Goal: Transaction & Acquisition: Purchase product/service

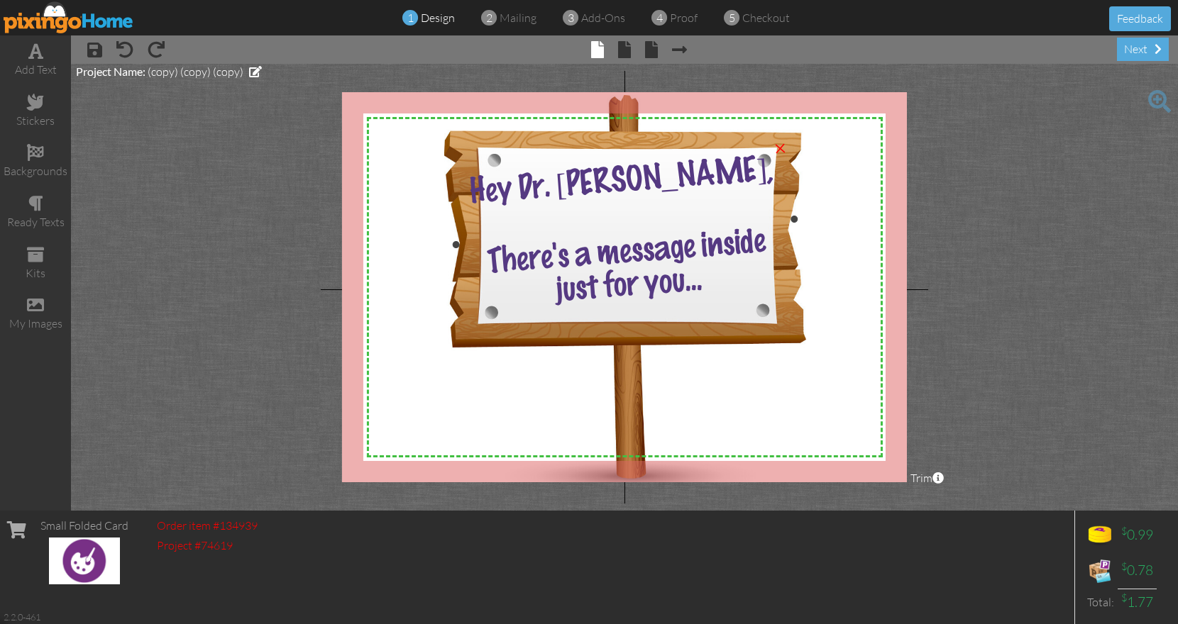
click at [601, 172] on span "Hey Dr. Emily," at bounding box center [621, 181] width 306 height 56
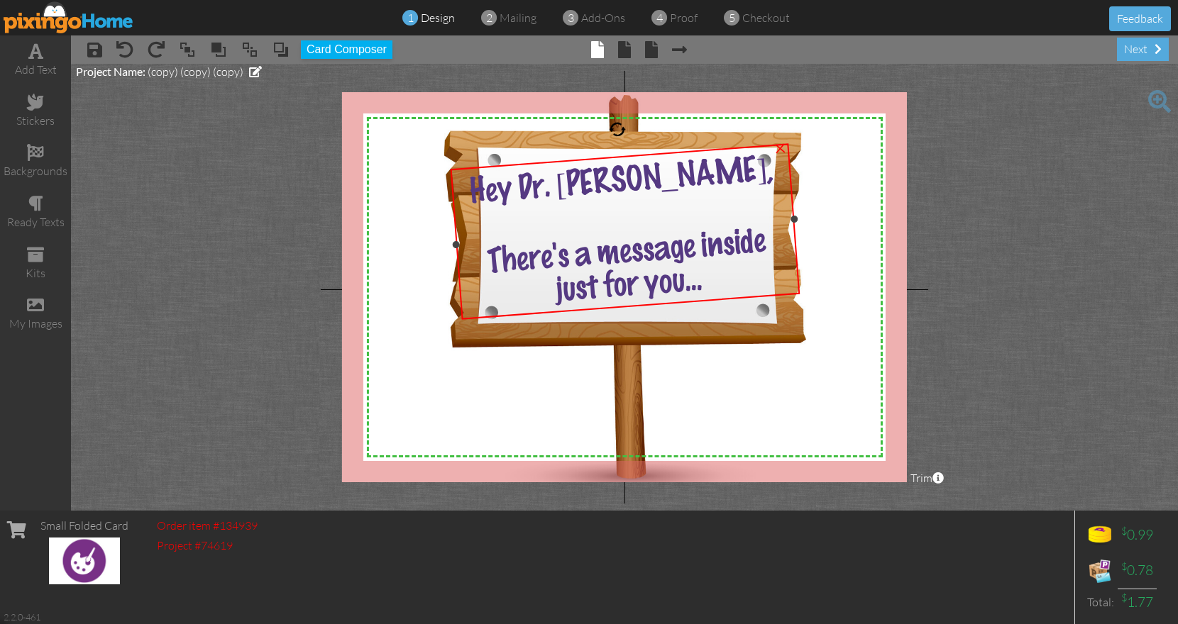
click at [601, 172] on span "Hey Dr. Emily," at bounding box center [621, 181] width 306 height 56
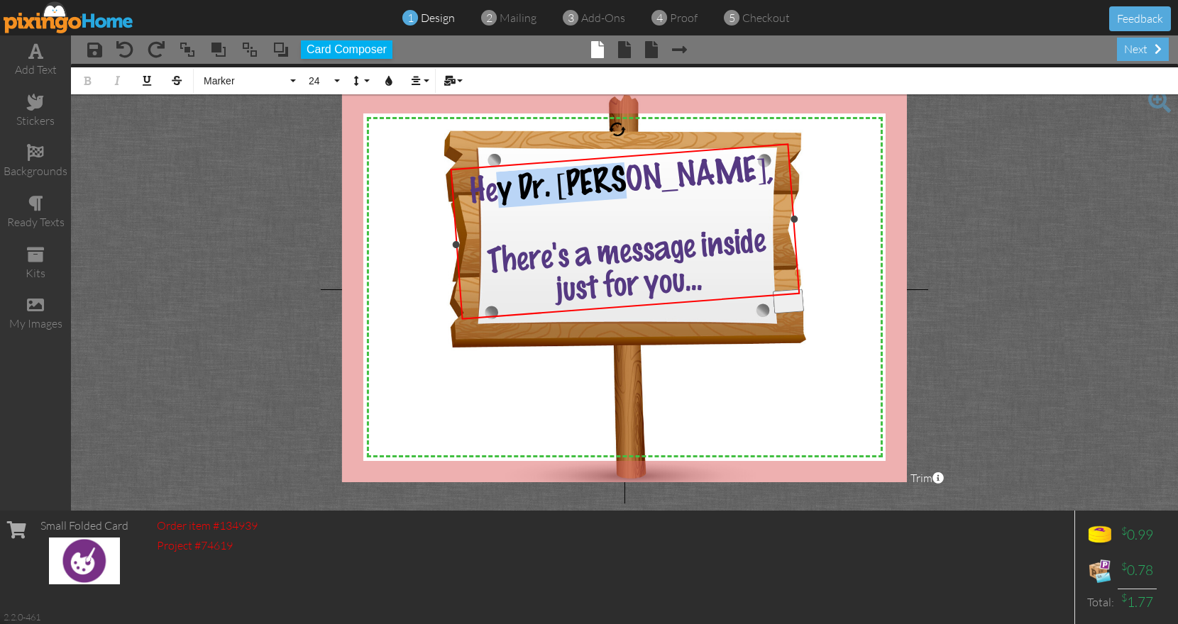
drag, startPoint x: 577, startPoint y: 179, endPoint x: 690, endPoint y: 168, distance: 113.4
click at [690, 168] on span "Hey Dr. Emily," at bounding box center [621, 181] width 306 height 56
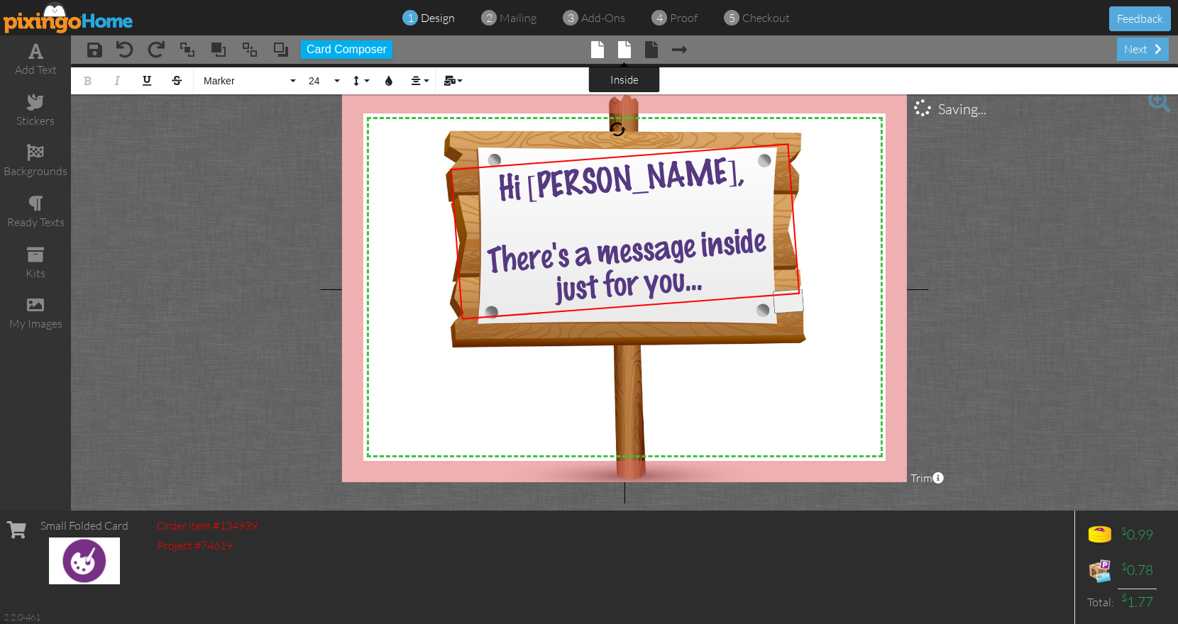
click at [625, 48] on span at bounding box center [624, 49] width 13 height 17
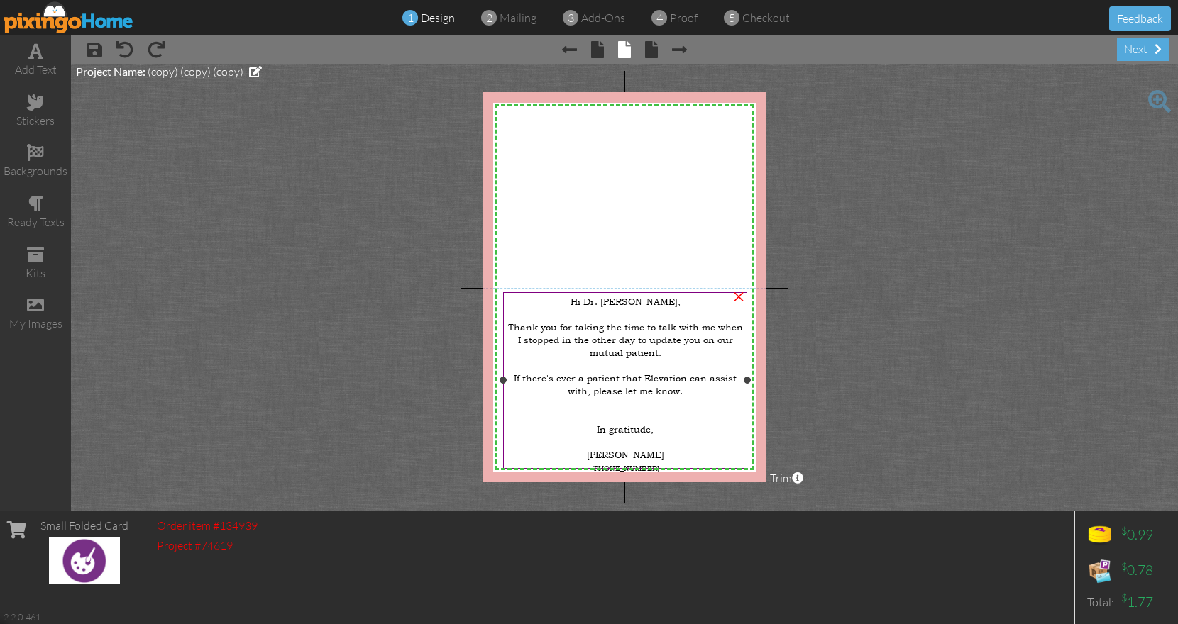
click at [611, 303] on span "Hi Dr. Emily," at bounding box center [625, 301] width 110 height 13
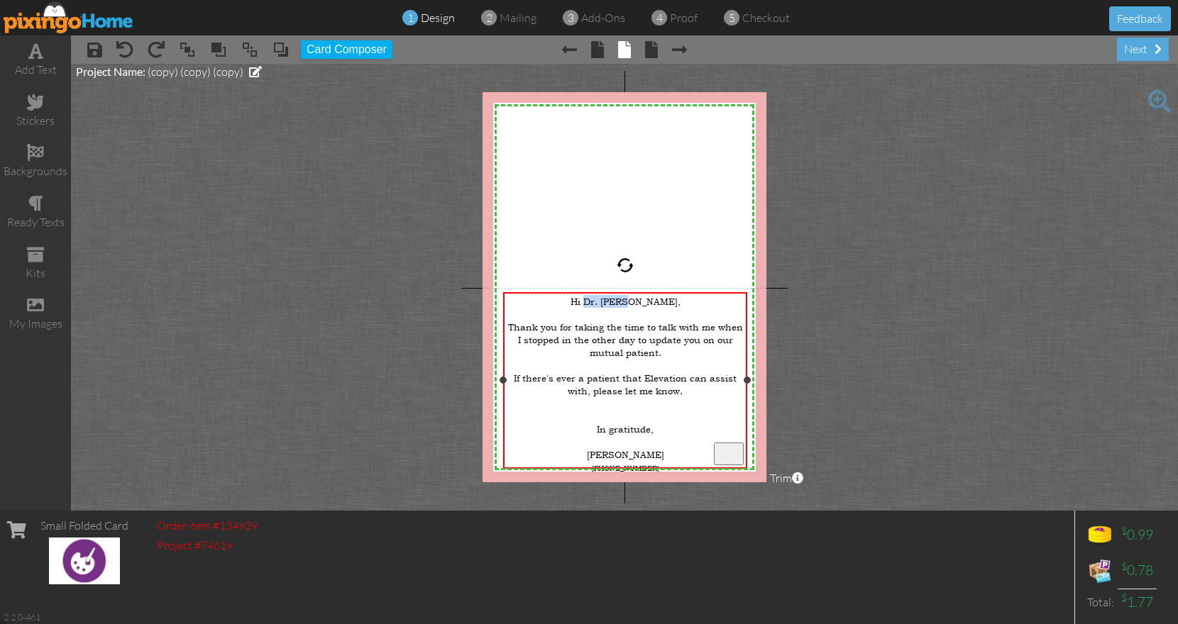
drag, startPoint x: 611, startPoint y: 303, endPoint x: 653, endPoint y: 299, distance: 42.1
click at [653, 299] on span "Hi Dr. Emily," at bounding box center [625, 301] width 110 height 13
drag, startPoint x: 718, startPoint y: 323, endPoint x: 714, endPoint y: 343, distance: 19.5
click at [714, 343] on div "Thank you for taking the time to talk with me when I stopped in the other day t…" at bounding box center [625, 340] width 238 height 38
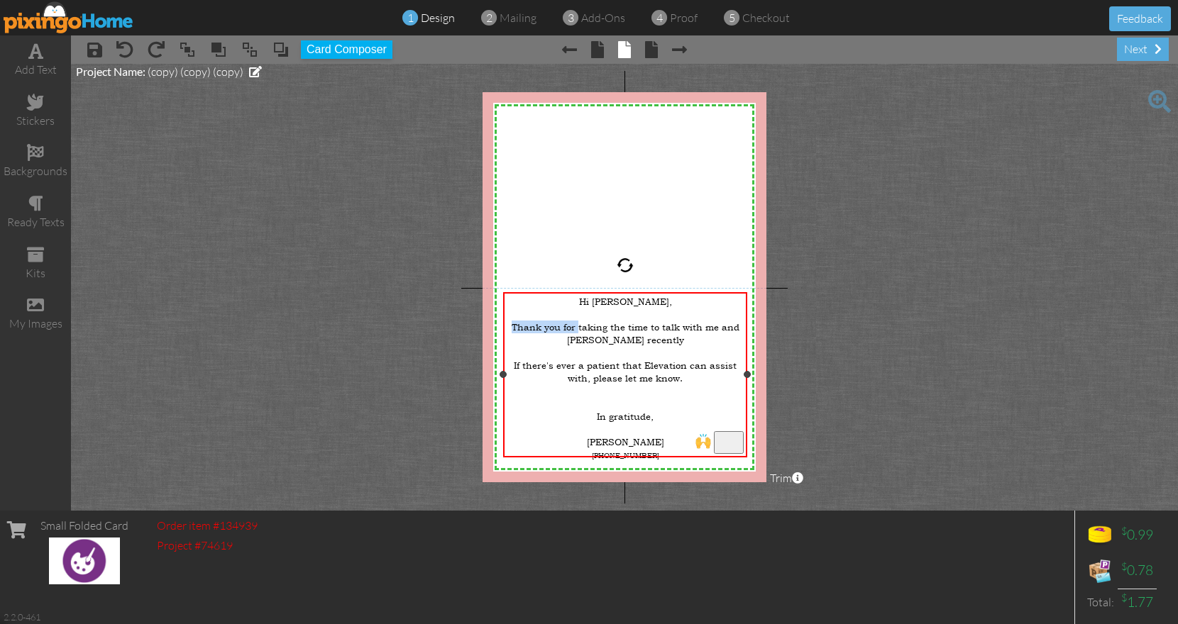
drag, startPoint x: 579, startPoint y: 323, endPoint x: 657, endPoint y: 336, distance: 79.2
click at [657, 336] on div "Thank you for taking the time to talk with me and Cody recently" at bounding box center [625, 334] width 238 height 26
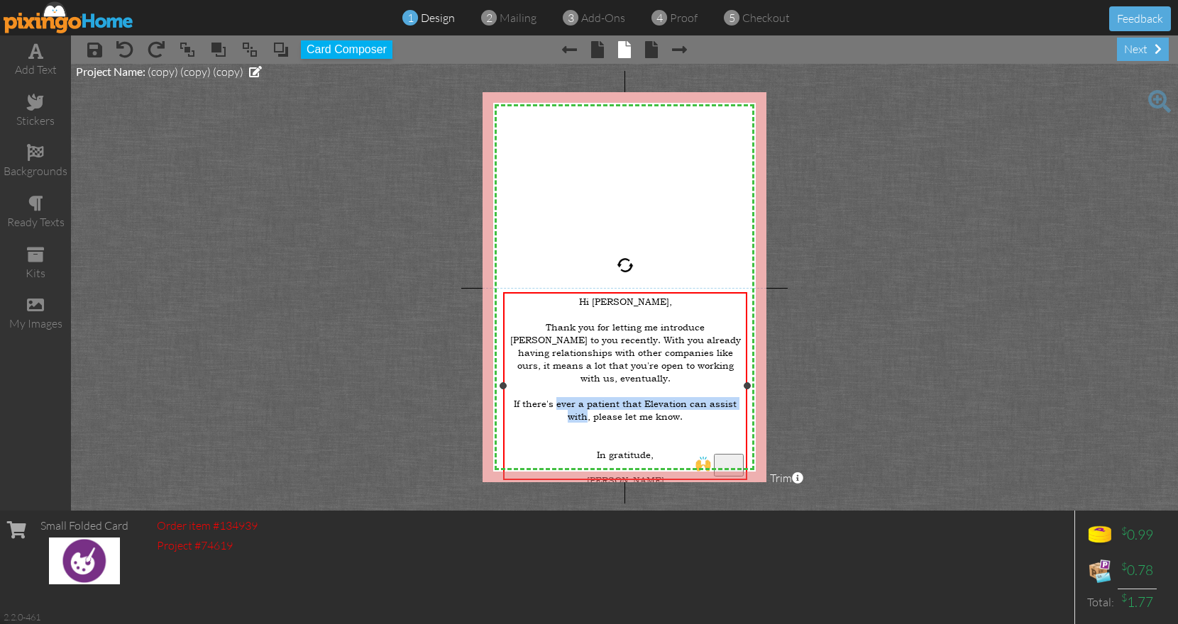
drag, startPoint x: 560, startPoint y: 382, endPoint x: 586, endPoint y: 394, distance: 28.2
click at [586, 397] on span "If there's ever a patient that Elevation can assist with, please let me know." at bounding box center [625, 410] width 223 height 26
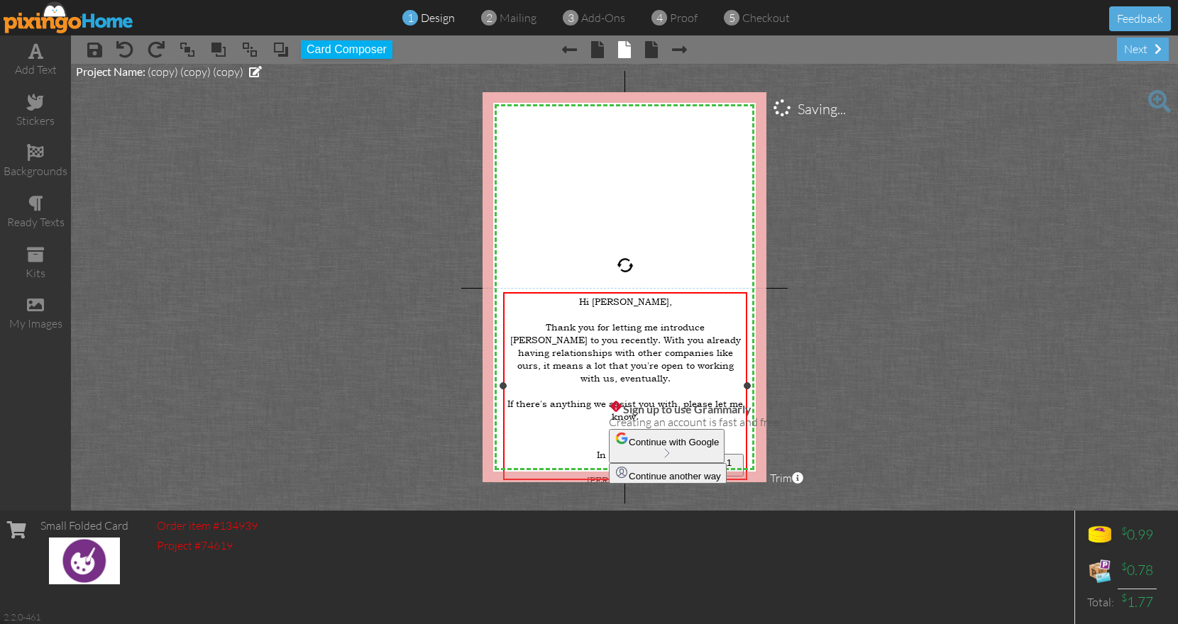
click at [610, 397] on span "If there's anything we assist you with, please let me know." at bounding box center [625, 410] width 236 height 26
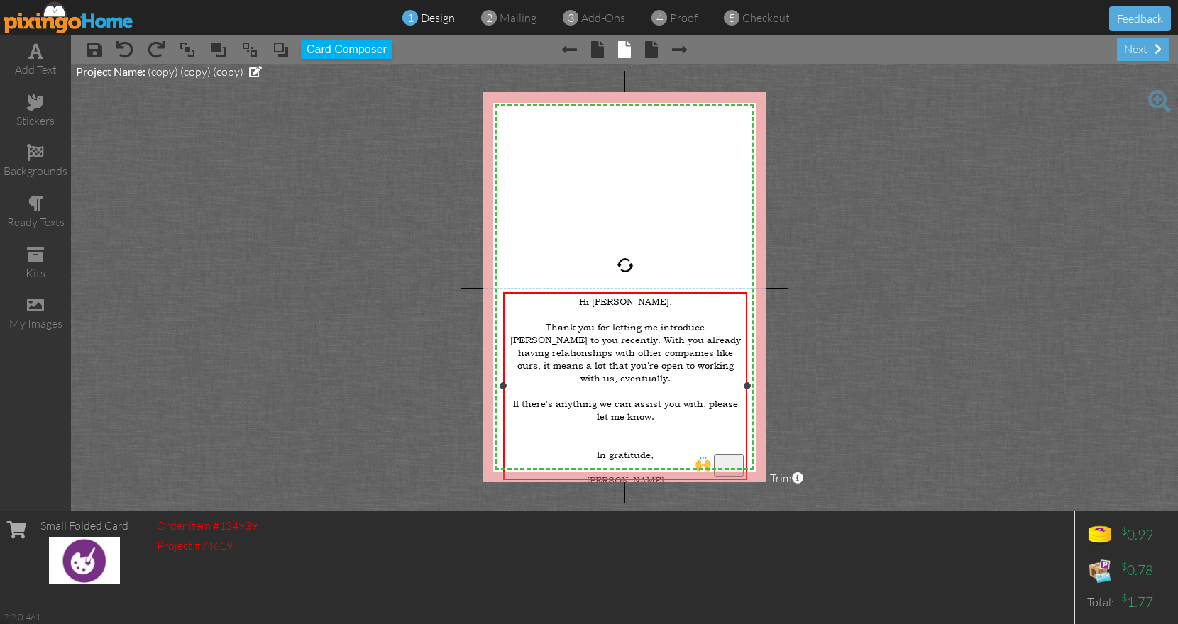
click at [733, 397] on span "If there's anything we can assist you with, please let me know." at bounding box center [625, 410] width 225 height 26
click at [1140, 47] on div "next" at bounding box center [1143, 49] width 52 height 23
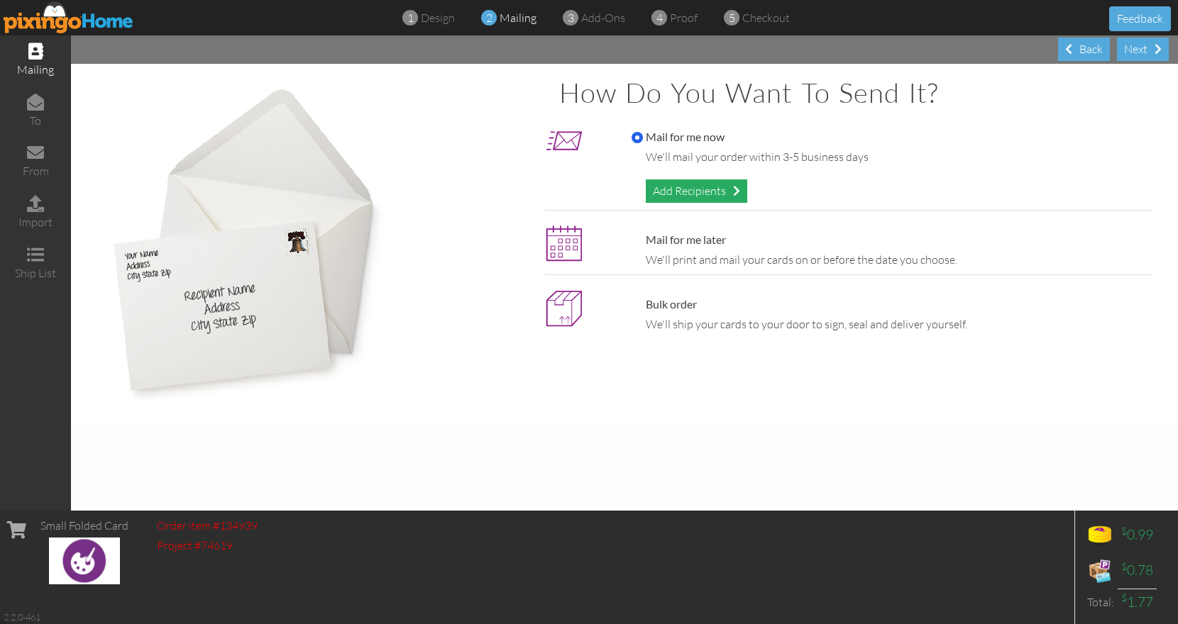
click at [680, 198] on div "Add Recipients" at bounding box center [696, 190] width 101 height 23
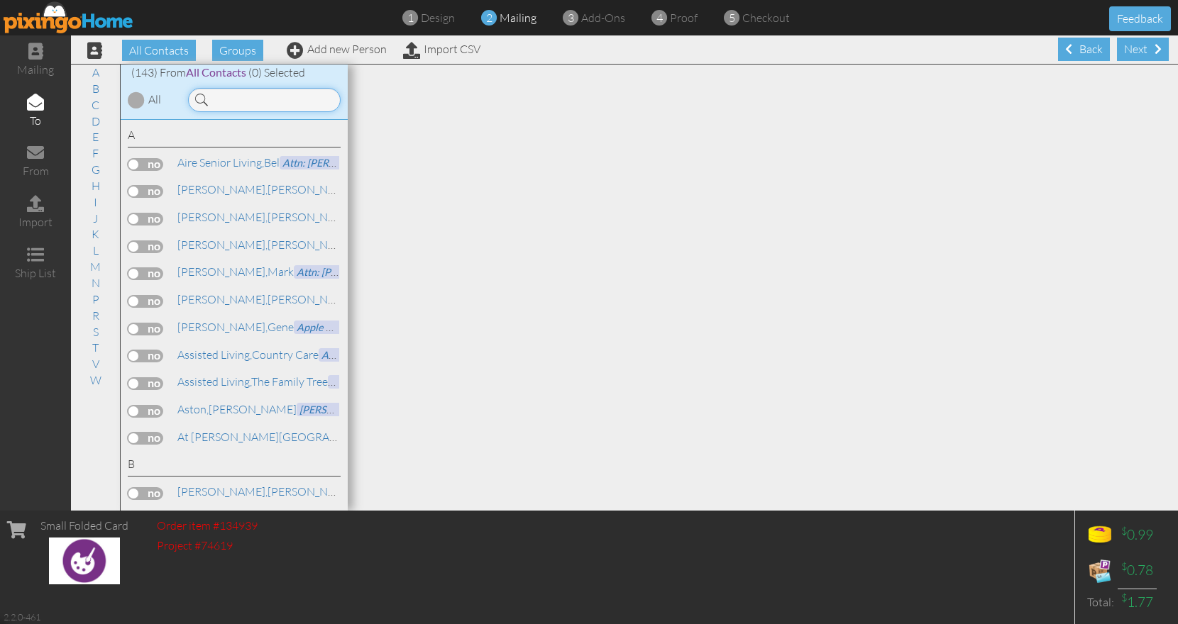
click at [254, 100] on input at bounding box center [264, 100] width 153 height 24
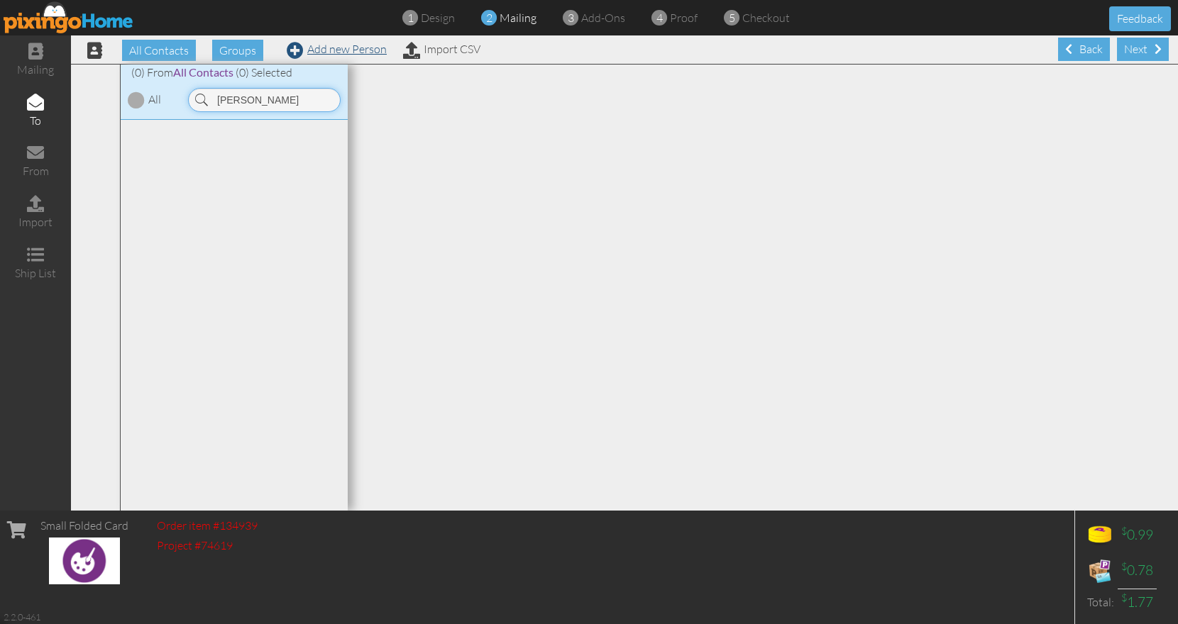
type input "tricia"
click at [344, 47] on link "Add new Person" at bounding box center [337, 49] width 100 height 14
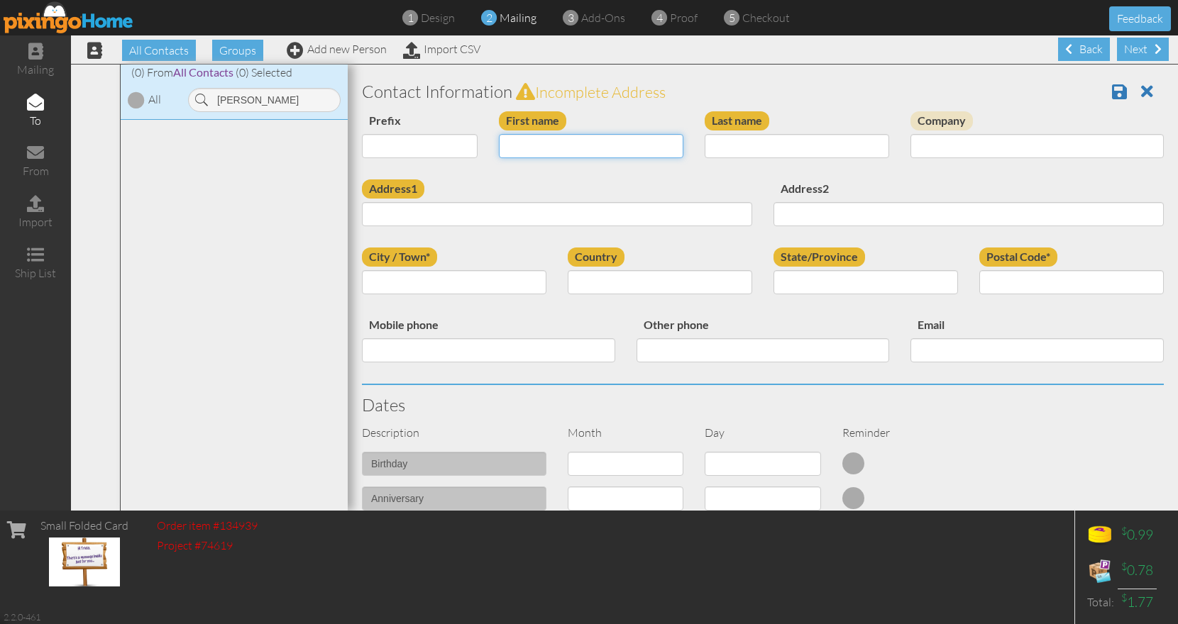
click at [532, 141] on input "First name" at bounding box center [591, 146] width 184 height 24
type input "[PERSON_NAME]"
type input "Dryer"
drag, startPoint x: 1004, startPoint y: 145, endPoint x: 855, endPoint y: 135, distance: 148.6
click at [910, 135] on input "Community Housing" at bounding box center [1036, 146] width 253 height 24
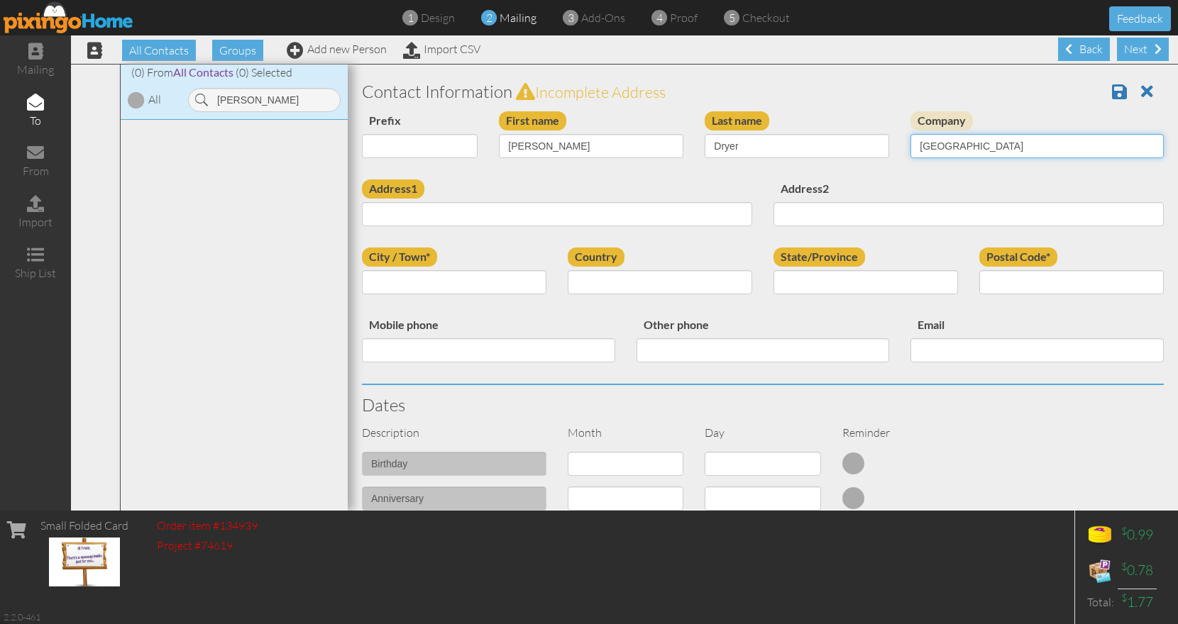
type input "[GEOGRAPHIC_DATA]"
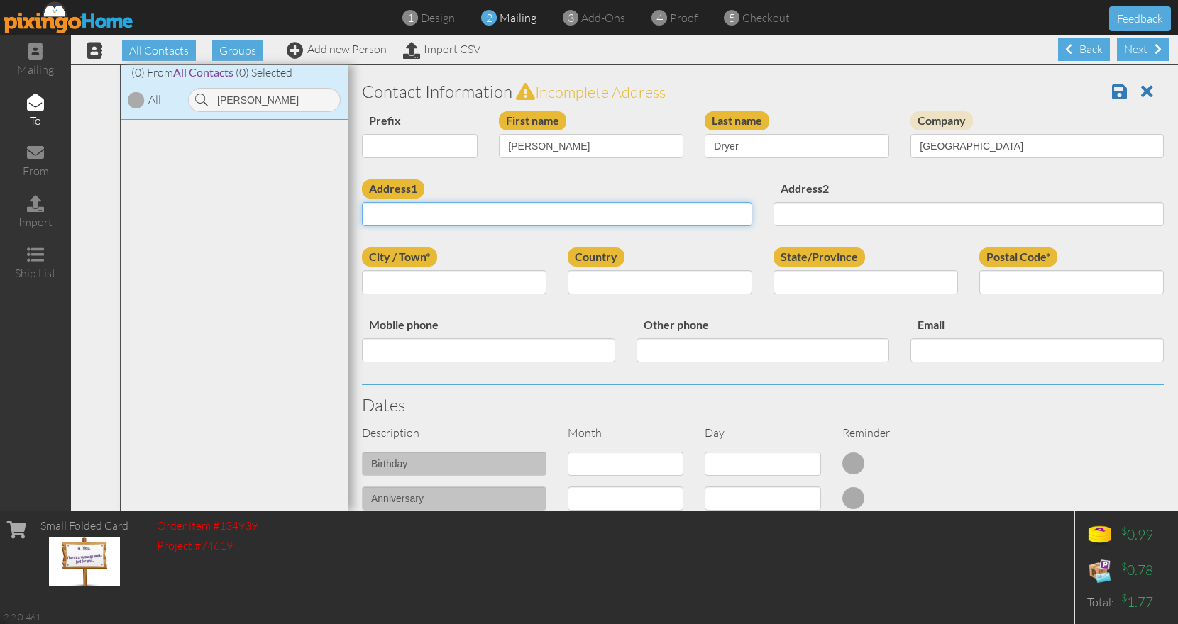
click at [446, 215] on input "Address1" at bounding box center [557, 214] width 390 height 24
type input "514 N. 300 W."
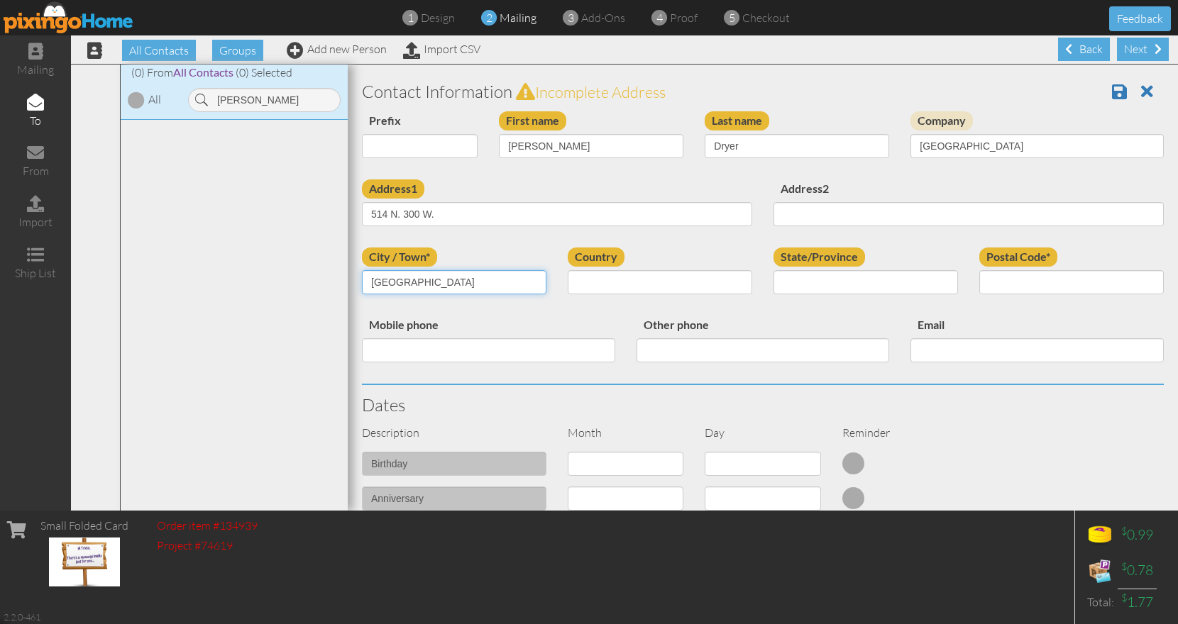
type input "[GEOGRAPHIC_DATA]"
select select "object:3807"
select select "object:4106"
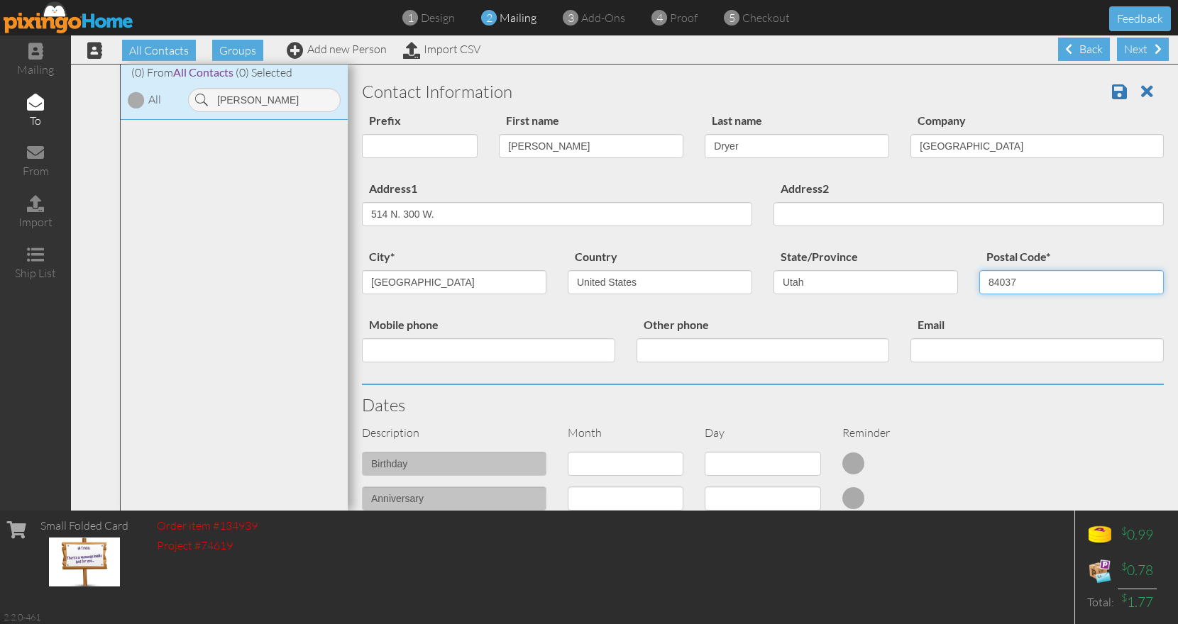
type input "84037"
click at [641, 340] on input "Other phone" at bounding box center [762, 350] width 253 height 24
type input "801-544-4231"
click at [1112, 95] on span at bounding box center [1119, 91] width 15 height 17
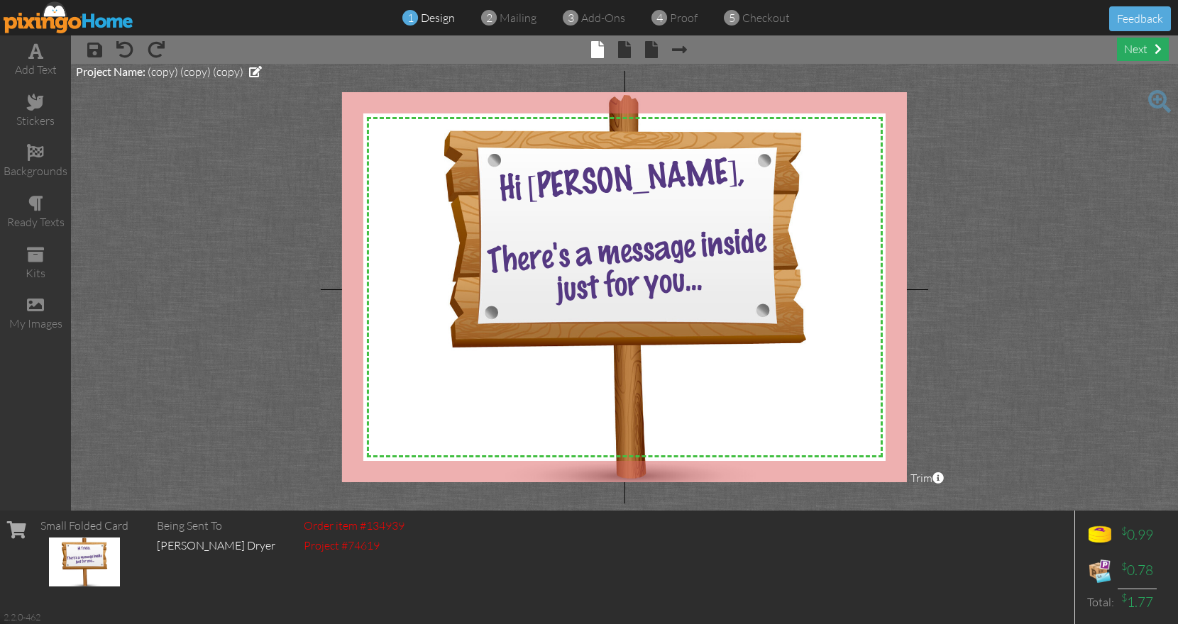
click at [1146, 53] on div "next" at bounding box center [1143, 49] width 52 height 23
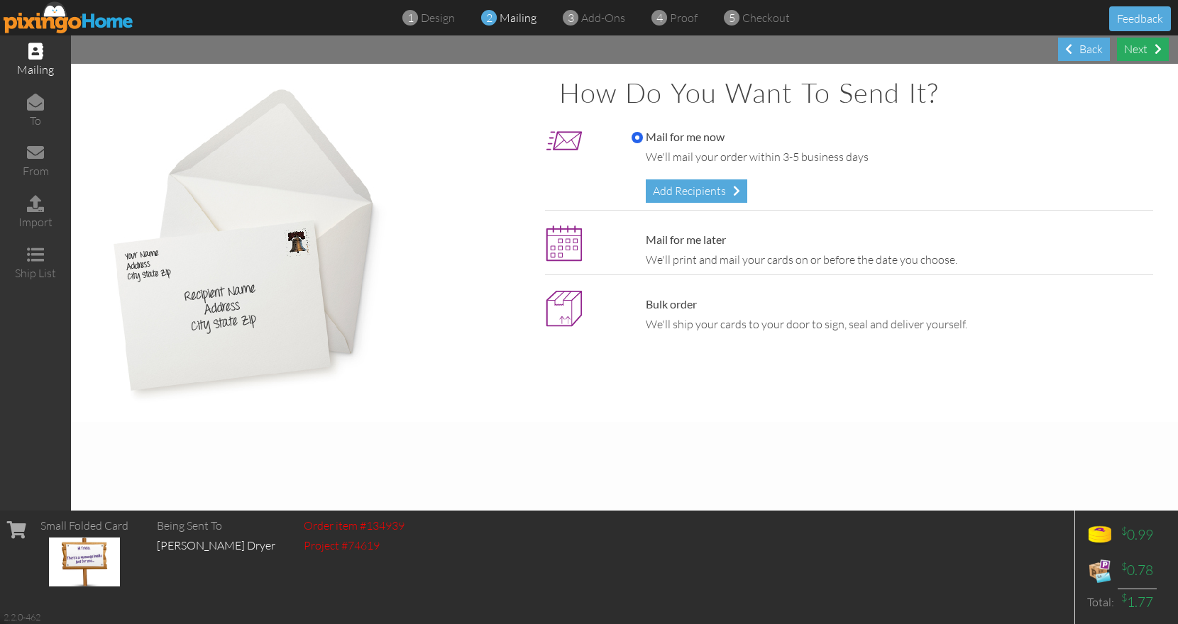
click at [1145, 46] on div "Next" at bounding box center [1143, 49] width 52 height 23
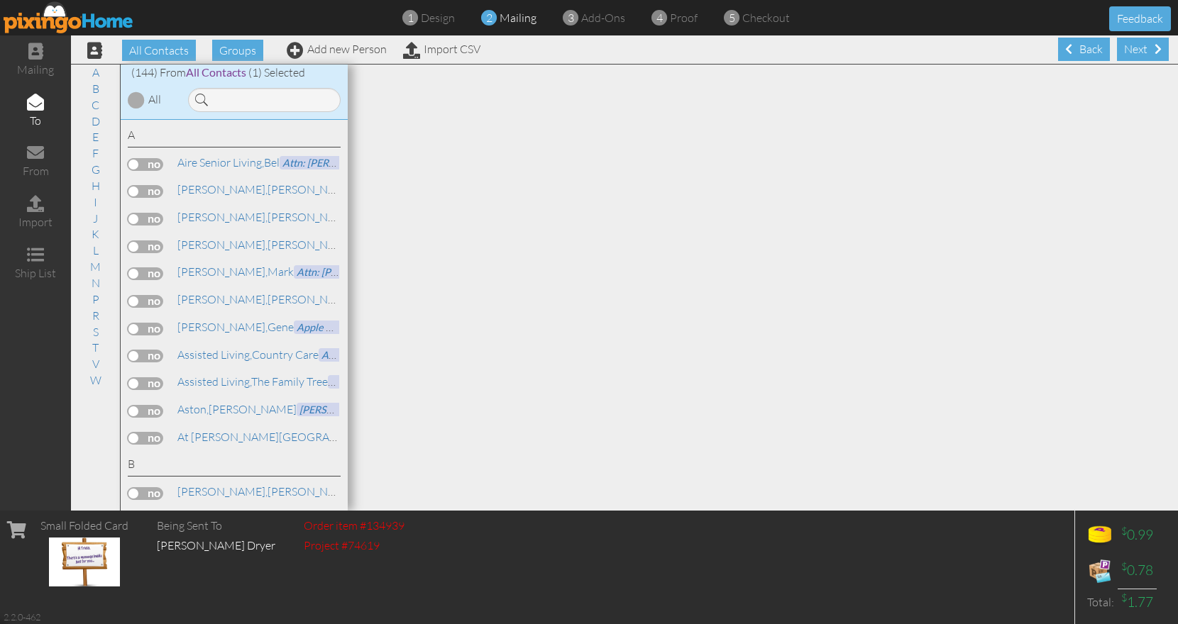
click at [1154, 46] on span at bounding box center [1157, 48] width 7 height 11
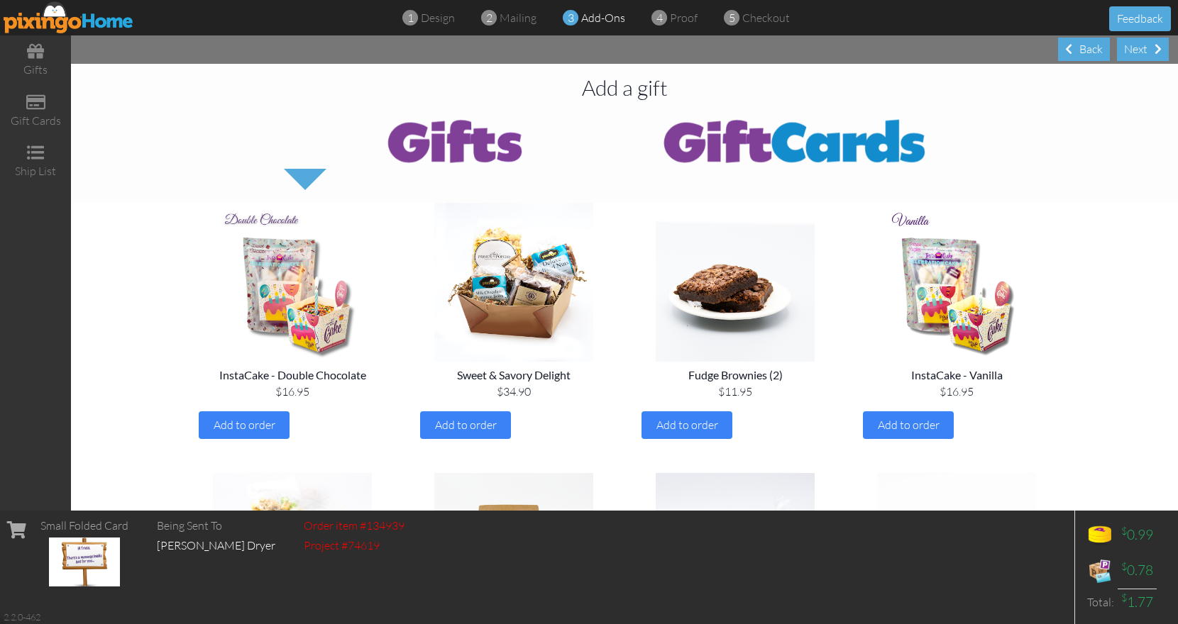
click at [1145, 46] on div "Next" at bounding box center [1143, 49] width 52 height 23
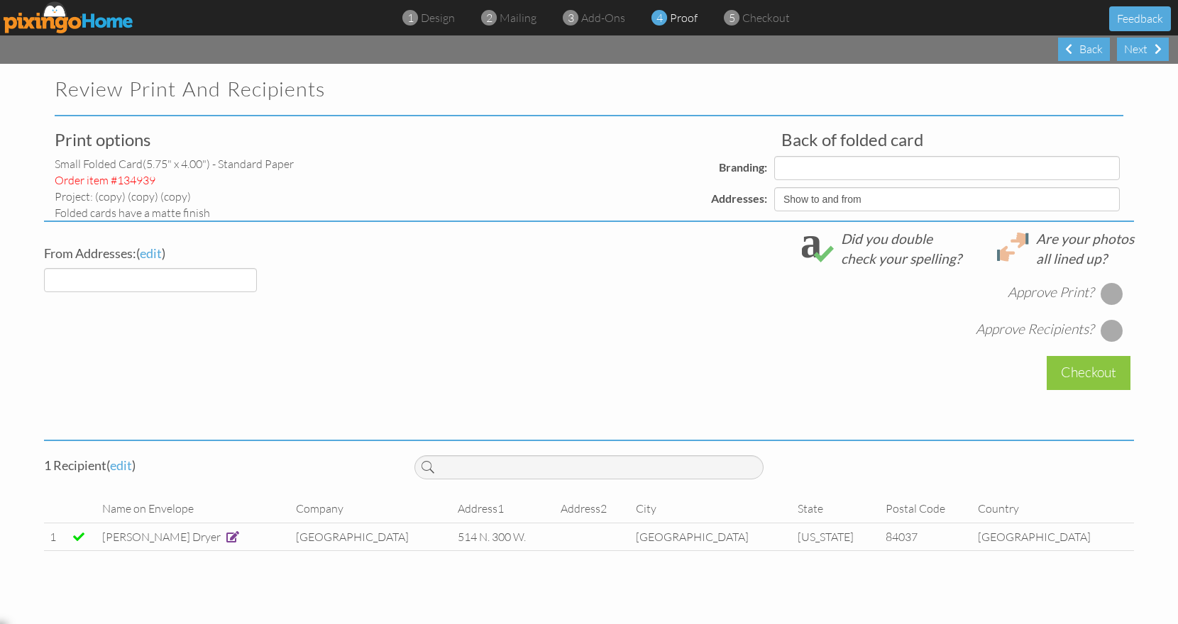
click at [1117, 296] on div at bounding box center [1111, 293] width 23 height 23
select select "object:887"
select select "object:884"
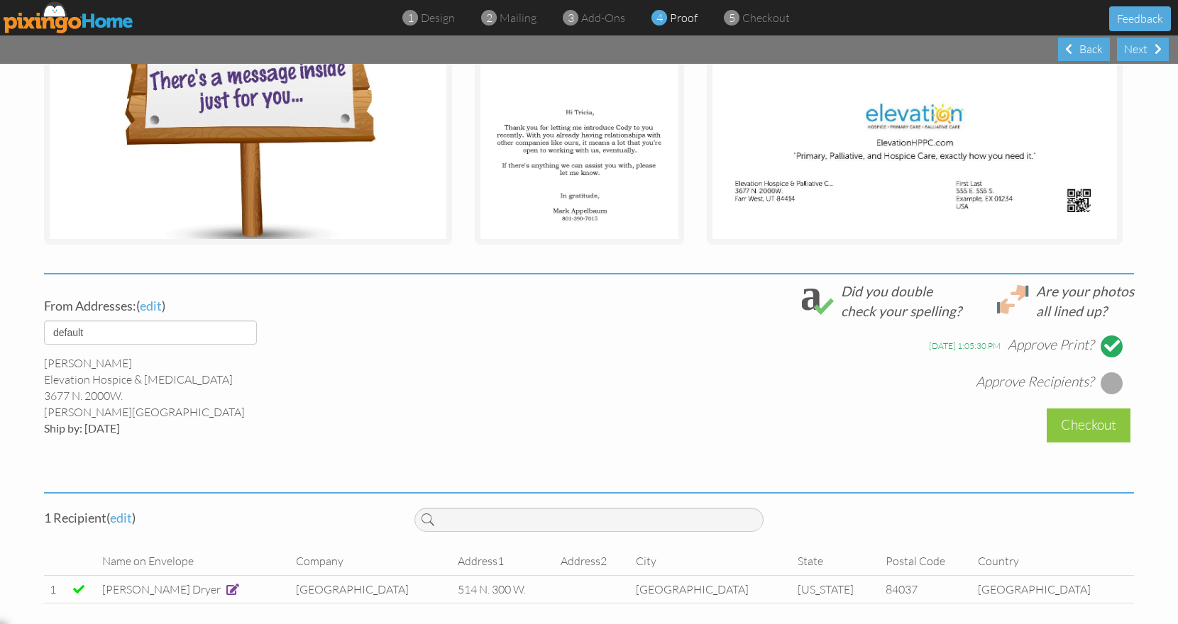
scroll to position [328, 0]
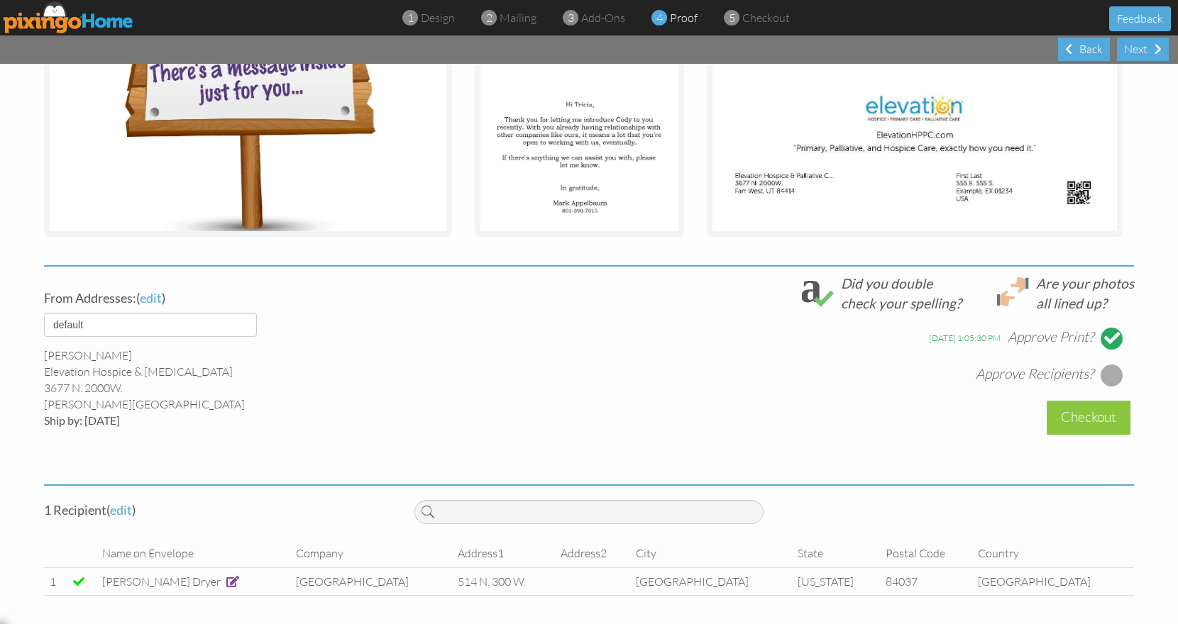
click at [1106, 372] on div at bounding box center [1111, 375] width 23 height 23
click at [1085, 411] on div "Checkout" at bounding box center [1088, 417] width 84 height 33
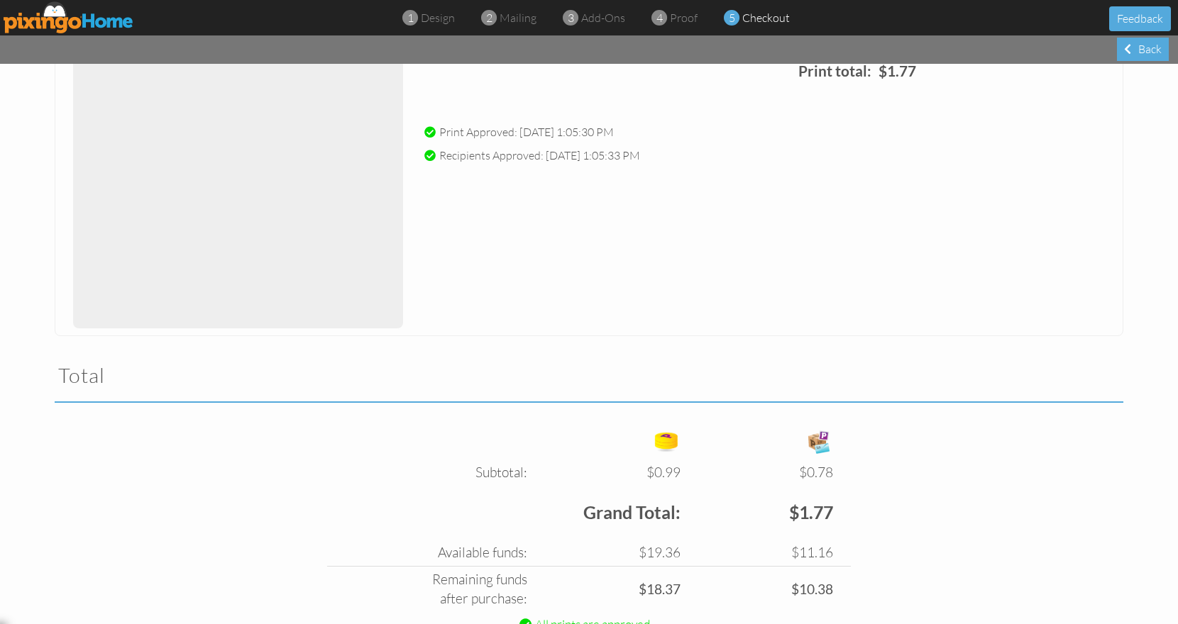
scroll to position [277, 0]
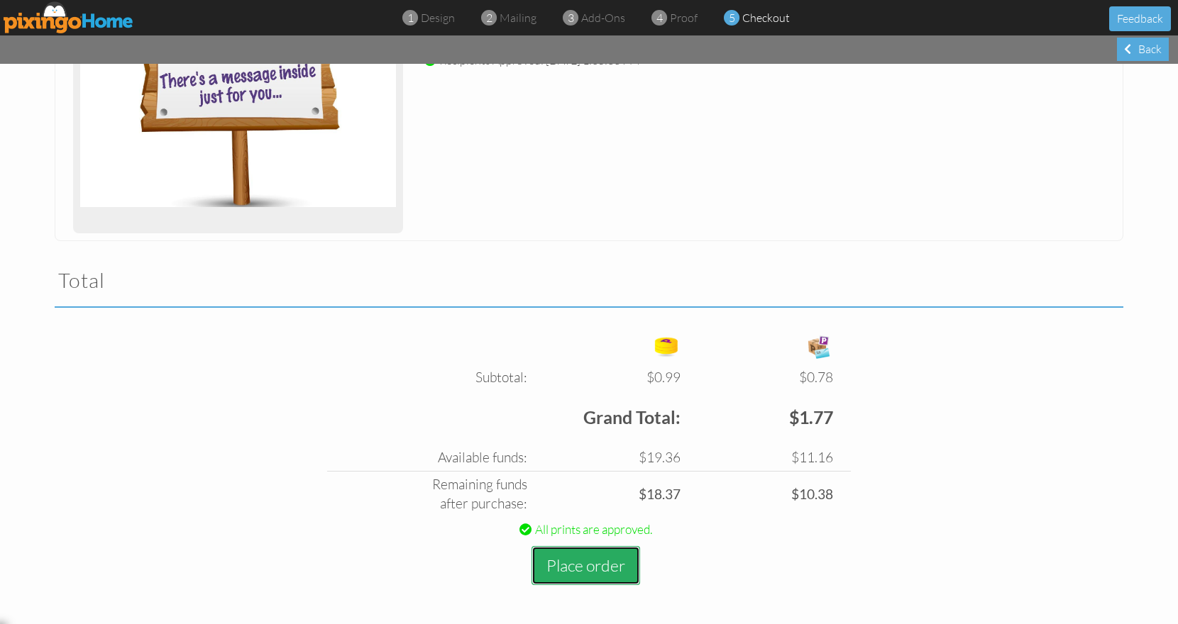
click at [600, 560] on button "Place order" at bounding box center [585, 565] width 109 height 39
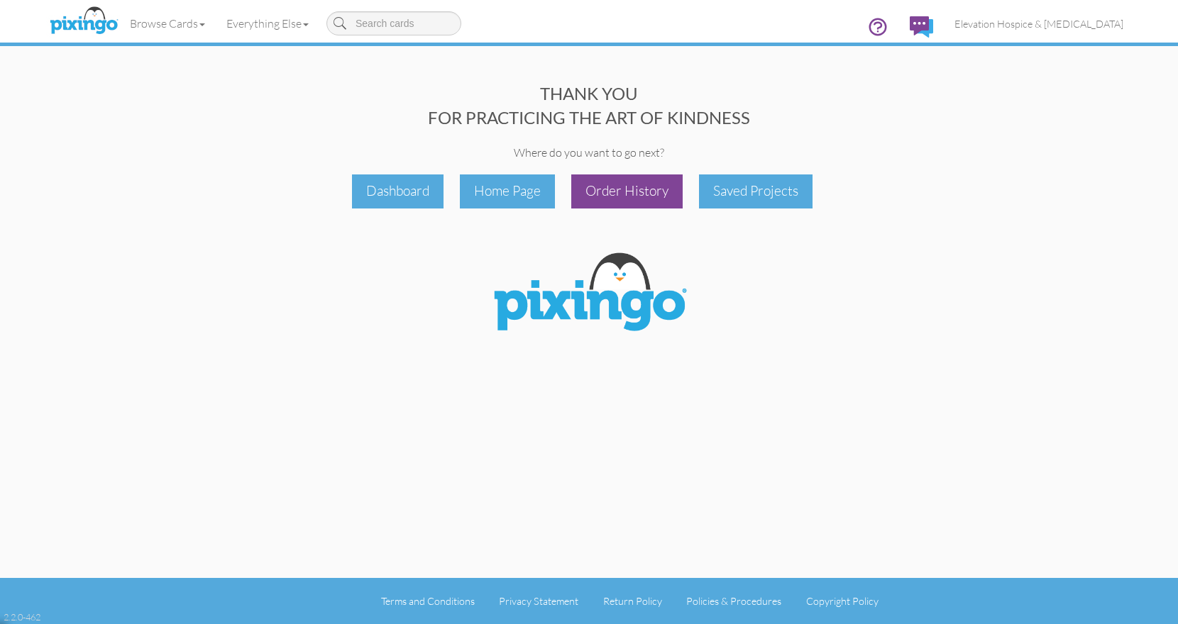
click at [638, 194] on div "Order History" at bounding box center [626, 191] width 111 height 33
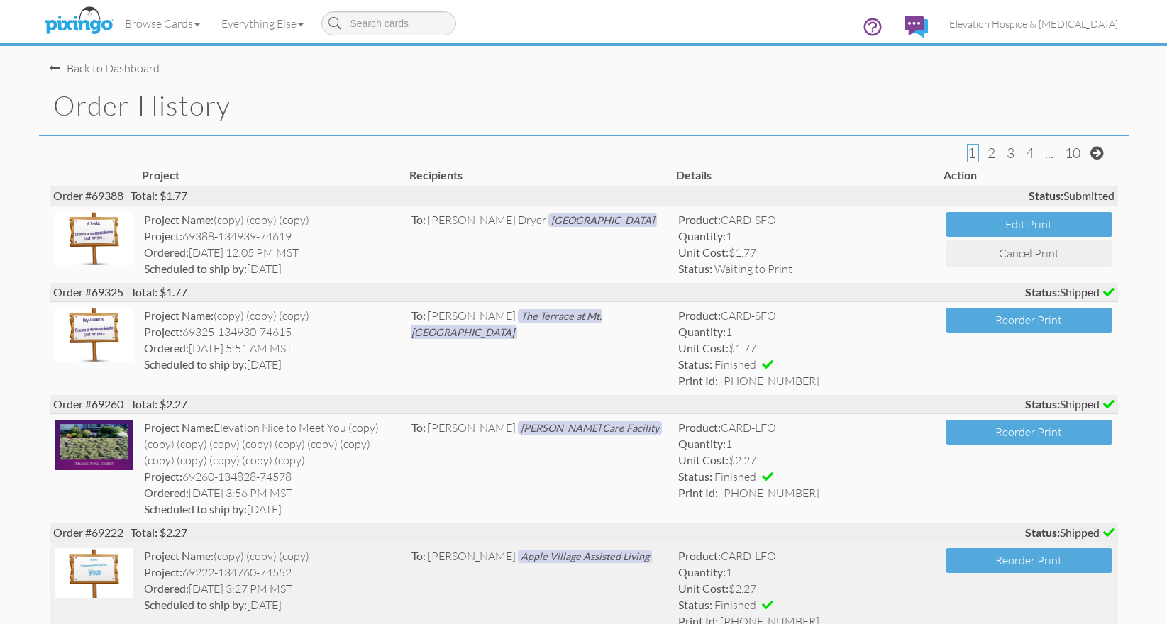
click at [106, 572] on img at bounding box center [94, 573] width 78 height 50
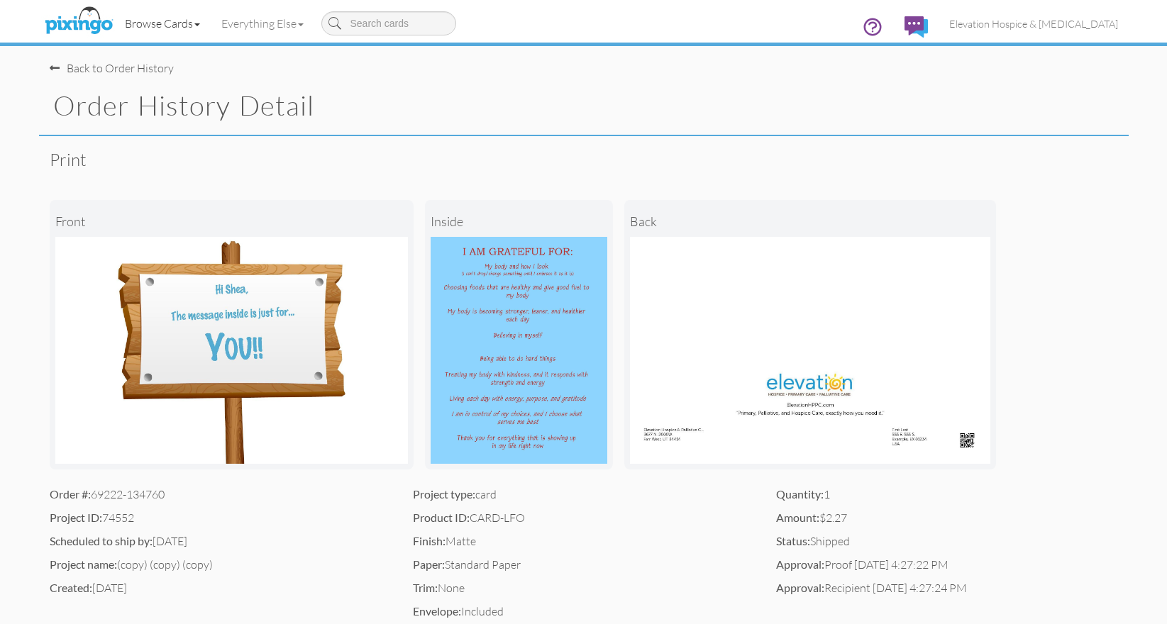
click at [184, 25] on link "Browse Cards" at bounding box center [162, 23] width 96 height 35
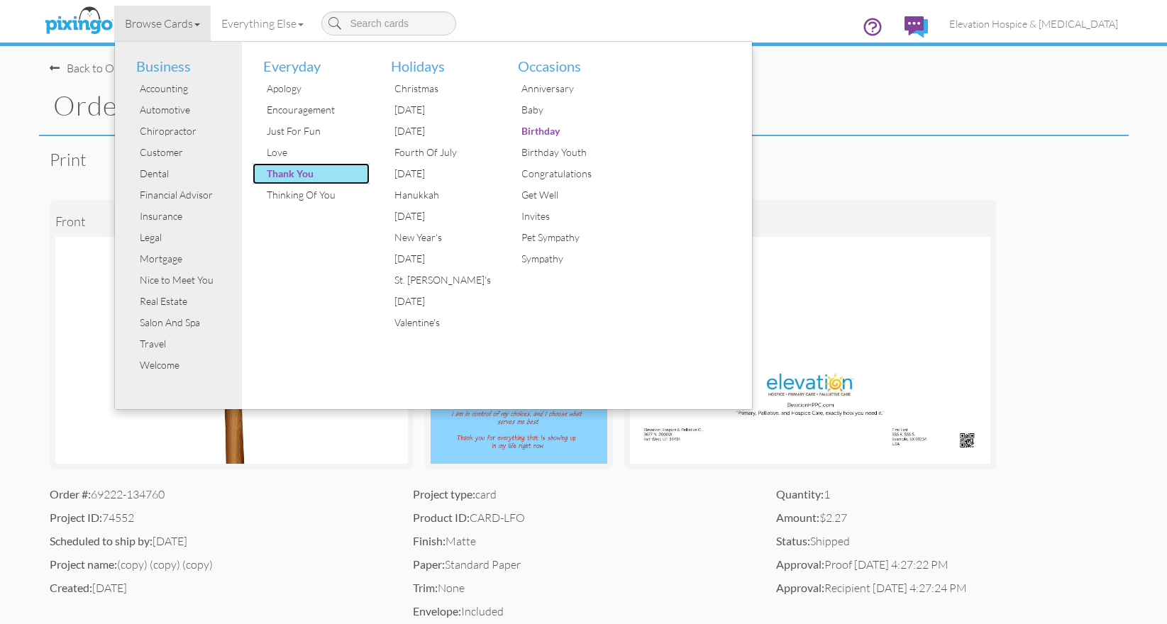
click at [289, 174] on div "Thank You" at bounding box center [316, 173] width 106 height 21
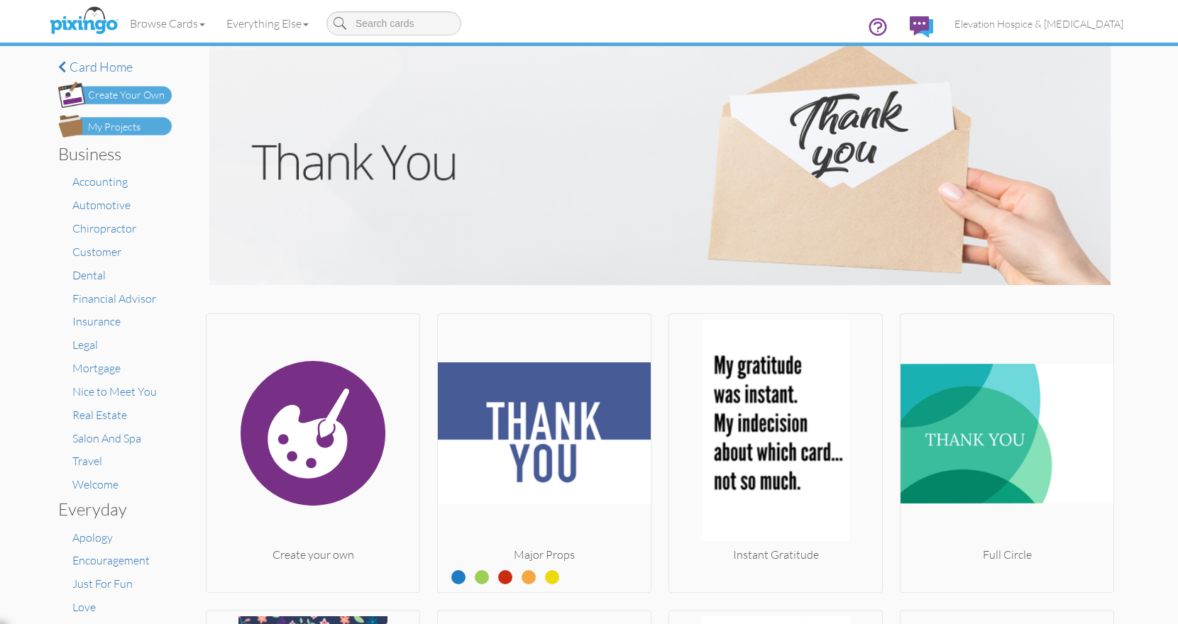
click at [137, 97] on div "Create Your Own" at bounding box center [126, 95] width 77 height 15
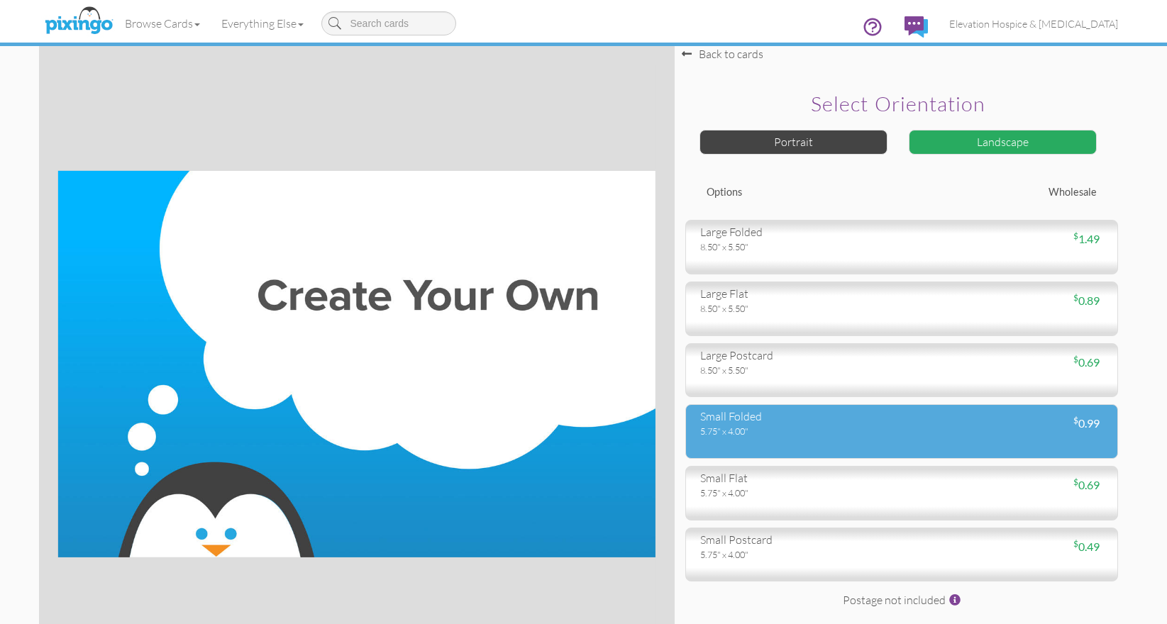
click at [763, 433] on div "5.75" x 4.00"" at bounding box center [795, 431] width 191 height 13
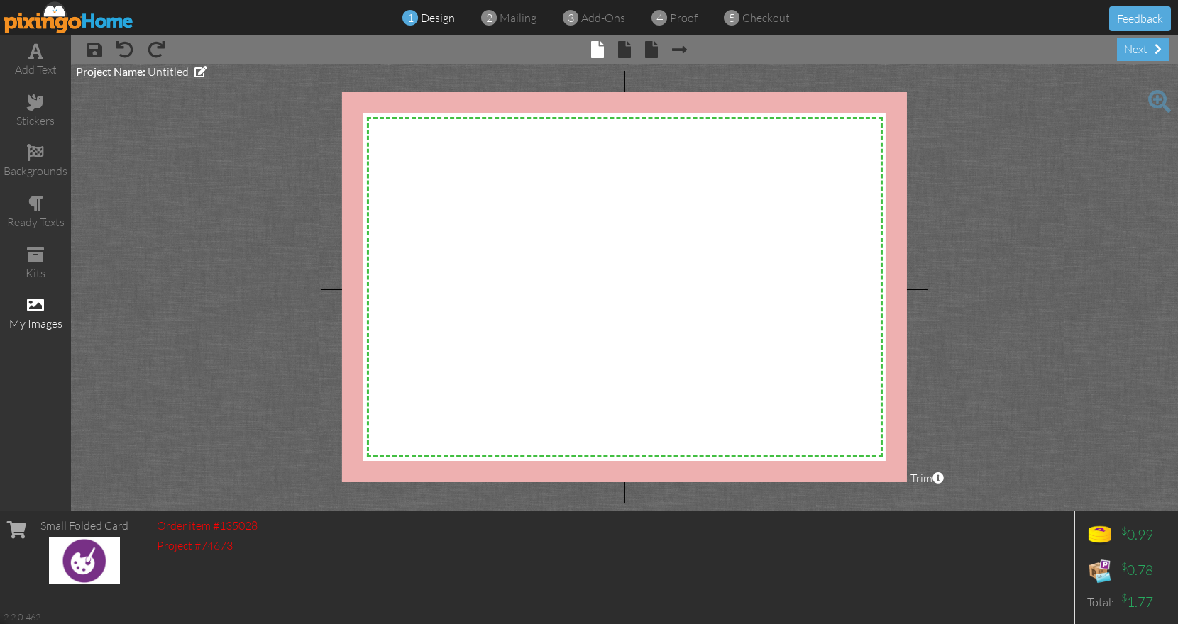
click at [40, 309] on span at bounding box center [35, 305] width 17 height 17
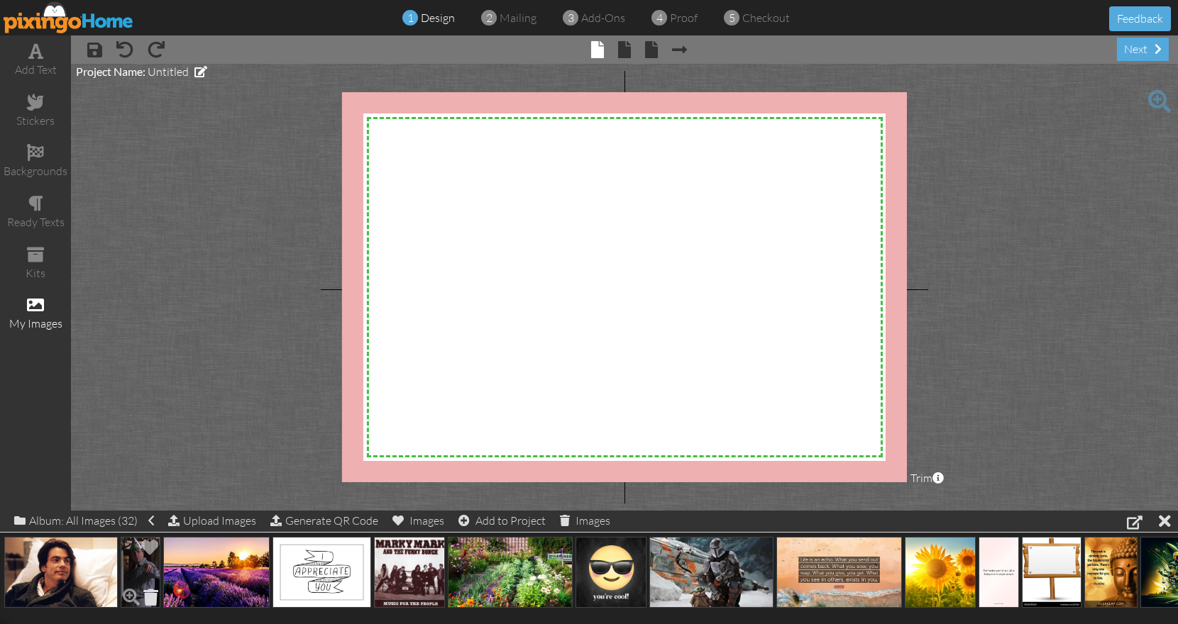
click at [153, 597] on span at bounding box center [151, 597] width 22 height 24
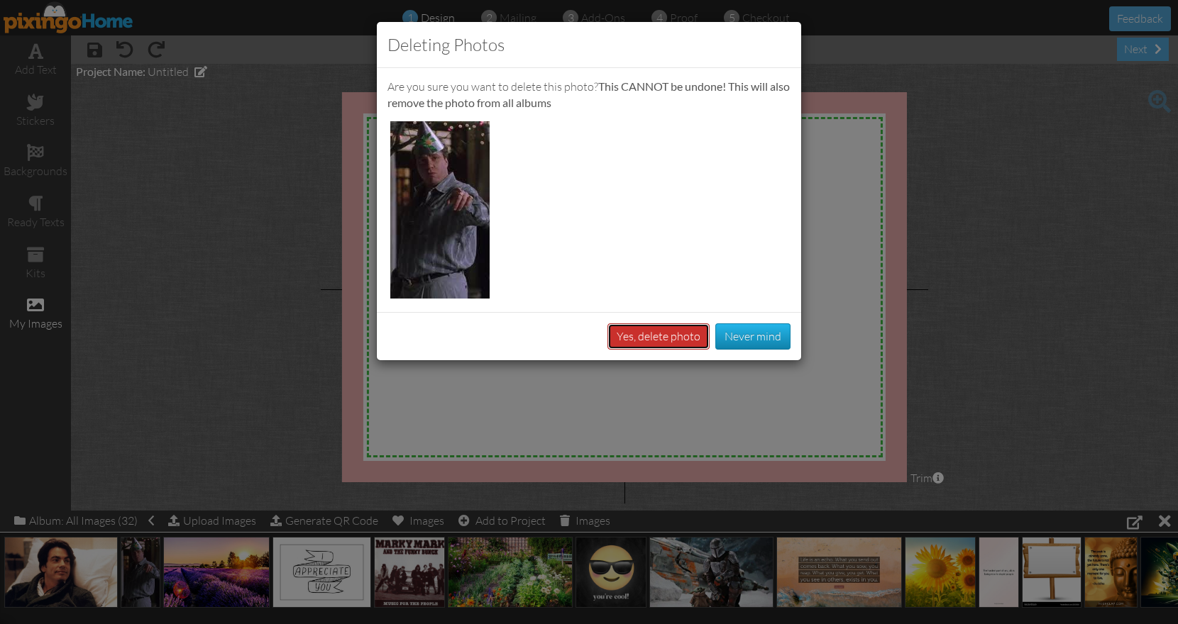
click at [644, 342] on button "Yes, delete photo" at bounding box center [658, 336] width 102 height 26
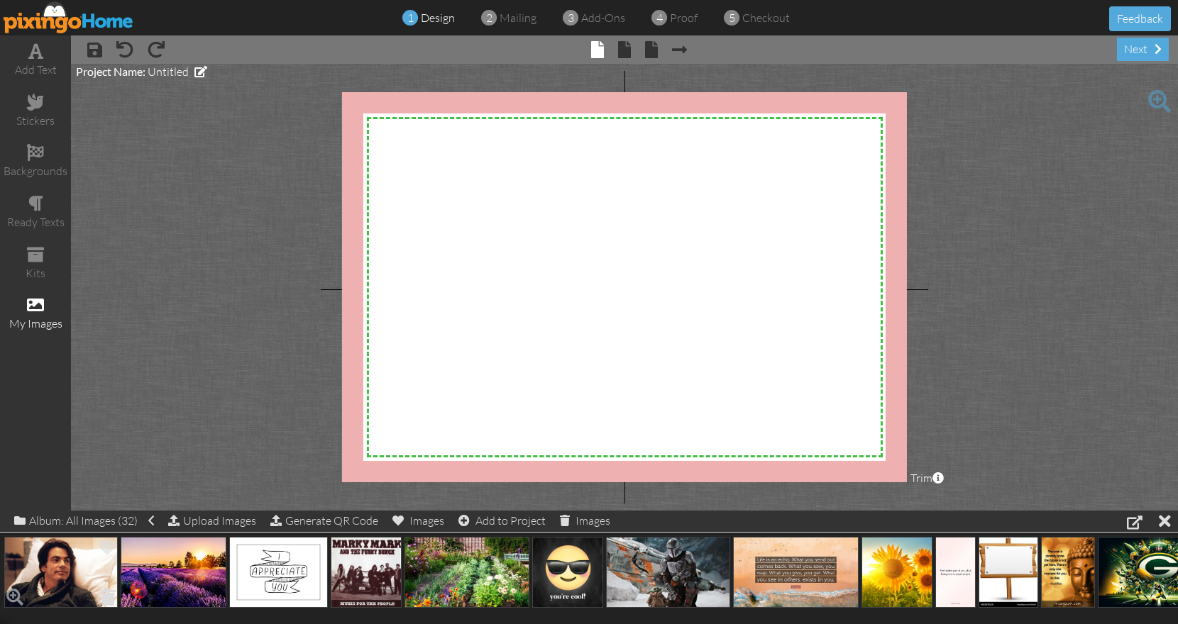
click at [104, 598] on span at bounding box center [108, 597] width 22 height 24
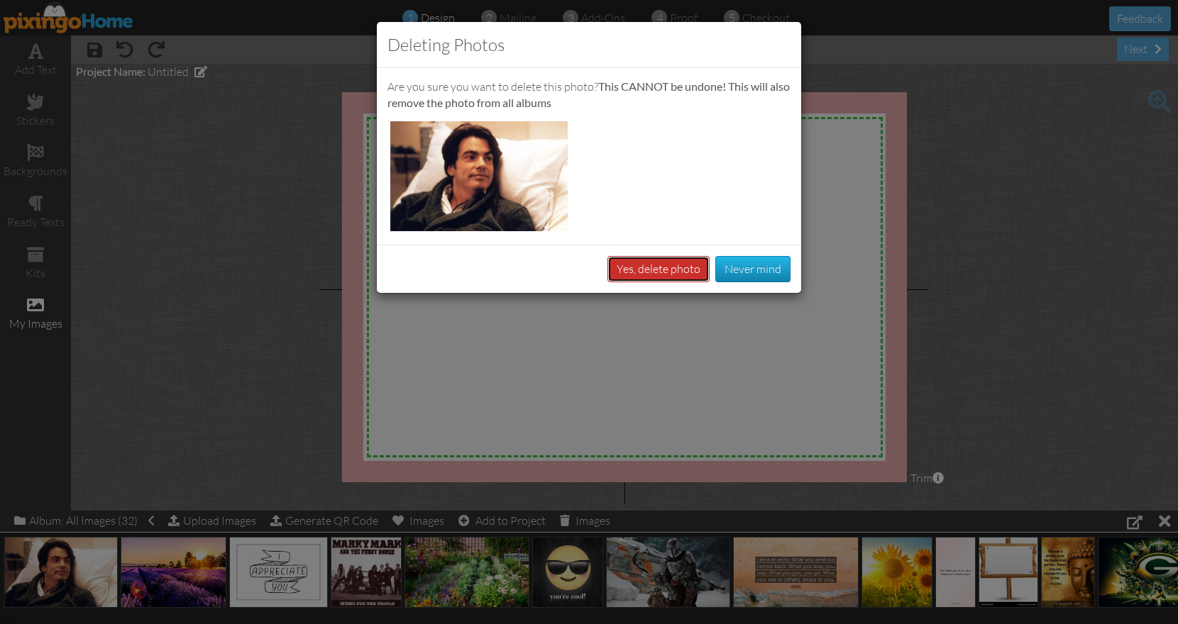
click at [632, 269] on button "Yes, delete photo" at bounding box center [658, 269] width 102 height 26
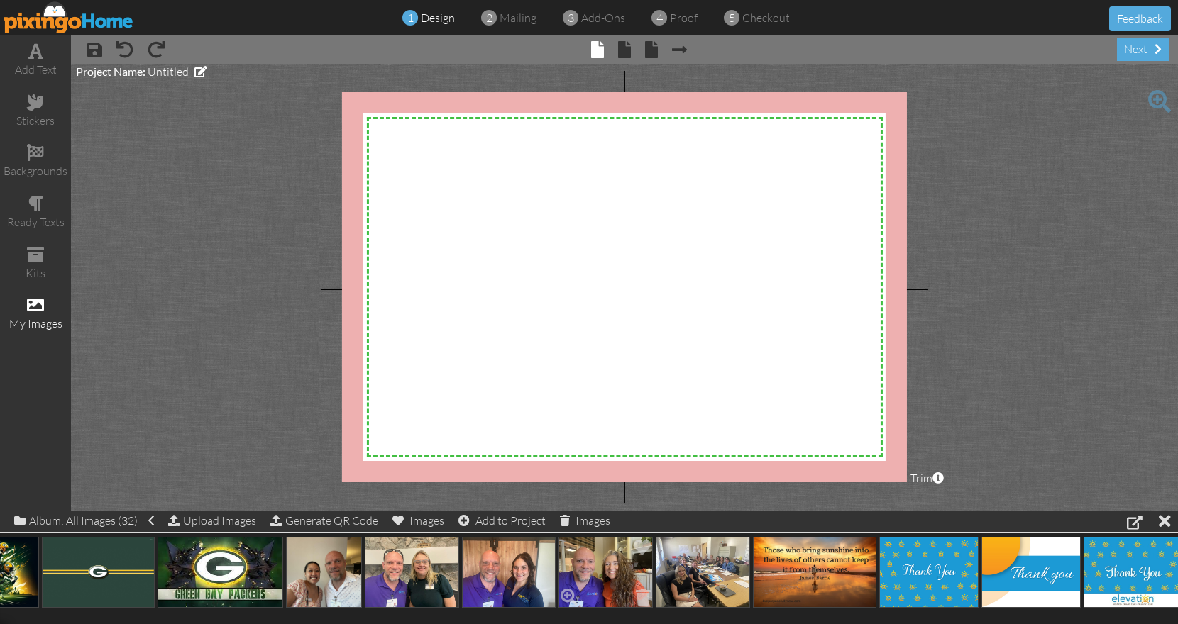
scroll to position [0, 1146]
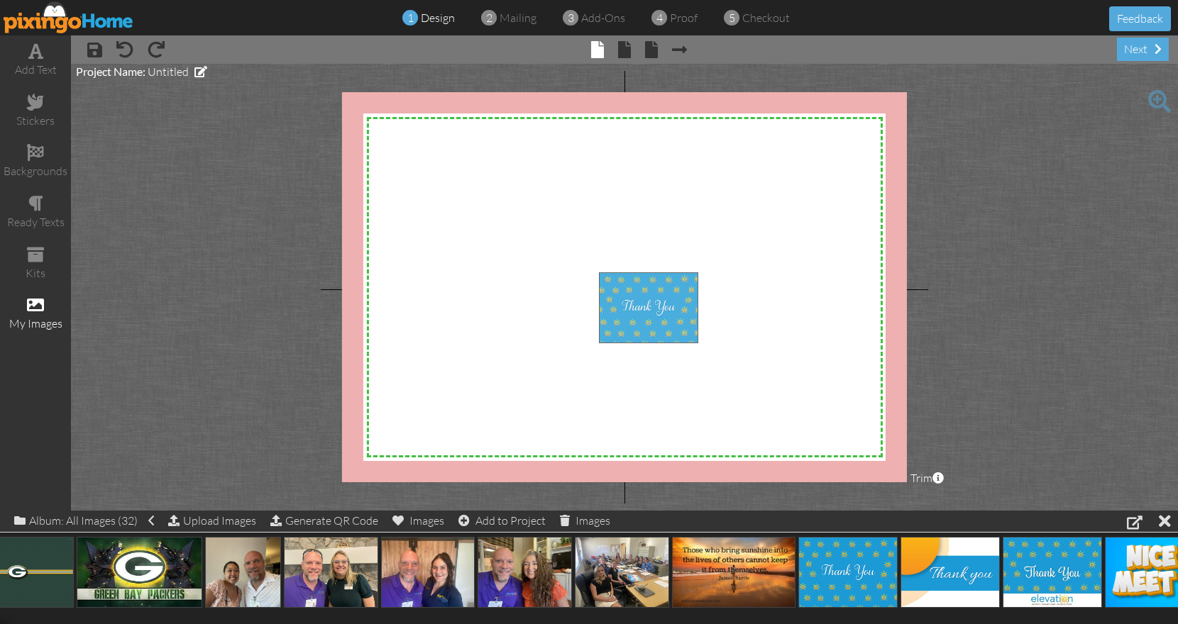
drag, startPoint x: 833, startPoint y: 563, endPoint x: 633, endPoint y: 300, distance: 330.1
click at [633, 300] on body "1 design 2 mailing 3 add-ons 4 proof 5 checkout Feedback add text stickers back…" at bounding box center [589, 312] width 1178 height 624
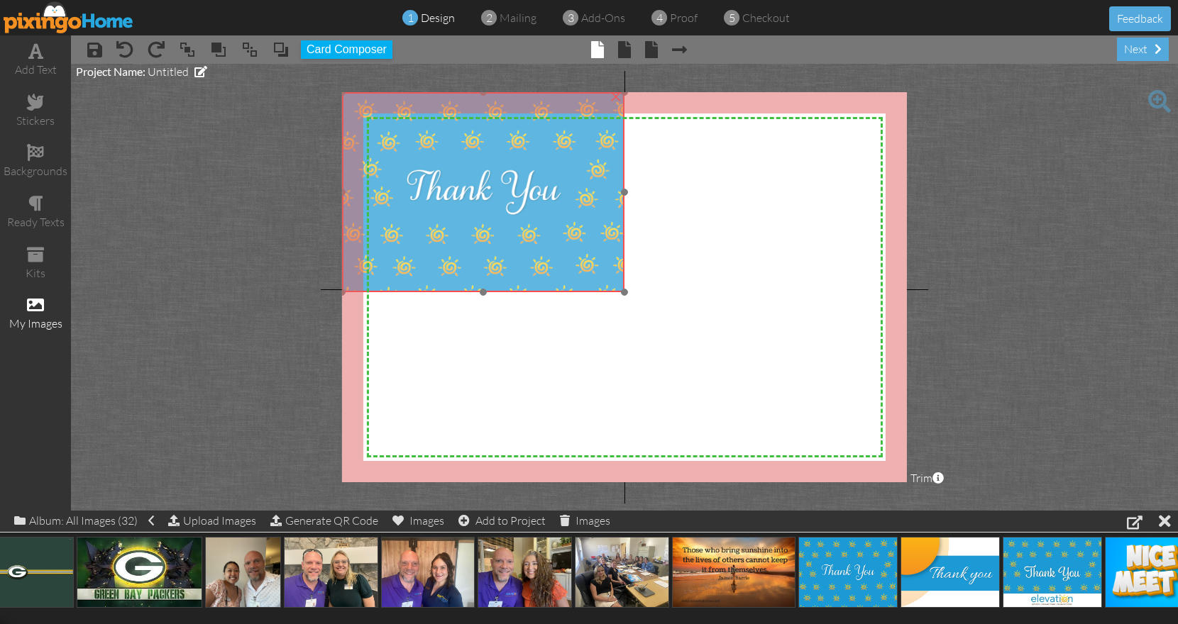
drag, startPoint x: 658, startPoint y: 329, endPoint x: 402, endPoint y: 148, distance: 314.1
click at [402, 148] on img at bounding box center [483, 192] width 282 height 200
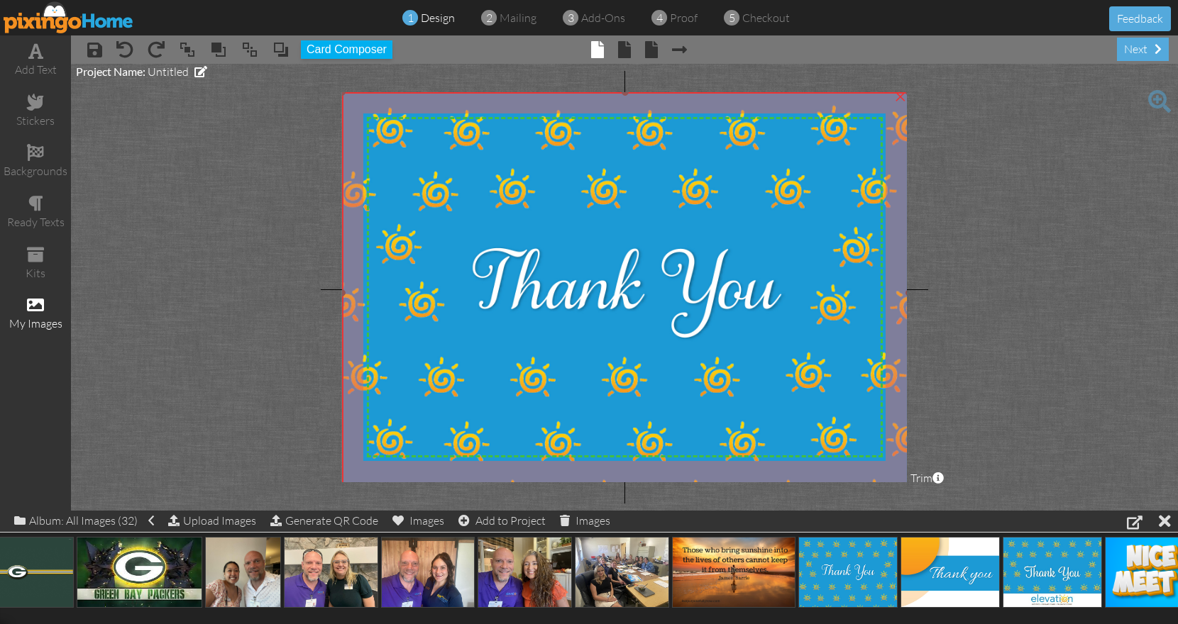
drag, startPoint x: 621, startPoint y: 291, endPoint x: 1094, endPoint y: 492, distance: 513.6
click at [1094, 492] on project-studio-wrapper "X X X X X X X X X X X X X X X X X X X X X X X X X X X X X X X X X X X X X X X X…" at bounding box center [624, 287] width 1107 height 447
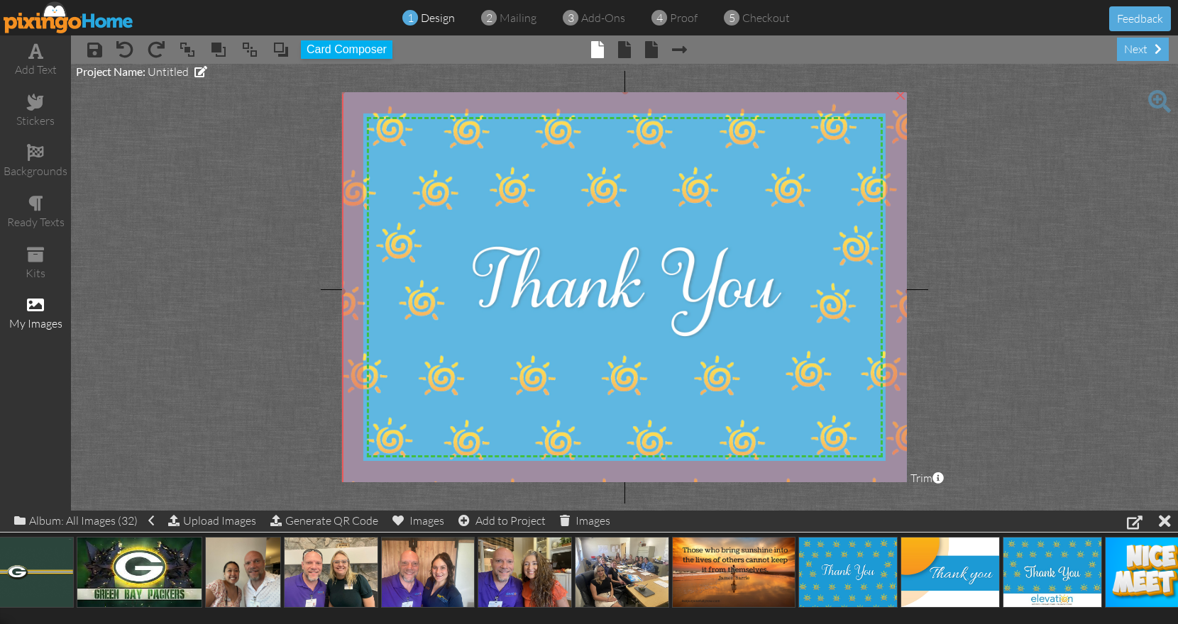
click at [807, 399] on img at bounding box center [625, 292] width 567 height 402
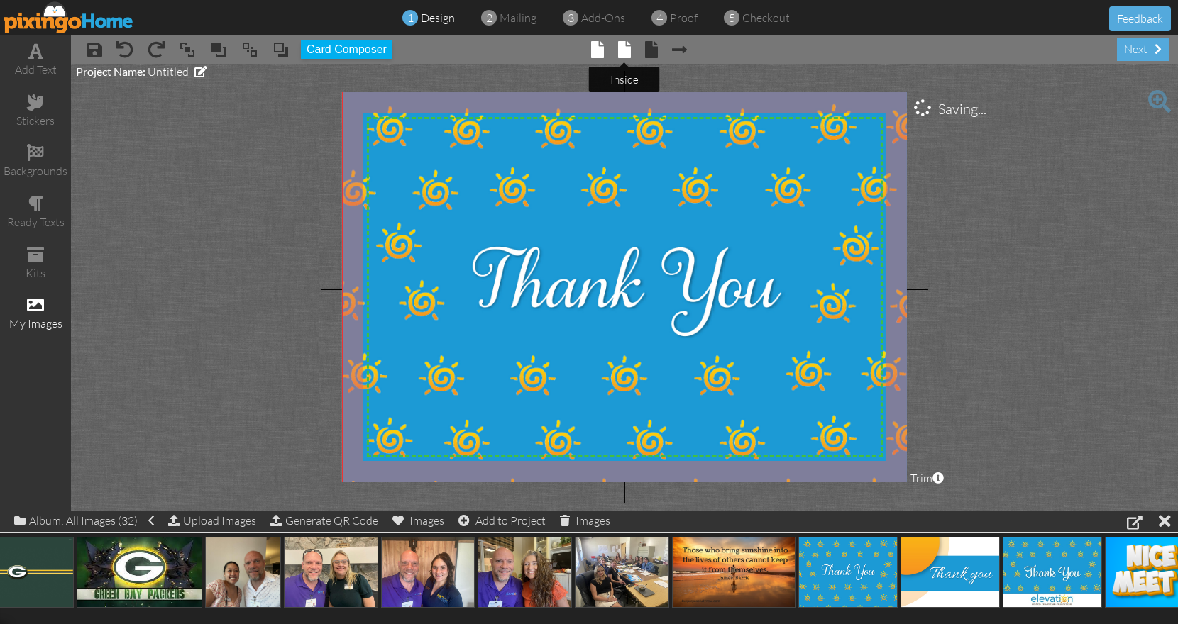
click at [624, 57] on span at bounding box center [624, 49] width 13 height 17
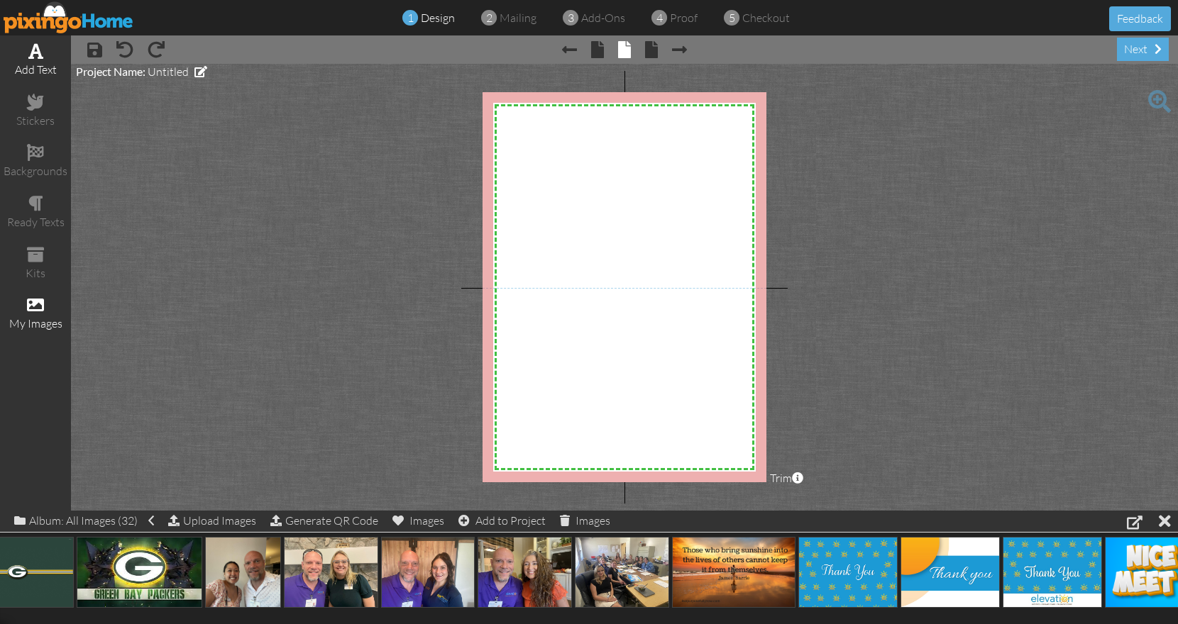
click at [40, 51] on span at bounding box center [35, 51] width 15 height 17
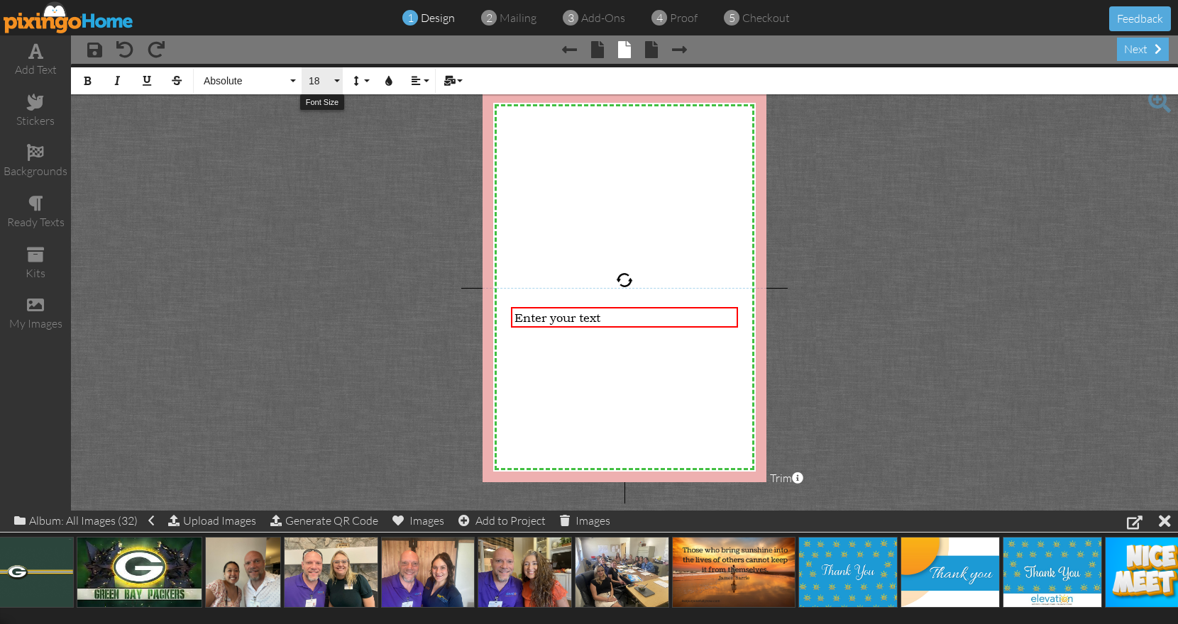
click at [331, 80] on span "18" at bounding box center [319, 81] width 24 height 12
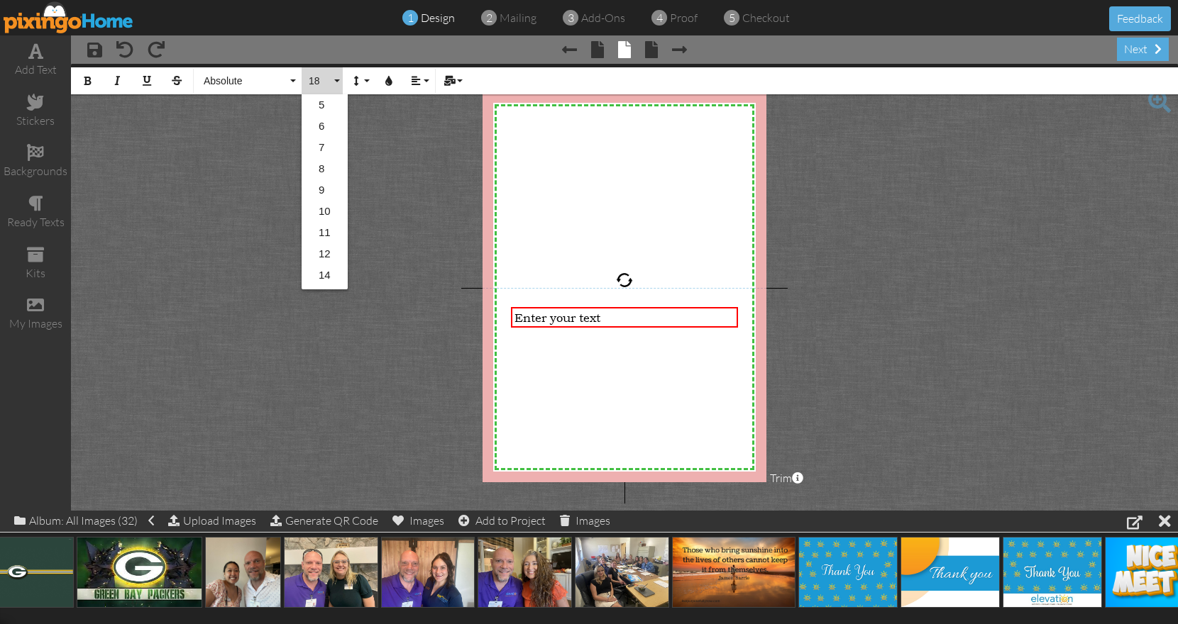
scroll to position [126, 0]
click at [327, 147] on link "14" at bounding box center [324, 149] width 46 height 21
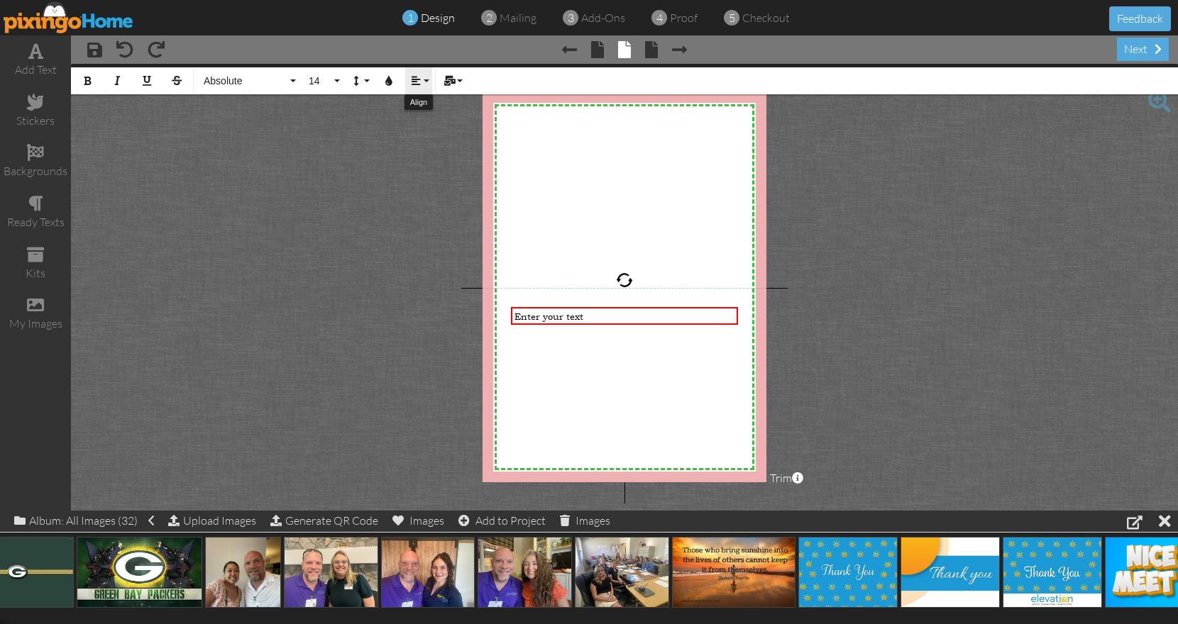
click at [420, 89] on button "Align" at bounding box center [418, 80] width 27 height 27
click at [423, 128] on icon at bounding box center [426, 133] width 9 height 11
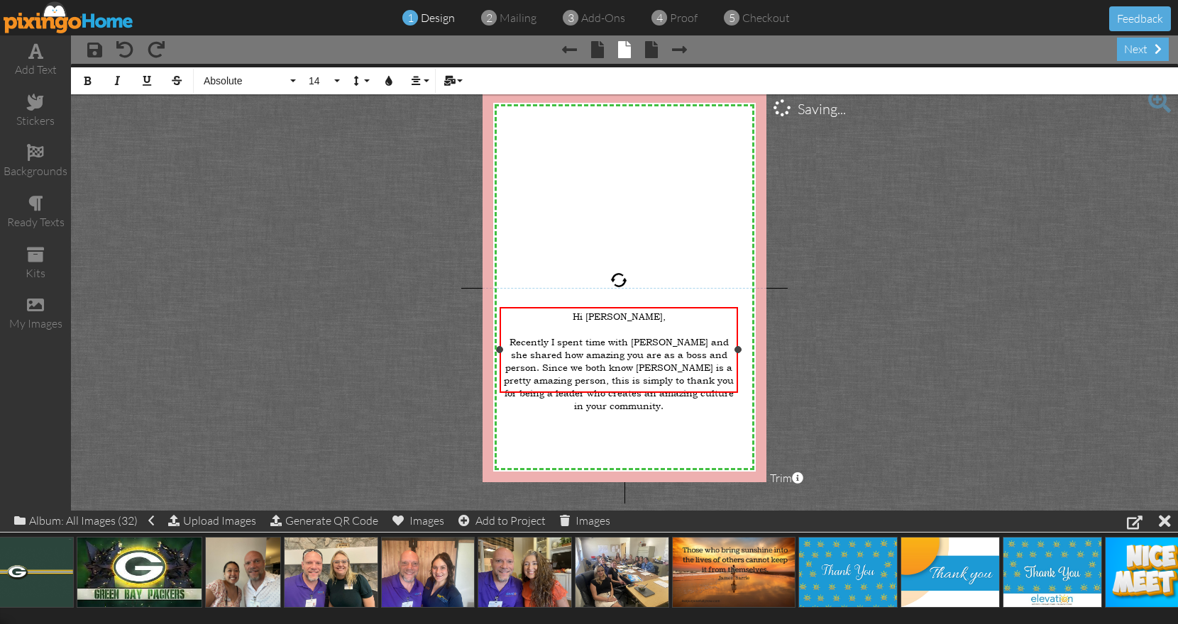
drag, startPoint x: 512, startPoint y: 353, endPoint x: 501, endPoint y: 354, distance: 11.4
click at [501, 354] on div "Hi [PERSON_NAME], ​ ​Recently I spent time with [PERSON_NAME] and she shared ho…" at bounding box center [618, 350] width 238 height 86
drag, startPoint x: 739, startPoint y: 350, endPoint x: 751, endPoint y: 351, distance: 11.4
click at [751, 351] on div at bounding box center [749, 349] width 7 height 7
click at [669, 350] on span "​Recently I spent time with [PERSON_NAME] and she shared how amazing you are as…" at bounding box center [624, 374] width 243 height 77
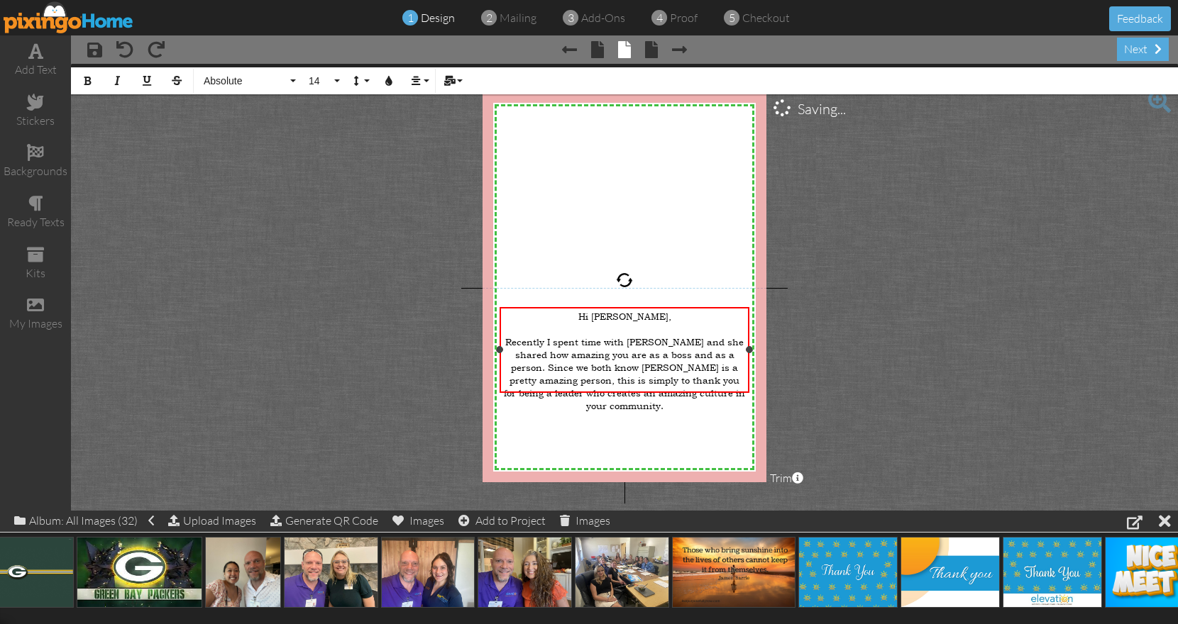
click at [734, 353] on div "Recently I spent time with [PERSON_NAME] and she shared how amazing you are as …" at bounding box center [624, 374] width 243 height 77
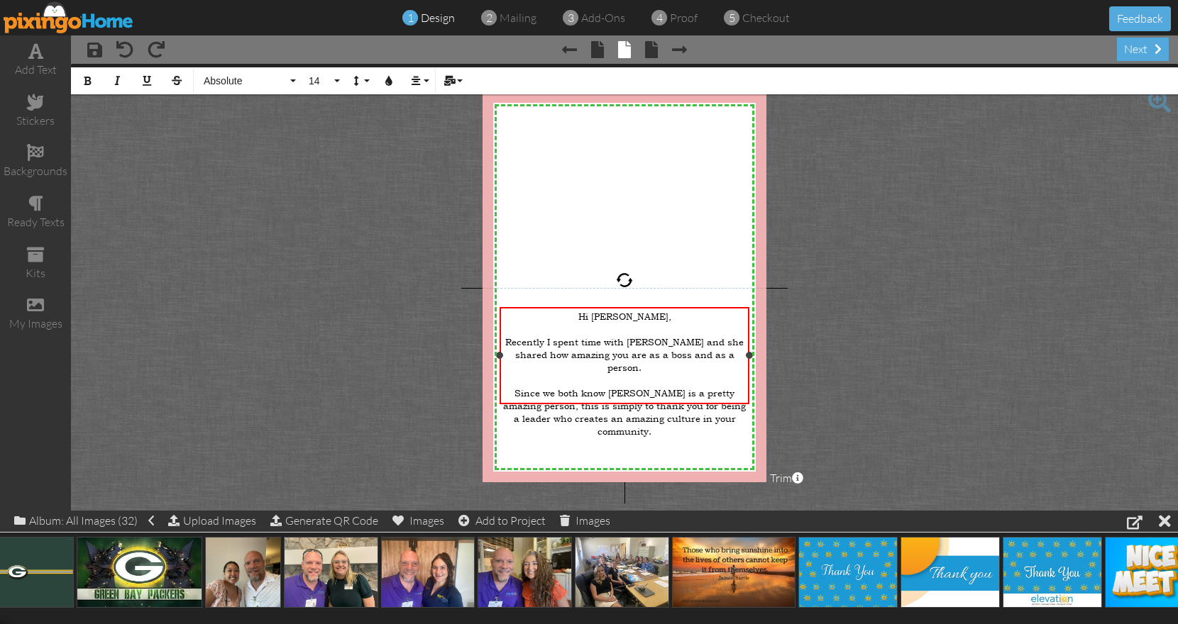
click at [739, 398] on span "Since we both know [PERSON_NAME] is a pretty amazing person, this is simply to …" at bounding box center [624, 412] width 243 height 51
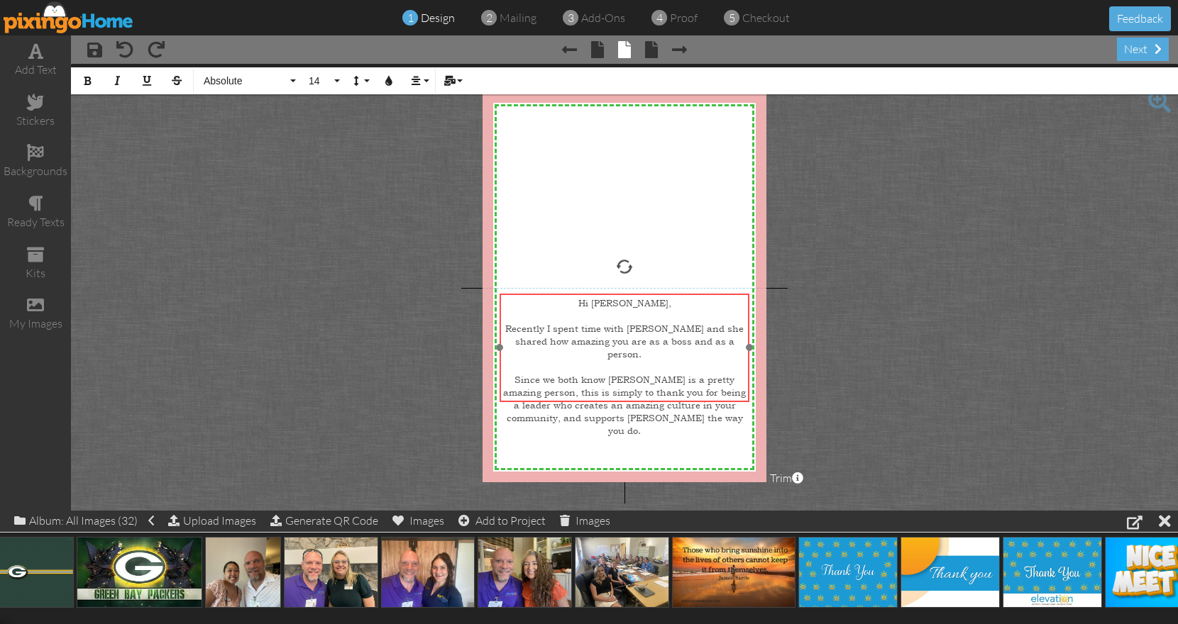
drag, startPoint x: 685, startPoint y: 309, endPoint x: 685, endPoint y: 295, distance: 13.5
click at [685, 295] on div "Hi [PERSON_NAME], ​ Recently I spent time with [PERSON_NAME] and she shared how…" at bounding box center [624, 367] width 250 height 147
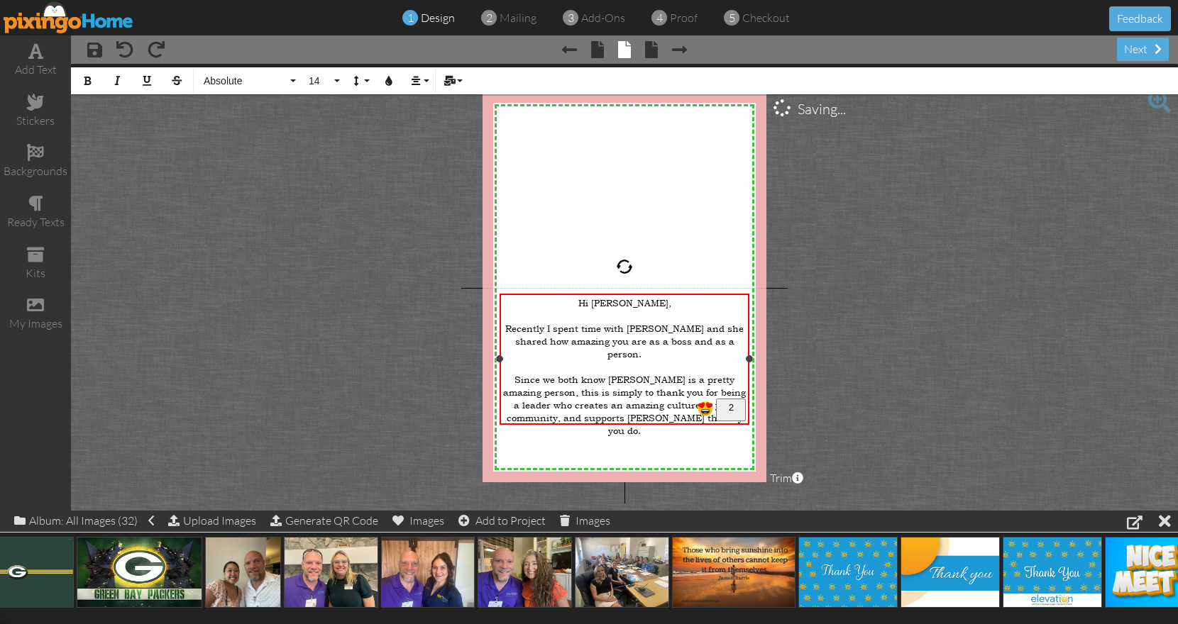
click at [548, 325] on span "Recently I spent time with [PERSON_NAME] and she shared how amazing you are as …" at bounding box center [624, 341] width 238 height 38
click at [669, 322] on span "Recently, I spent time with [PERSON_NAME] and she shared how amazing you are as…" at bounding box center [624, 341] width 241 height 38
click at [637, 450] on div "​" at bounding box center [624, 456] width 243 height 13
click at [617, 437] on div "​" at bounding box center [624, 443] width 243 height 13
click at [655, 450] on div "​That's all!" at bounding box center [624, 456] width 243 height 13
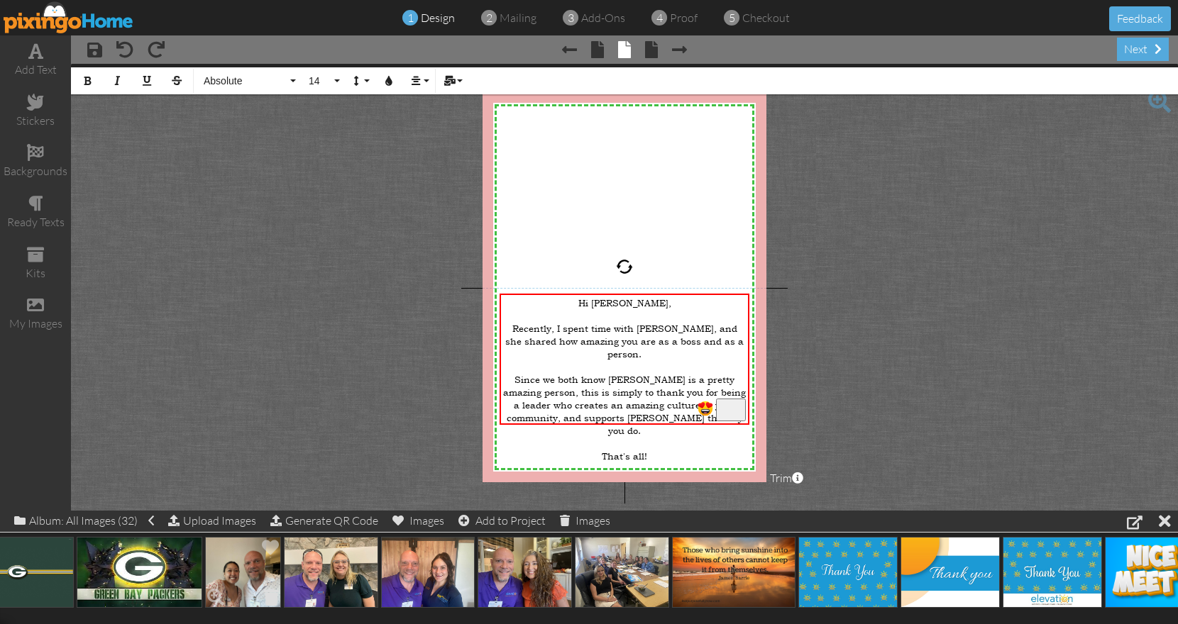
click at [273, 594] on span at bounding box center [271, 597] width 22 height 24
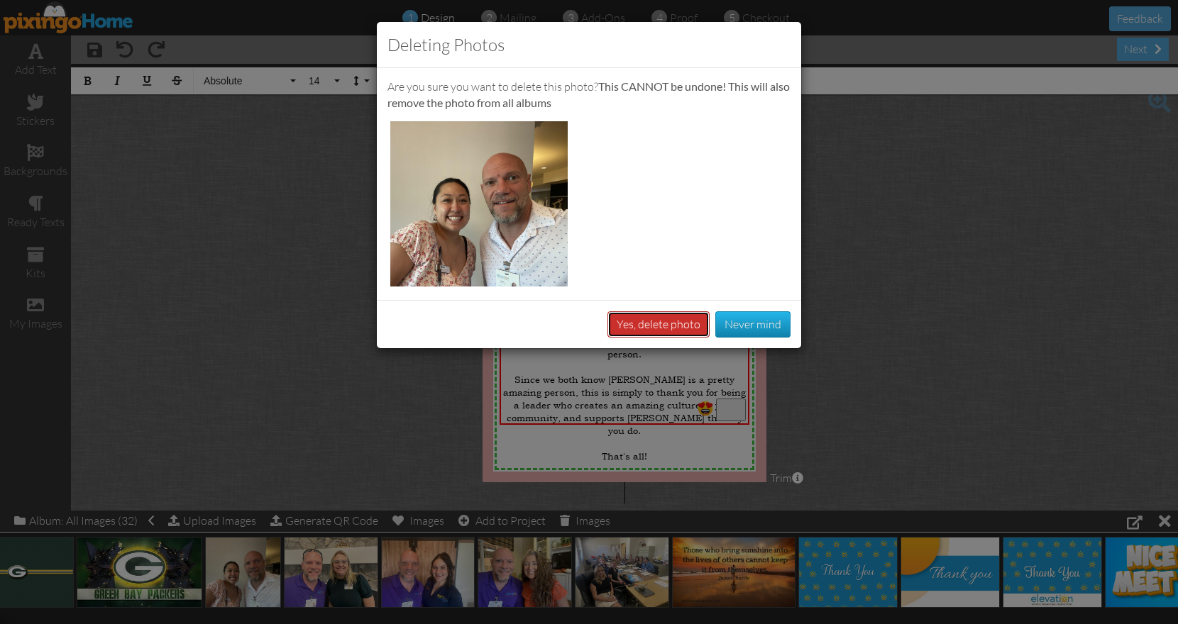
click at [663, 318] on button "Yes, delete photo" at bounding box center [658, 324] width 102 height 26
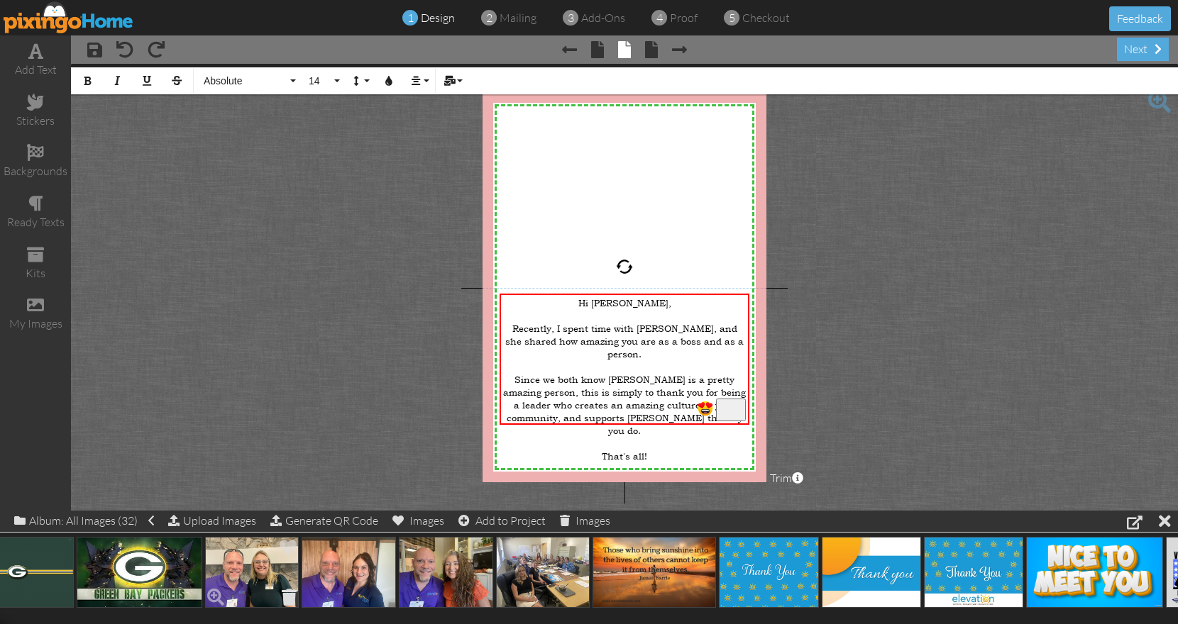
click at [291, 593] on span at bounding box center [289, 597] width 22 height 24
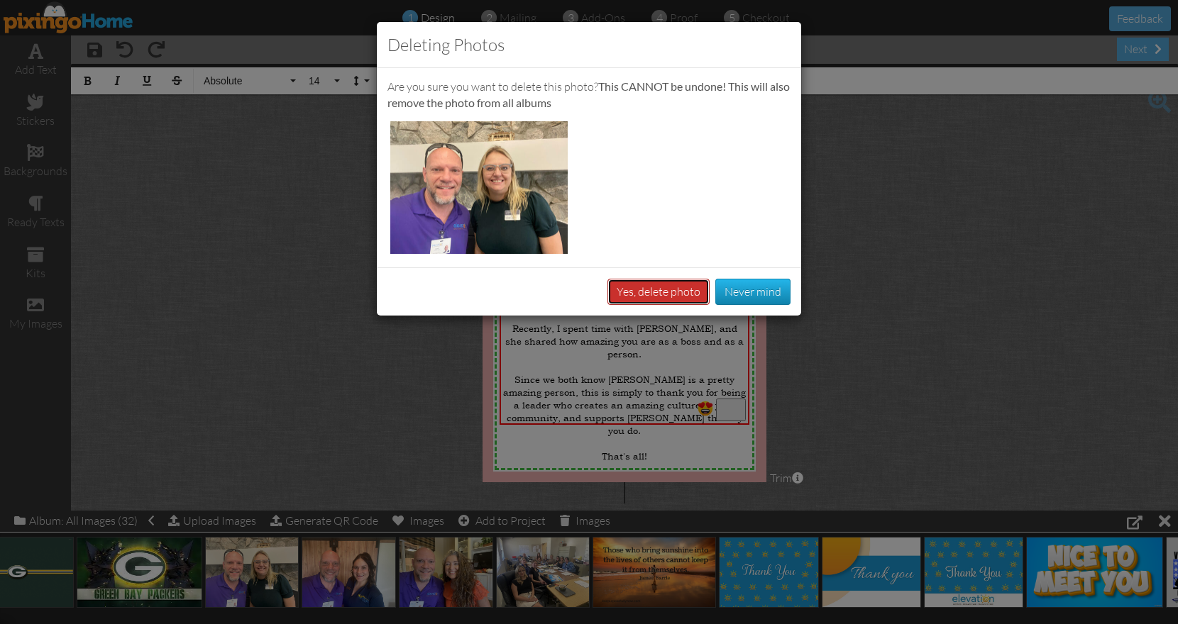
click at [668, 296] on button "Yes, delete photo" at bounding box center [658, 292] width 102 height 26
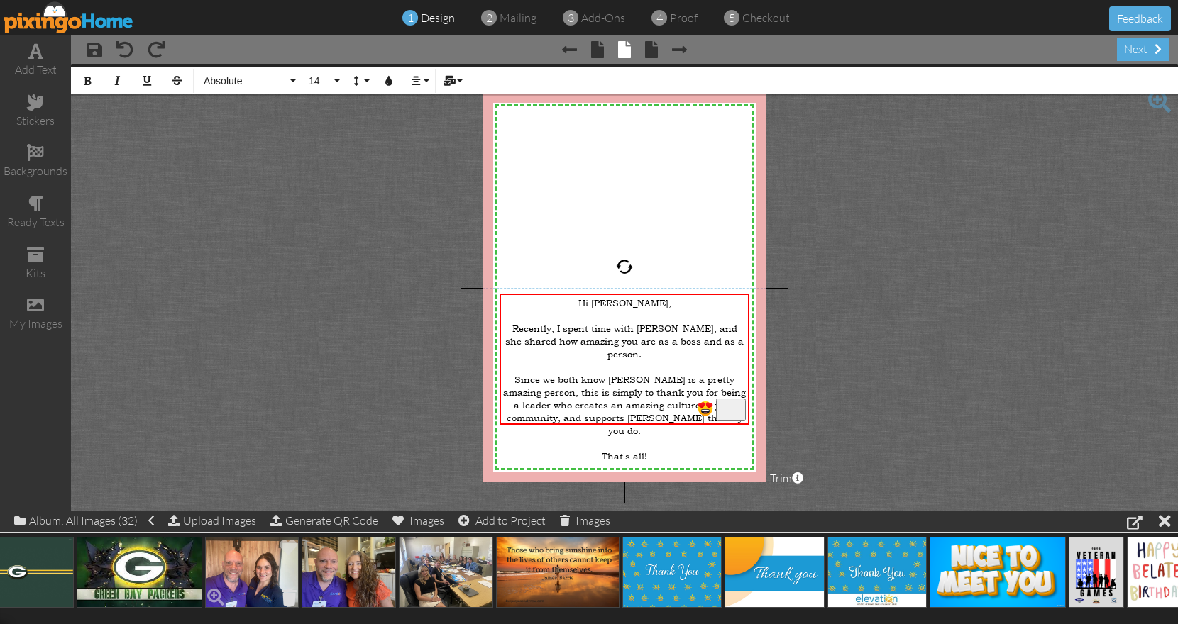
click at [289, 590] on span at bounding box center [289, 597] width 22 height 24
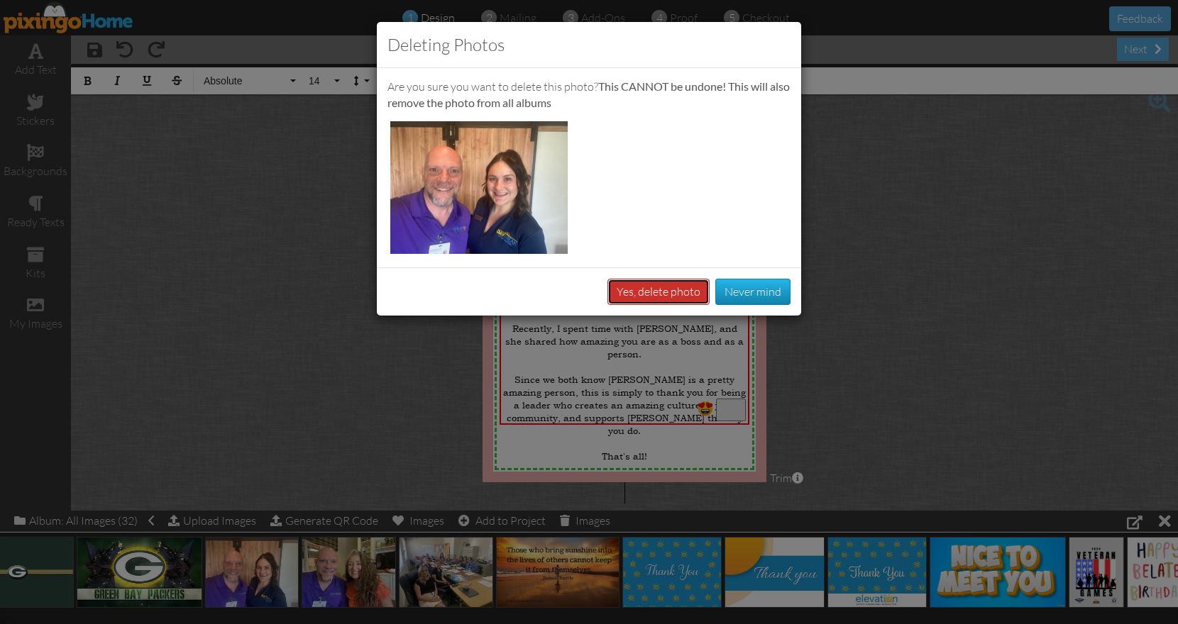
click at [693, 293] on button "Yes, delete photo" at bounding box center [658, 292] width 102 height 26
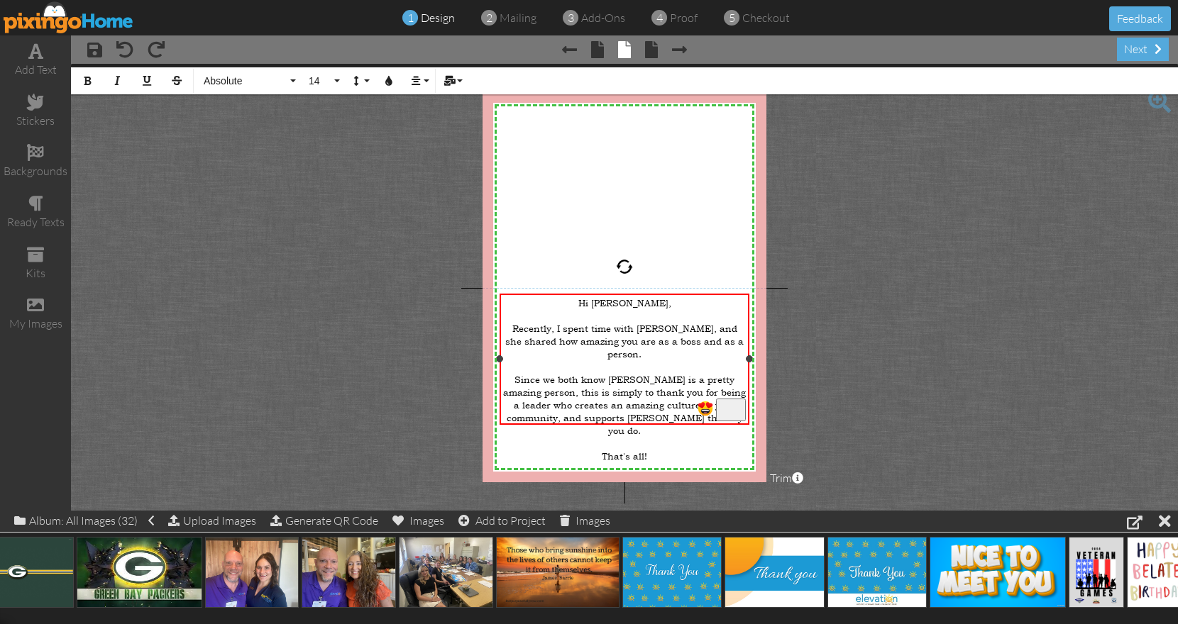
click at [654, 450] on div "​That's all!" at bounding box center [624, 456] width 243 height 13
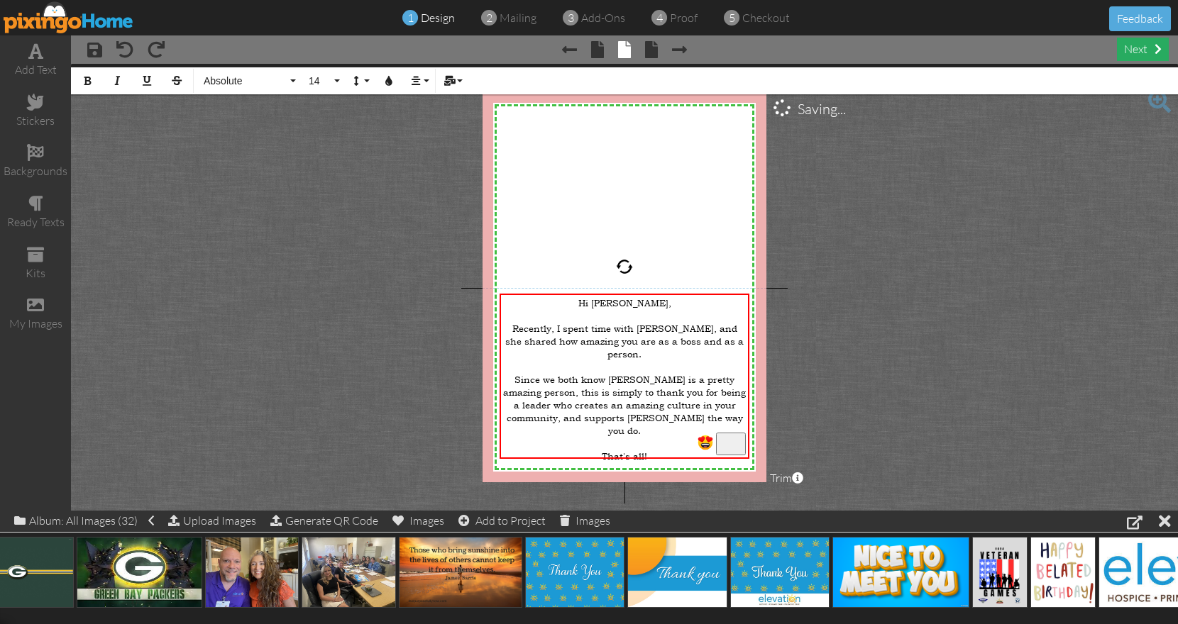
click at [1131, 47] on div "next" at bounding box center [1143, 49] width 52 height 23
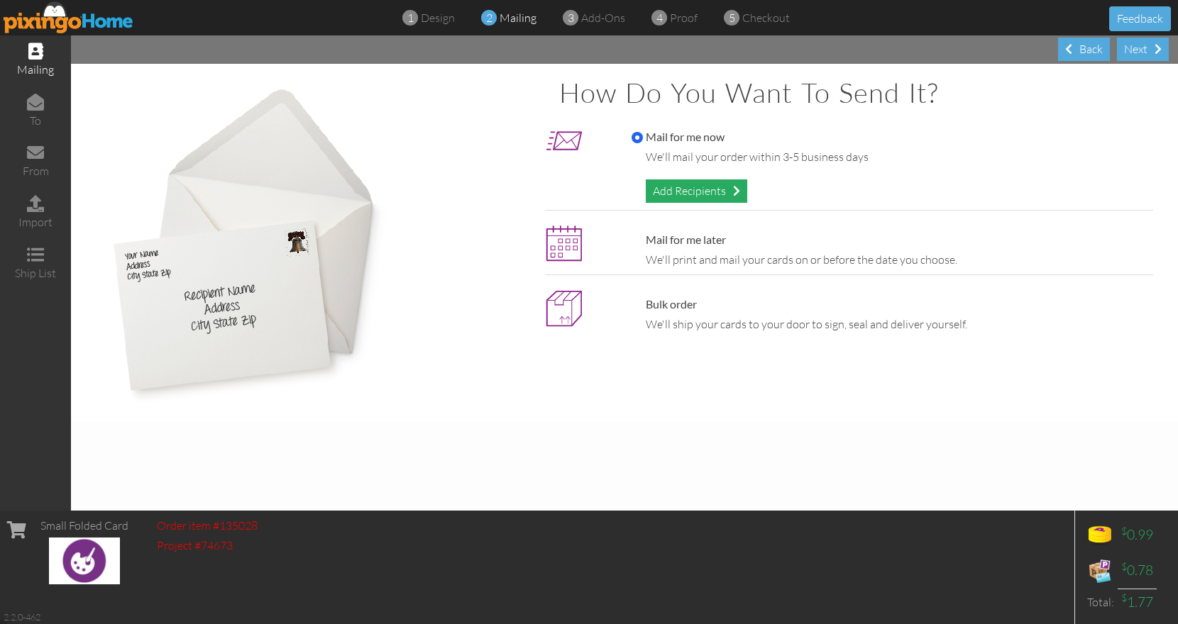
click at [707, 191] on div "Add Recipients" at bounding box center [696, 190] width 101 height 23
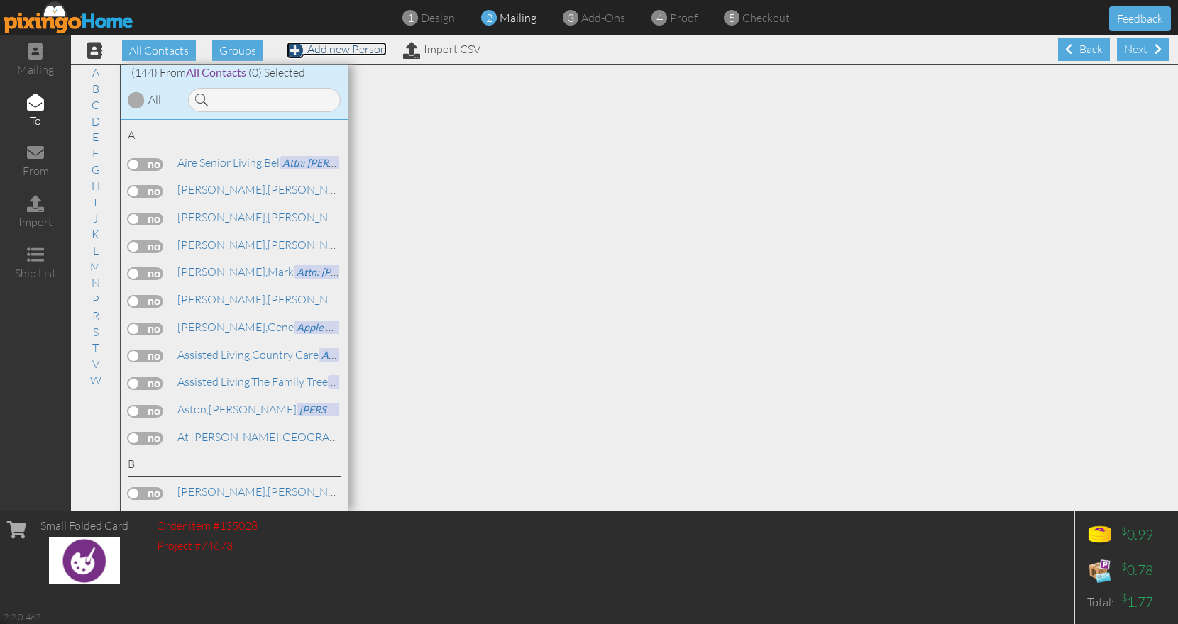
click at [359, 50] on link "Add new Person" at bounding box center [337, 49] width 100 height 14
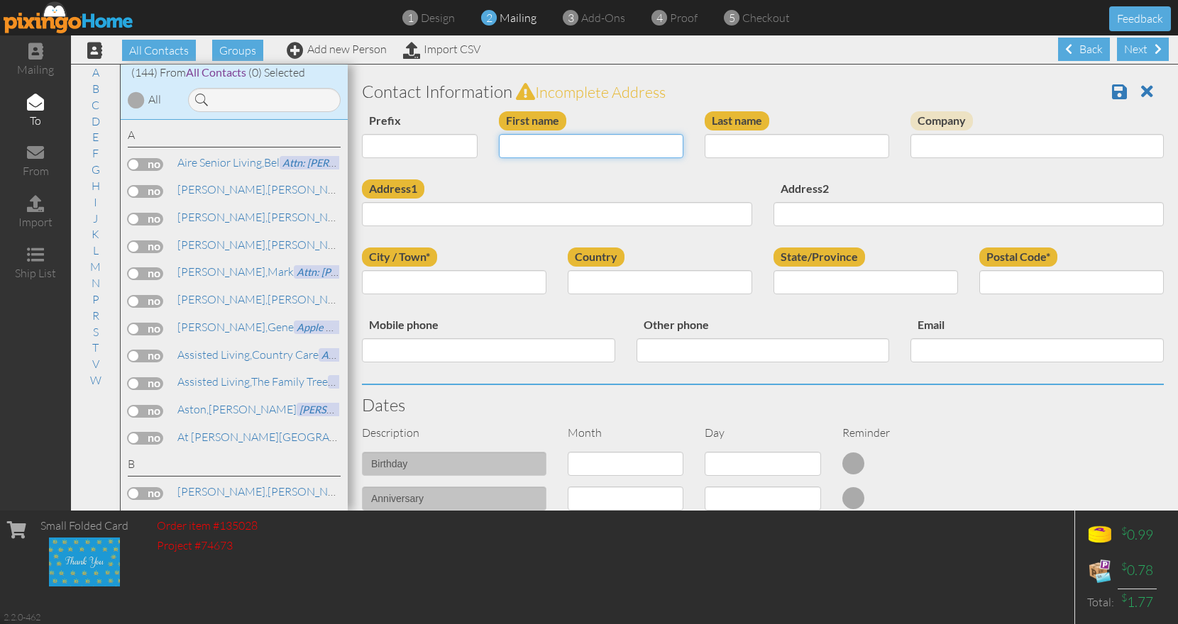
click at [524, 140] on input "First name" at bounding box center [591, 146] width 184 height 24
type input "[PERSON_NAME]"
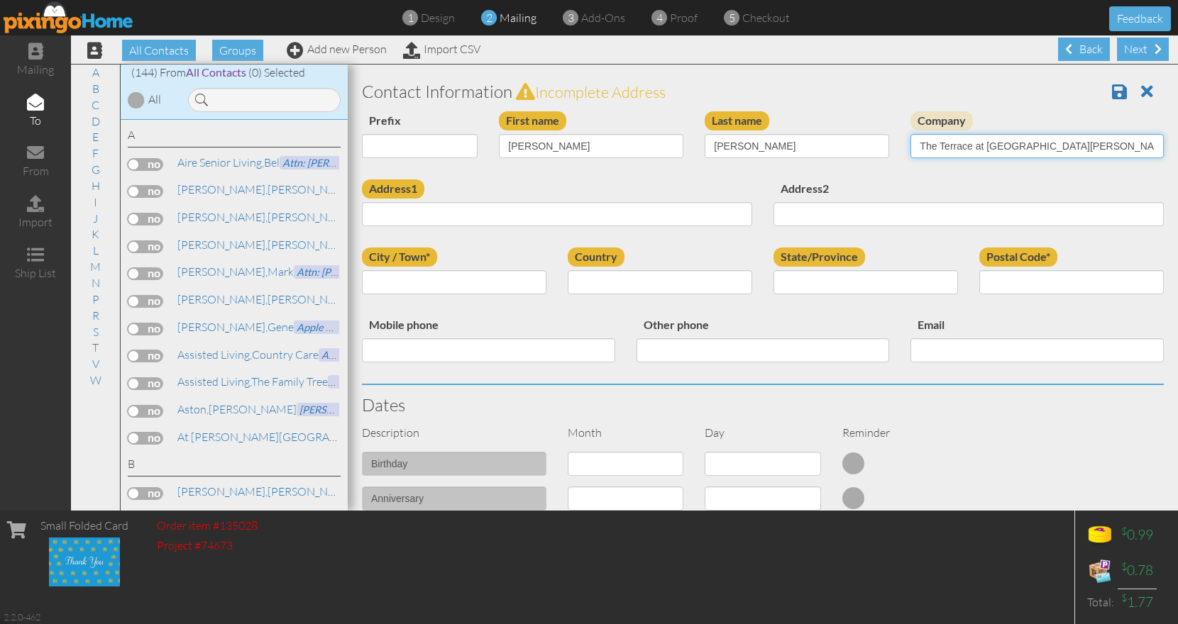
click at [1003, 148] on input "The Terrace at [GEOGRAPHIC_DATA][PERSON_NAME]" at bounding box center [1036, 146] width 253 height 24
drag, startPoint x: 958, startPoint y: 148, endPoint x: 1136, endPoint y: 144, distance: 178.1
click at [1136, 144] on input "The Terrace at [GEOGRAPHIC_DATA][PERSON_NAME]" at bounding box center [1036, 146] width 253 height 24
click at [968, 145] on input "The Terrace" at bounding box center [1036, 146] width 253 height 24
type input "The Terrace at Mt. [GEOGRAPHIC_DATA]"
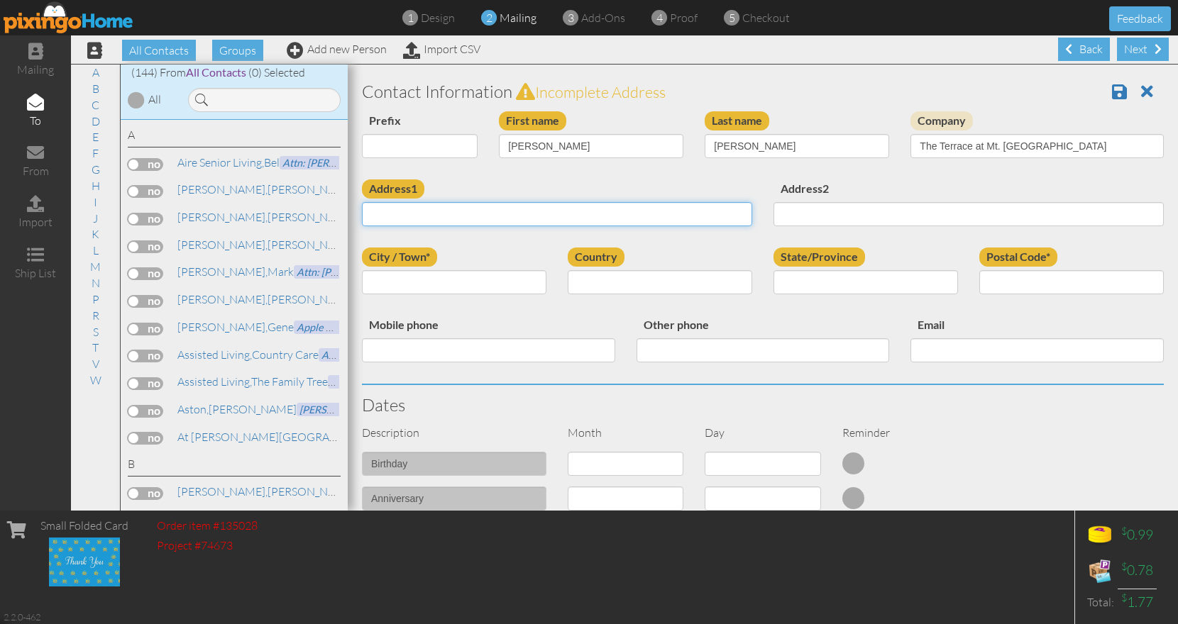
paste input "400 E 5350 S"
click at [398, 211] on input "400 E 5350 S." at bounding box center [557, 214] width 390 height 24
type input "400 E. 5350 S."
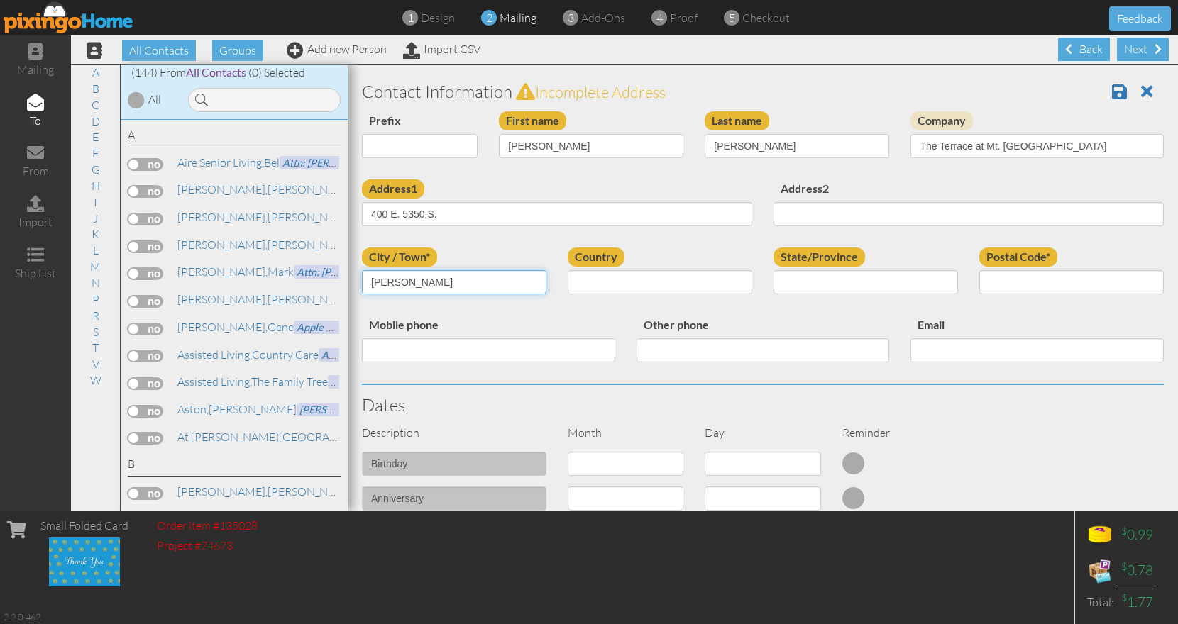
type input "[PERSON_NAME]"
select select "object:3385"
select select "object:3684"
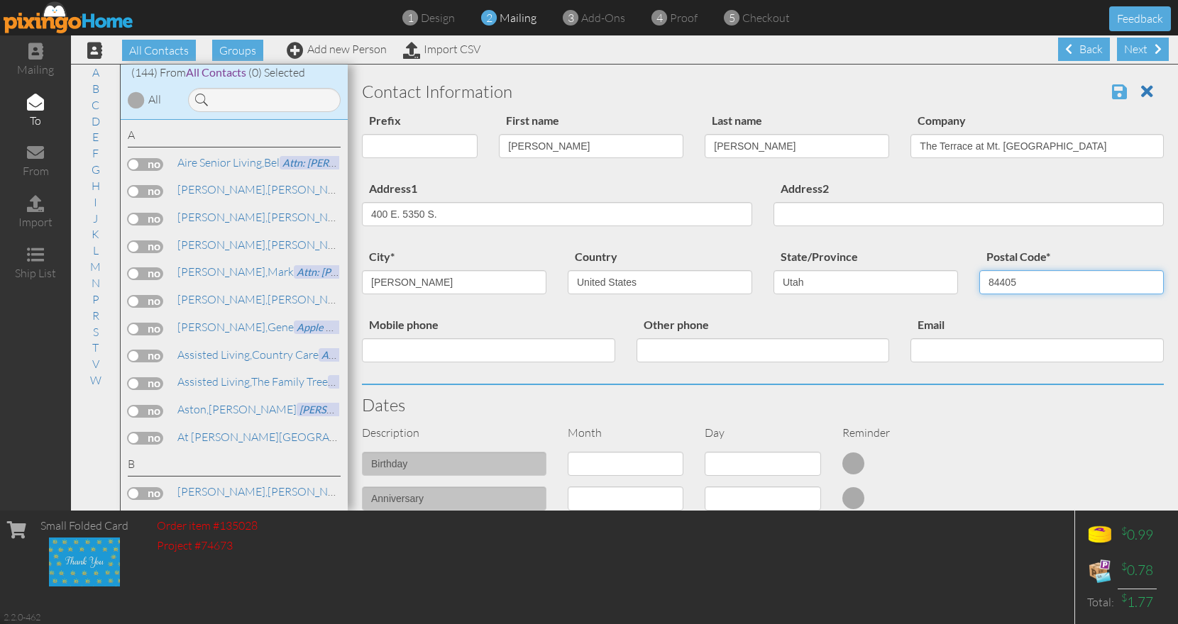
type input "84405"
click at [1112, 89] on span at bounding box center [1119, 91] width 15 height 17
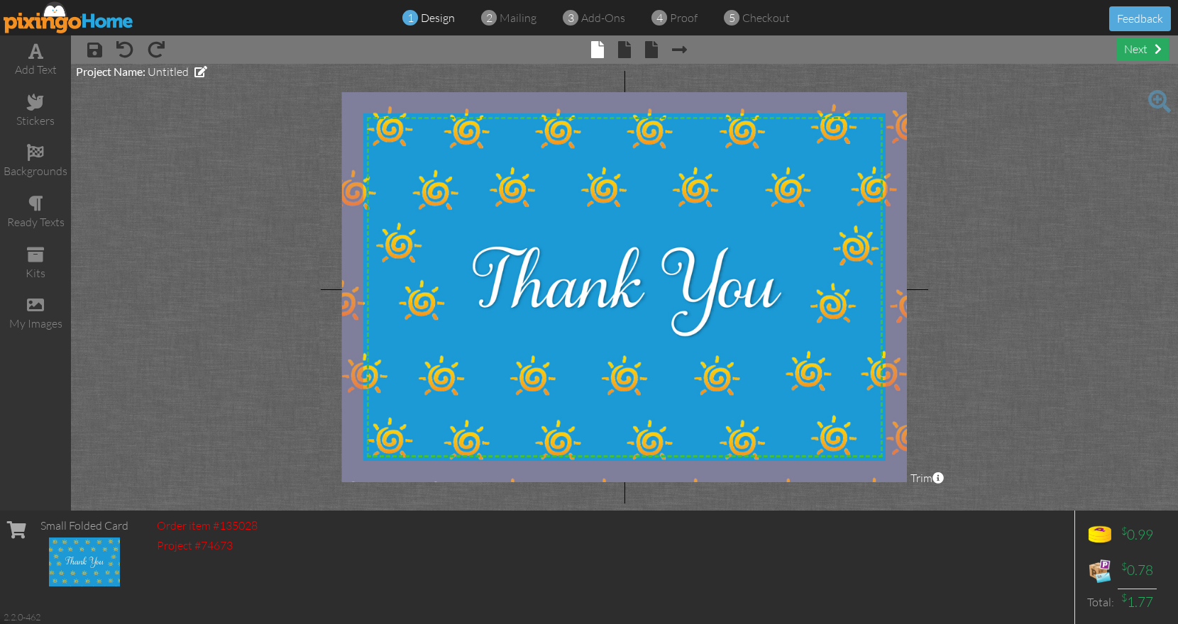
click at [1146, 55] on div "next" at bounding box center [1143, 49] width 52 height 23
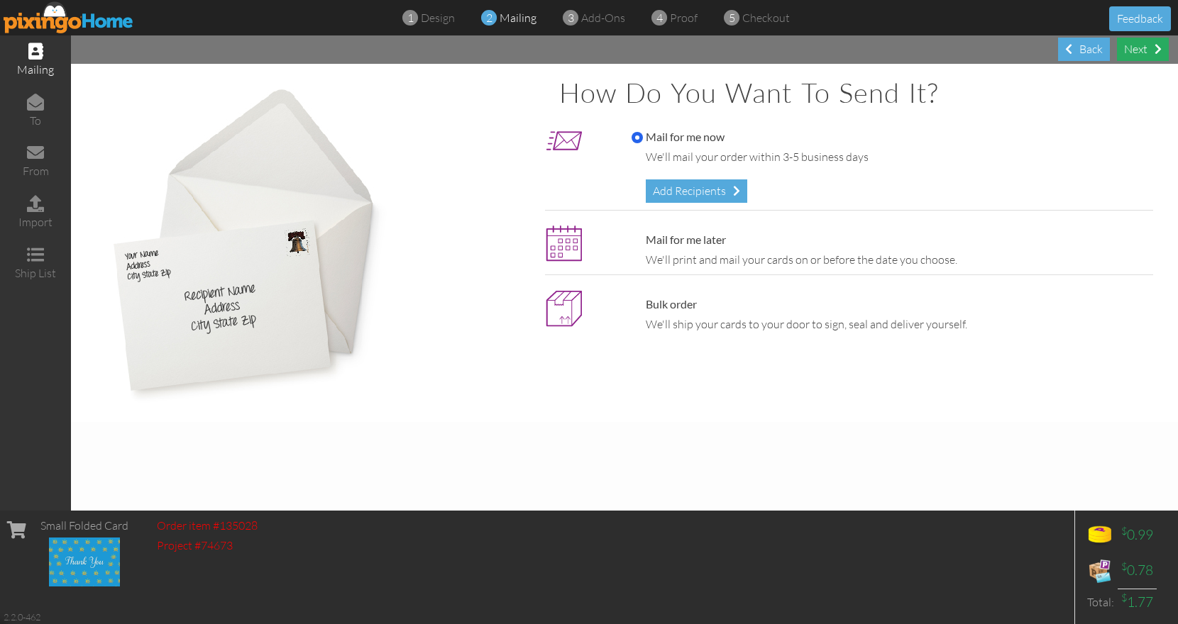
click at [1146, 55] on div "Next" at bounding box center [1143, 49] width 52 height 23
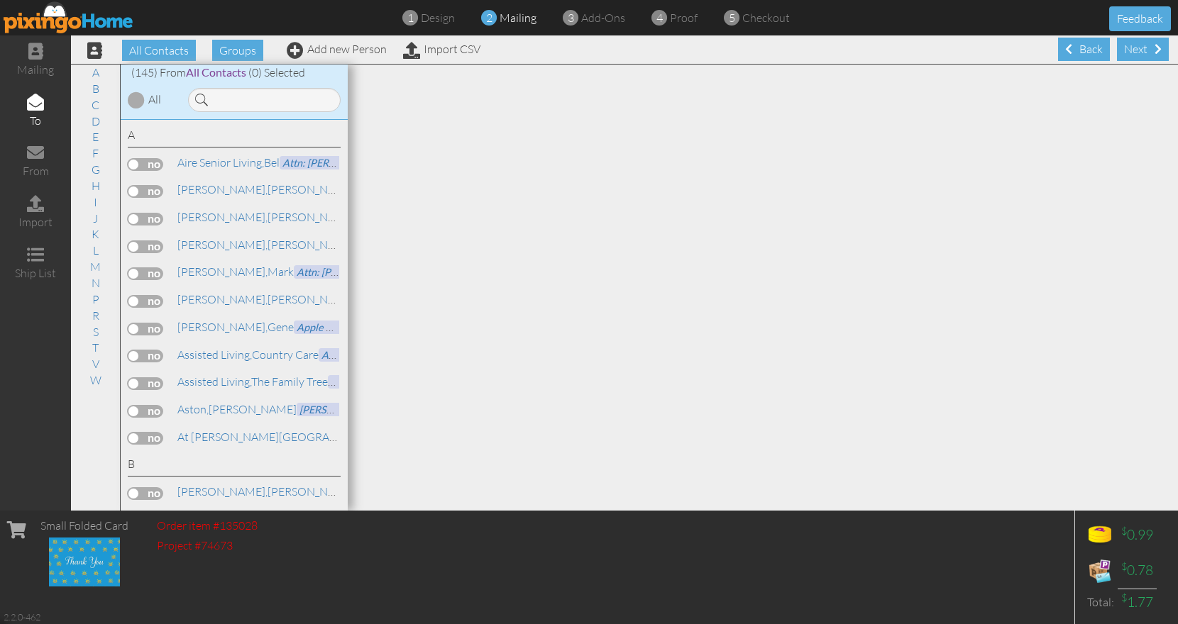
click at [1146, 55] on div "Next" at bounding box center [1143, 49] width 52 height 23
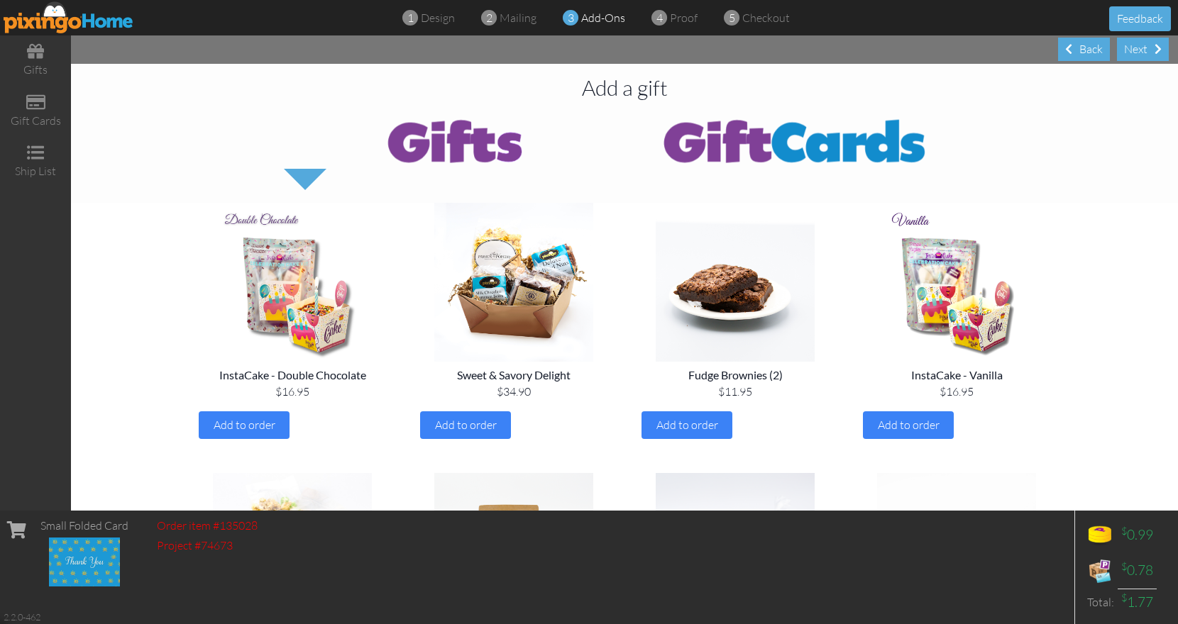
click at [1146, 55] on div "Next" at bounding box center [1143, 49] width 52 height 23
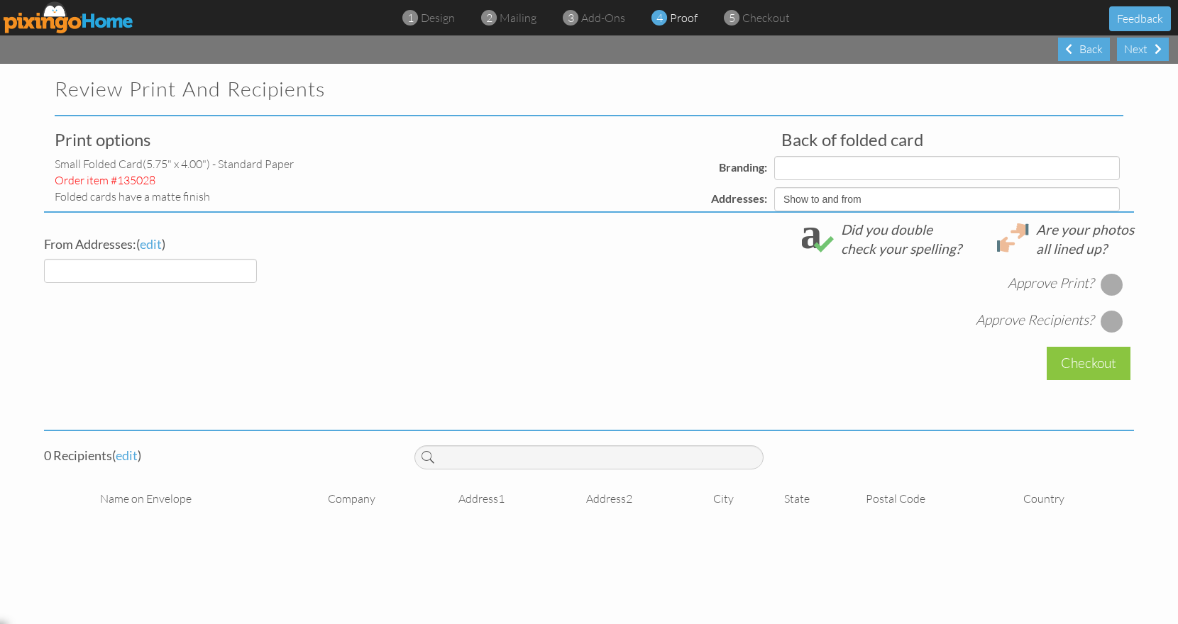
select select "object:882"
select select "object:879"
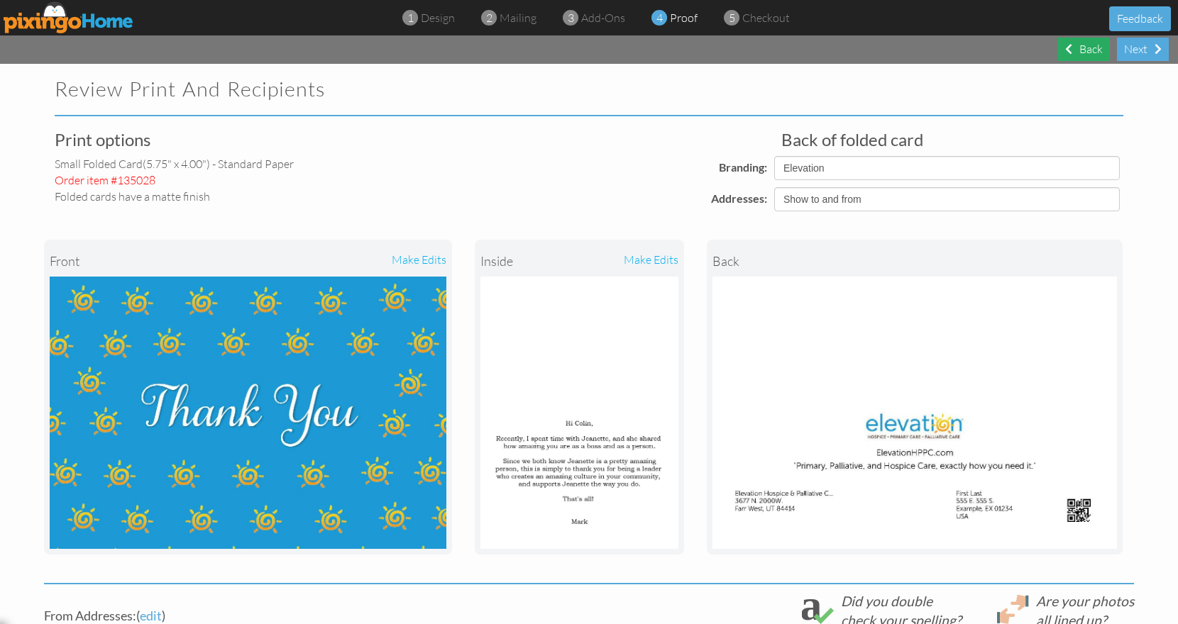
click at [1075, 54] on div "Back" at bounding box center [1084, 49] width 52 height 23
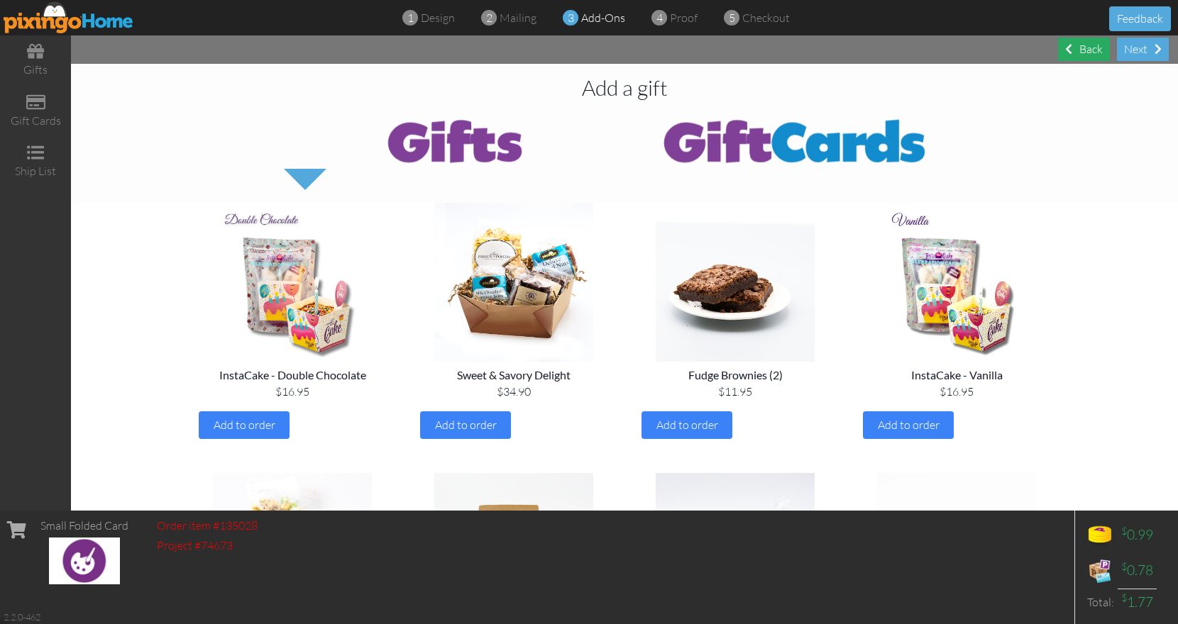
click at [1075, 54] on div "Back" at bounding box center [1084, 49] width 52 height 23
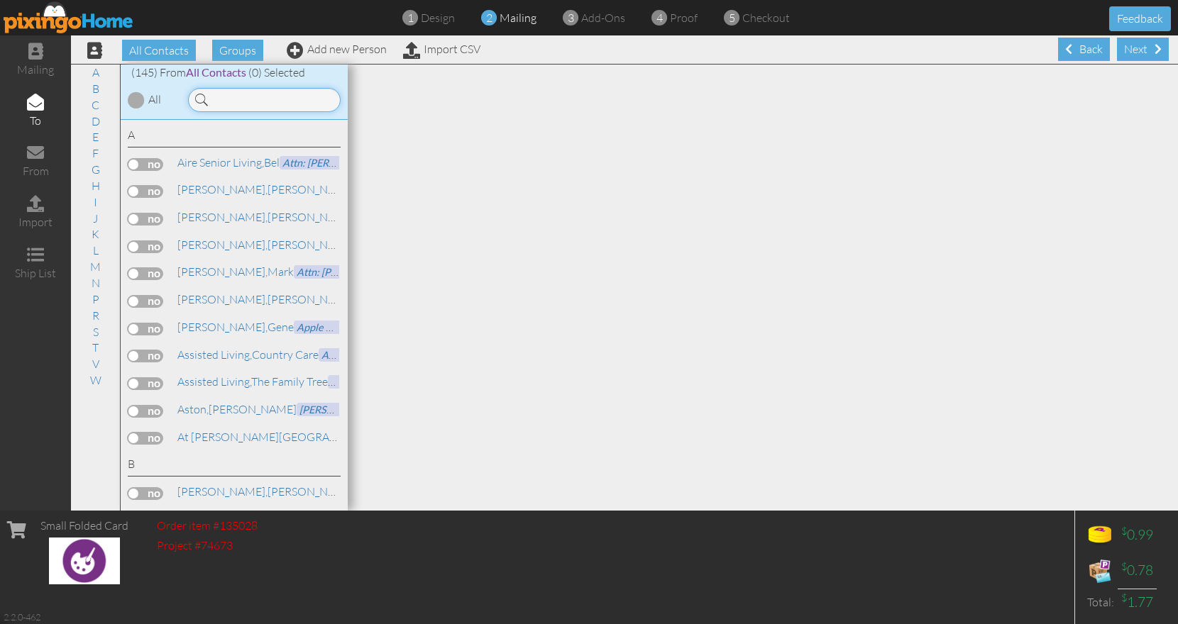
click at [281, 94] on input at bounding box center [264, 100] width 153 height 24
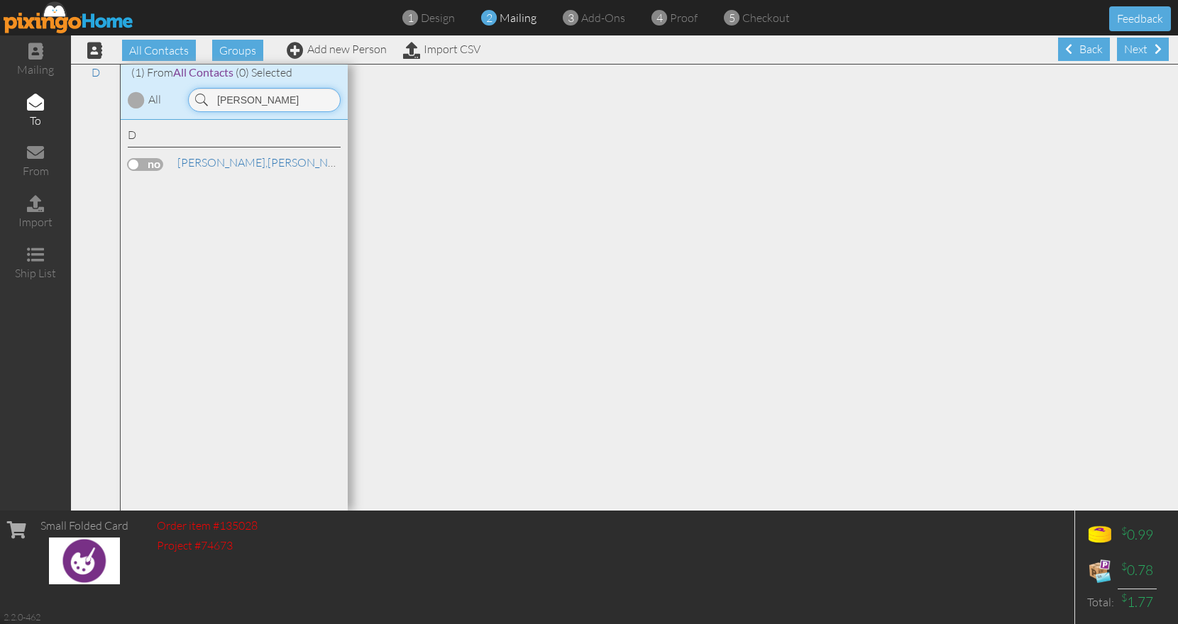
type input "colin"
click at [145, 164] on label at bounding box center [145, 164] width 35 height 13
click at [0, 0] on input "checkbox" at bounding box center [0, 0] width 0 height 0
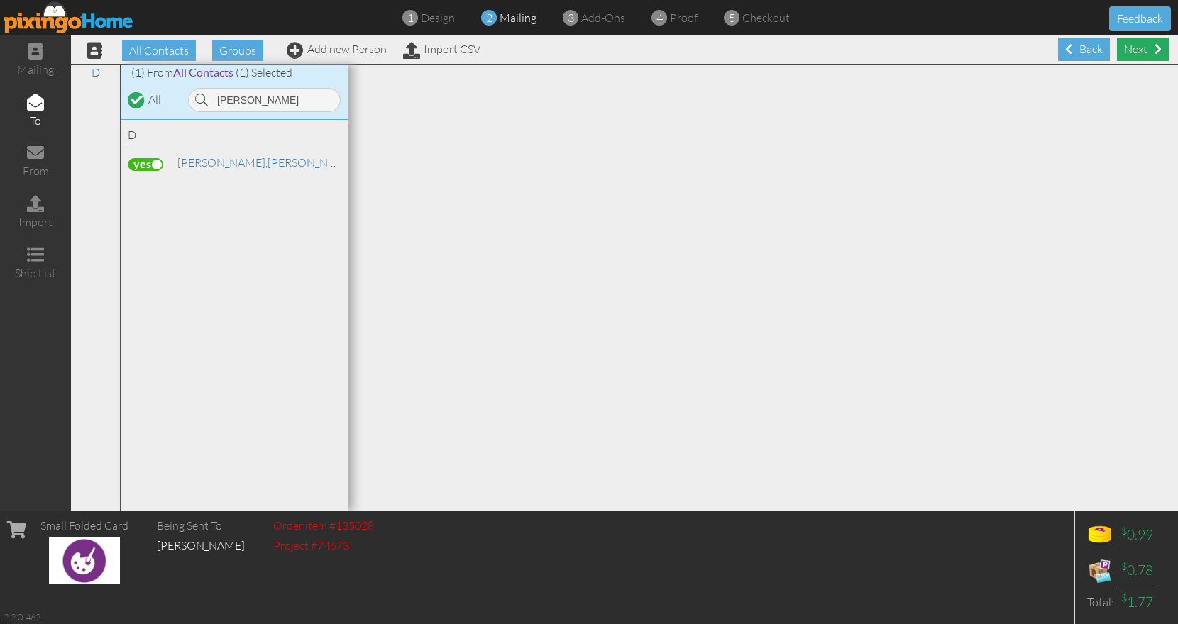
click at [1120, 50] on div "Next" at bounding box center [1143, 49] width 52 height 23
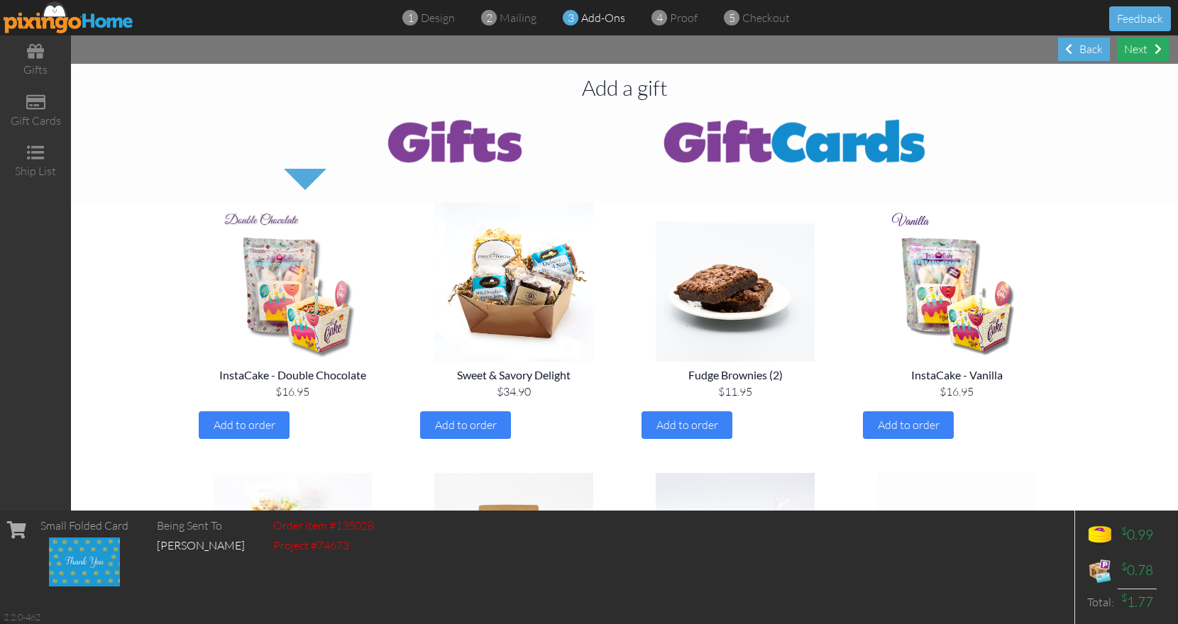
click at [1151, 59] on div "Next" at bounding box center [1143, 49] width 52 height 23
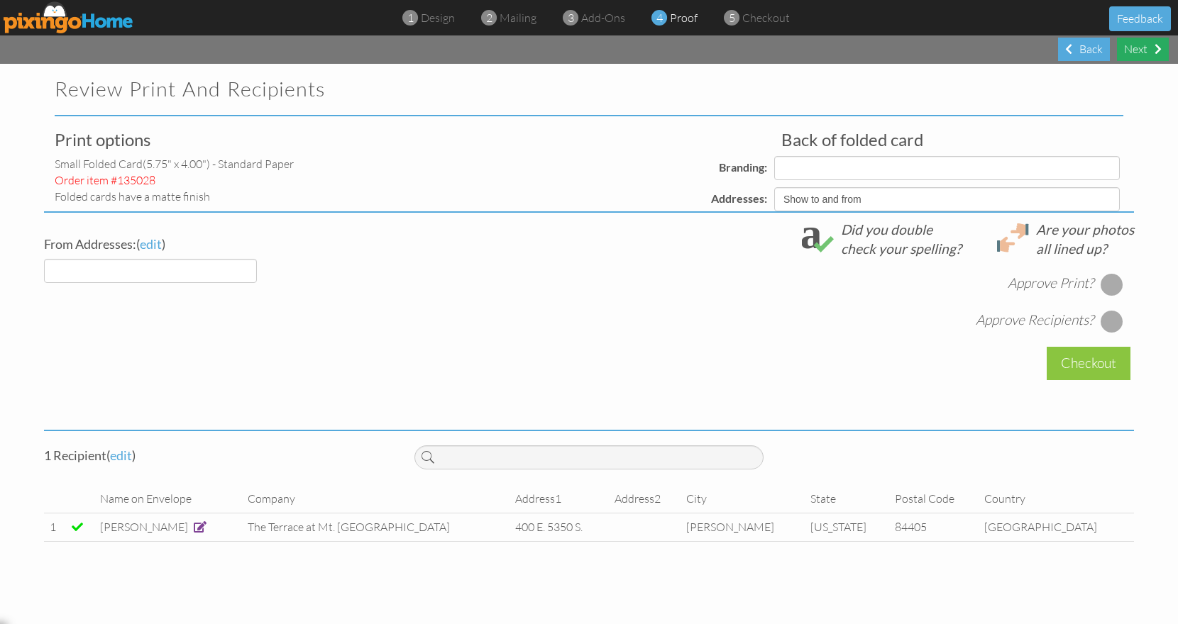
select select "object:1633"
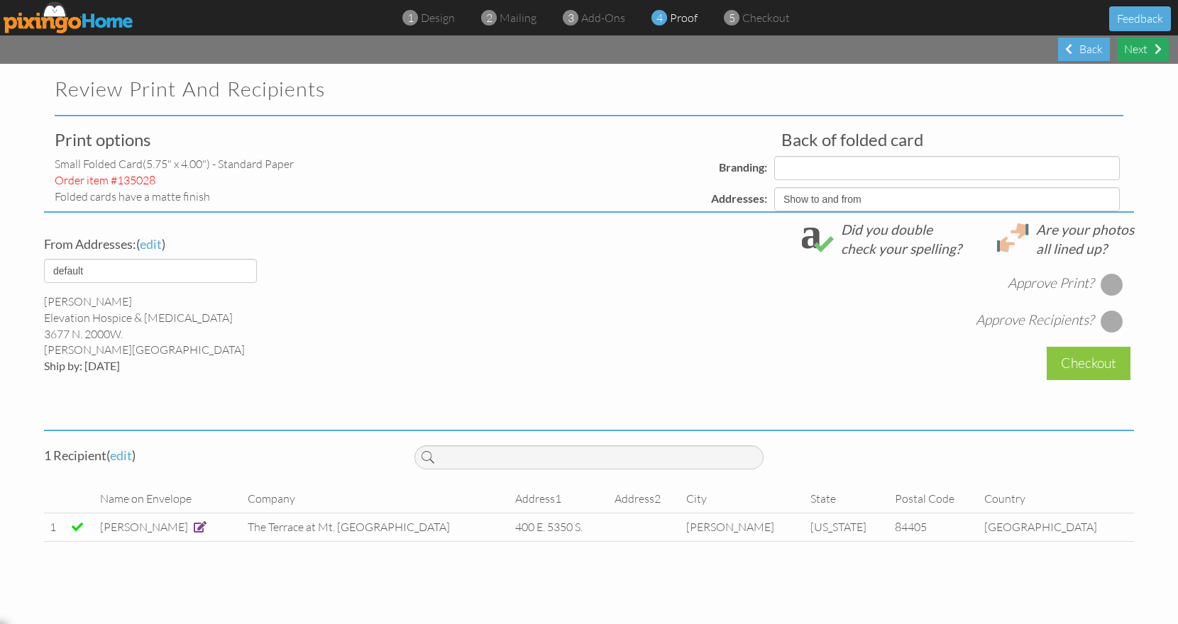
select select "object:1635"
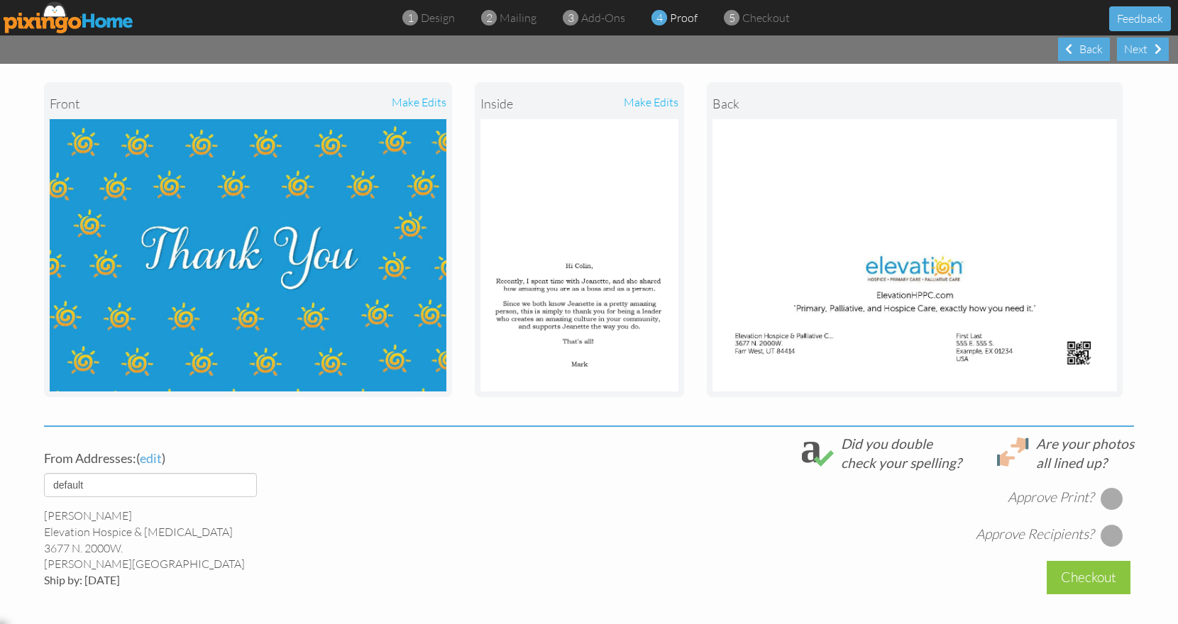
scroll to position [157, 0]
click at [654, 99] on div "make edits" at bounding box center [628, 104] width 99 height 31
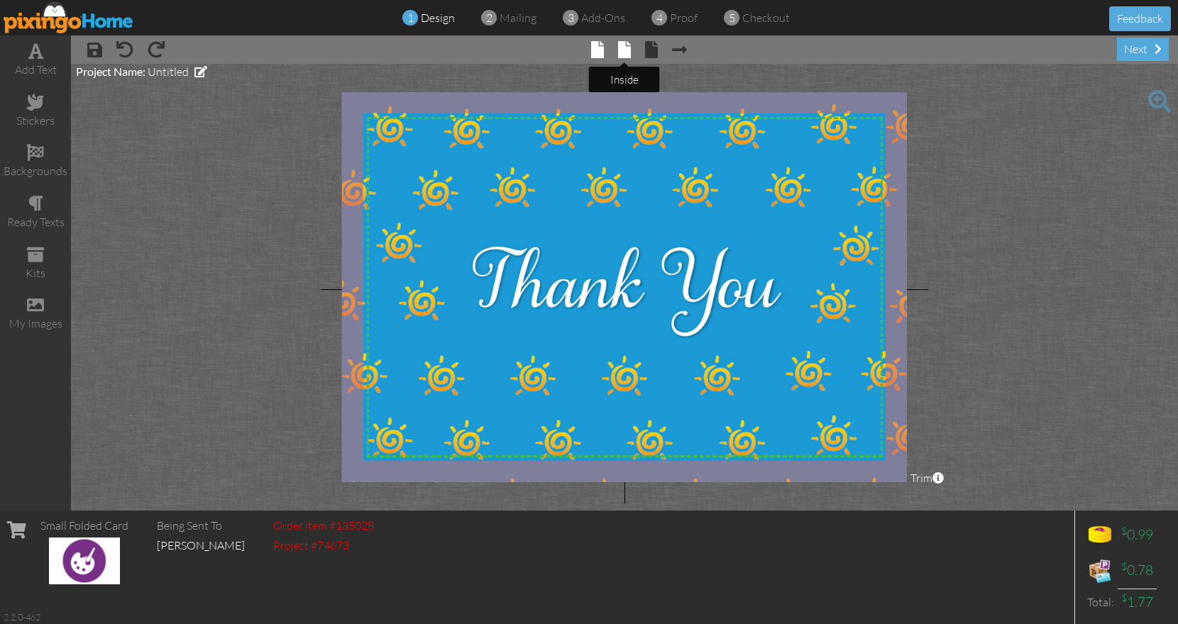
click at [619, 48] on span at bounding box center [624, 49] width 13 height 17
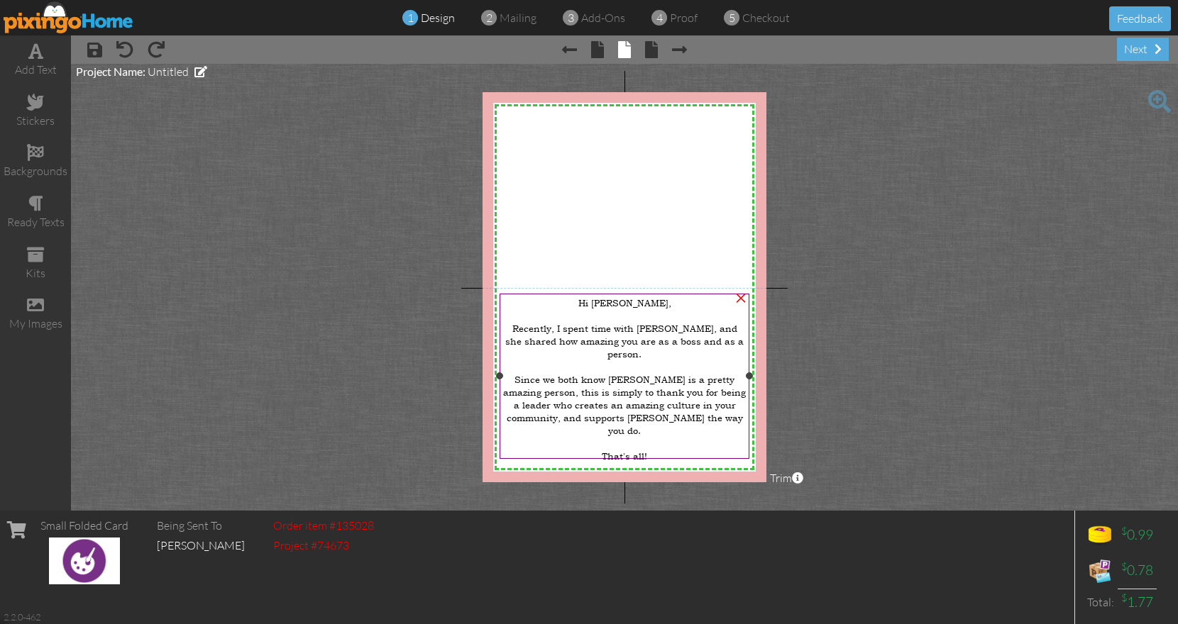
click at [629, 463] on div at bounding box center [624, 469] width 243 height 13
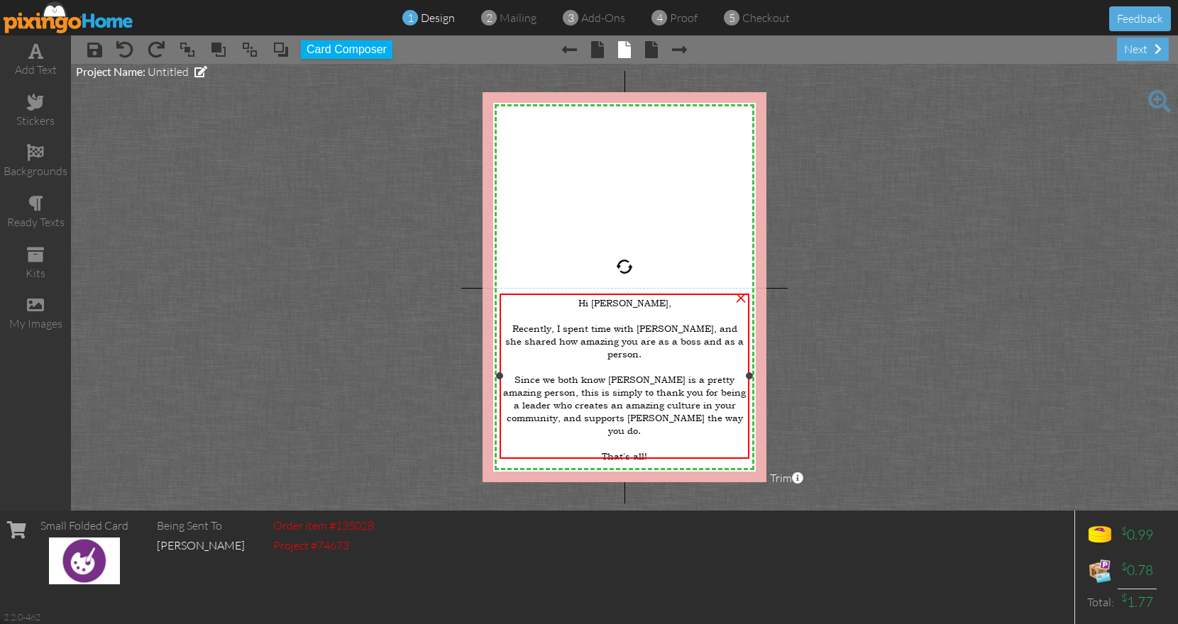
click at [629, 463] on div at bounding box center [624, 469] width 243 height 13
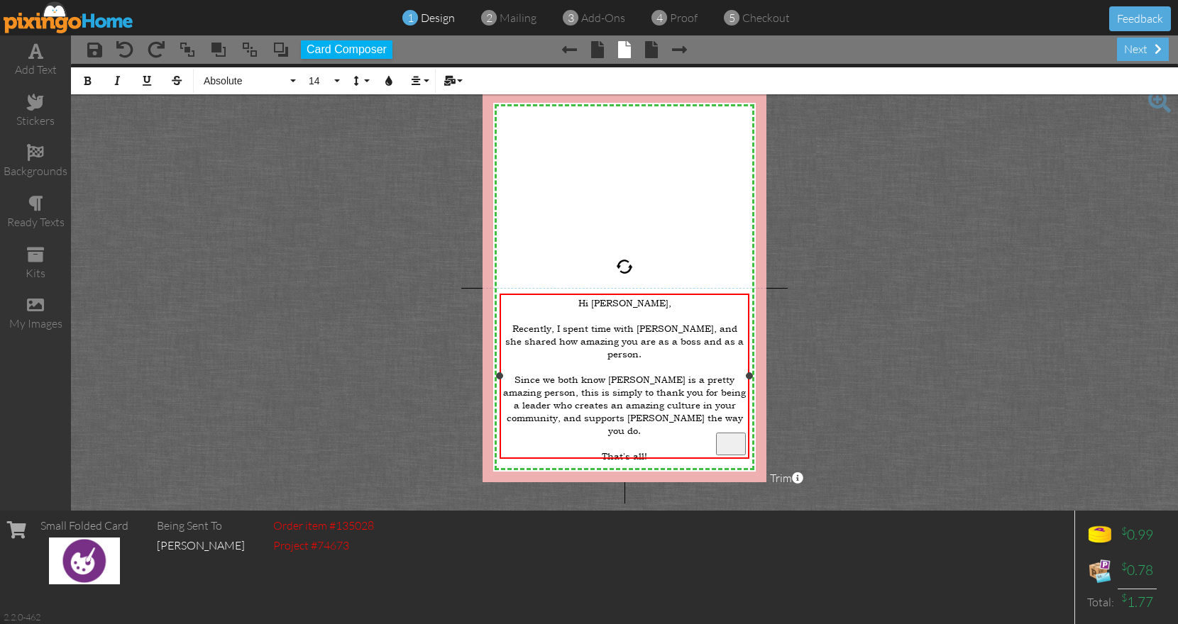
click at [632, 475] on div "To enrich screen reader interactions, please activate Accessibility in Grammarl…" at bounding box center [624, 481] width 243 height 13
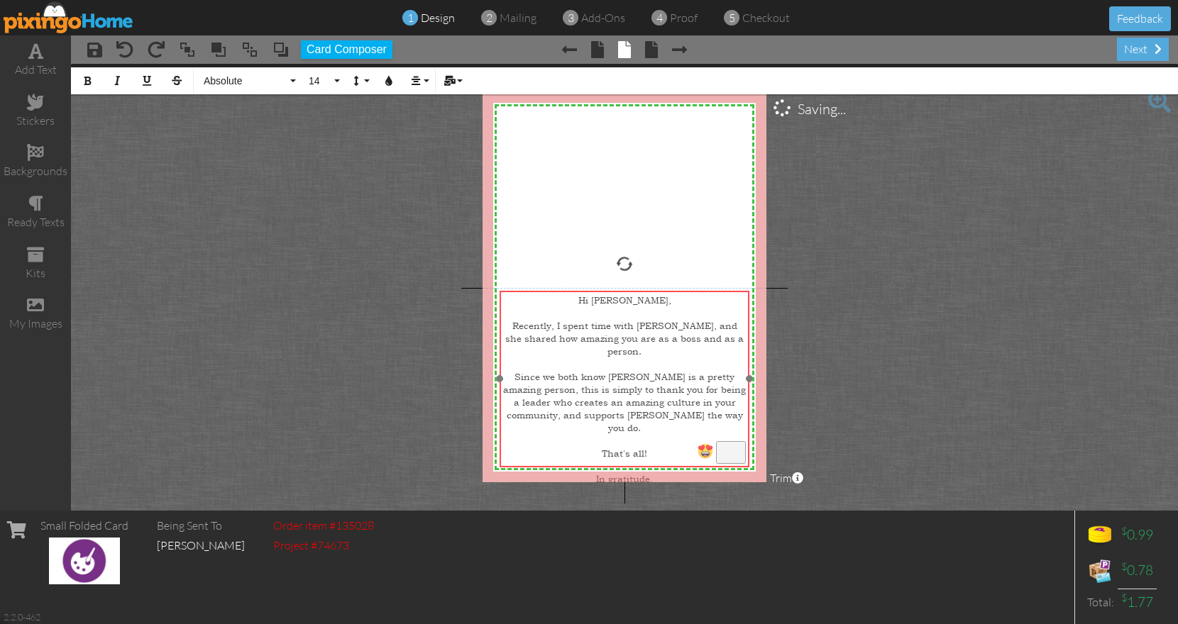
click at [660, 292] on div "Hi Colin, Recently, I spent time with Jeanette, and she shared how amazing you …" at bounding box center [624, 402] width 250 height 223
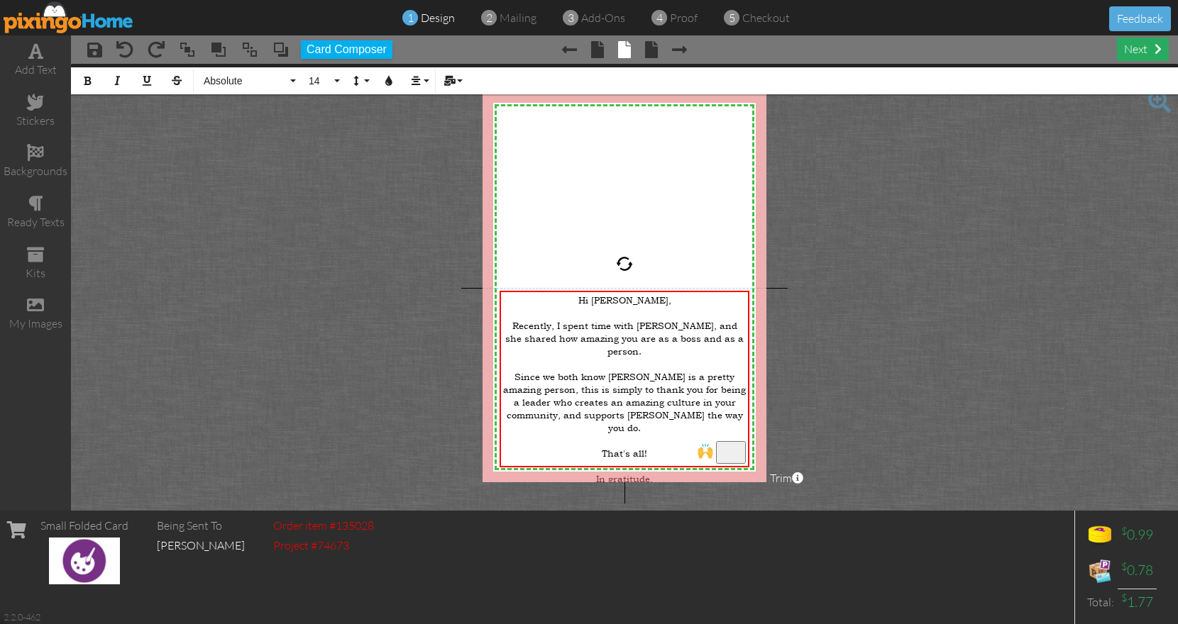
click at [1138, 44] on div "next" at bounding box center [1143, 49] width 52 height 23
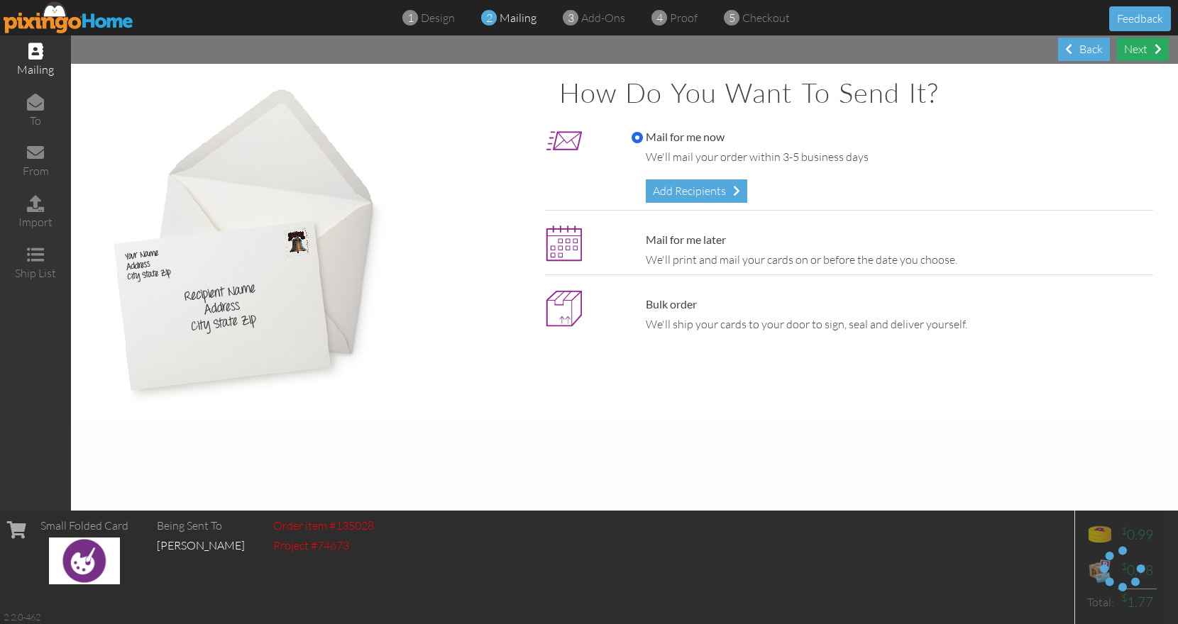
click at [1138, 48] on div "Next" at bounding box center [1143, 49] width 52 height 23
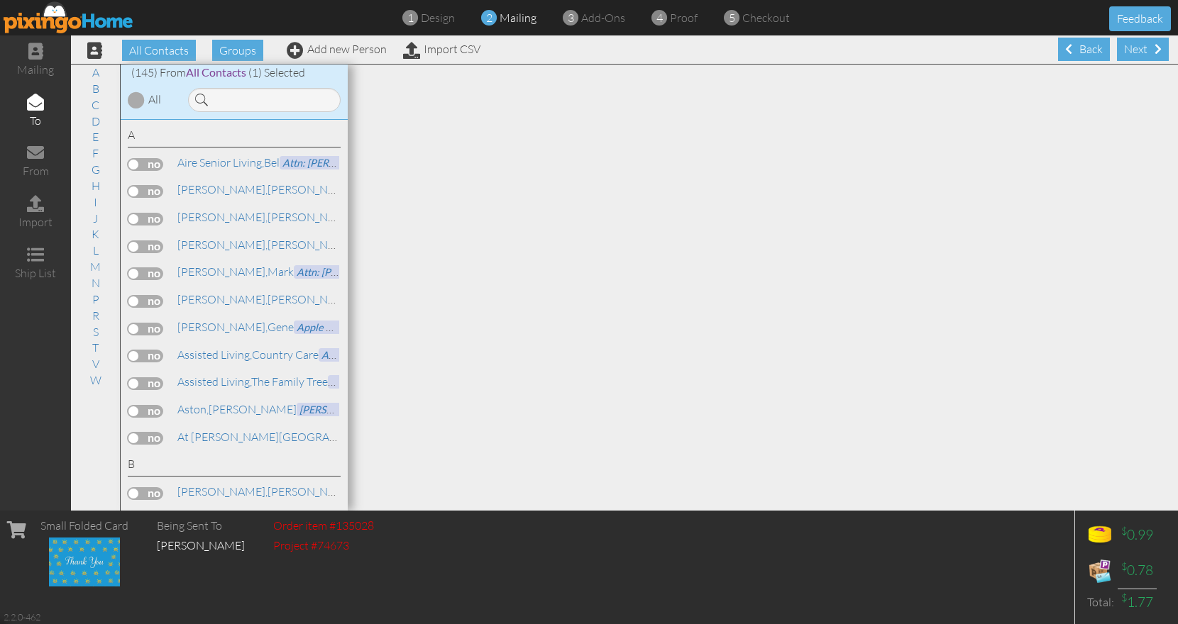
click at [1138, 48] on div "Next" at bounding box center [1143, 49] width 52 height 23
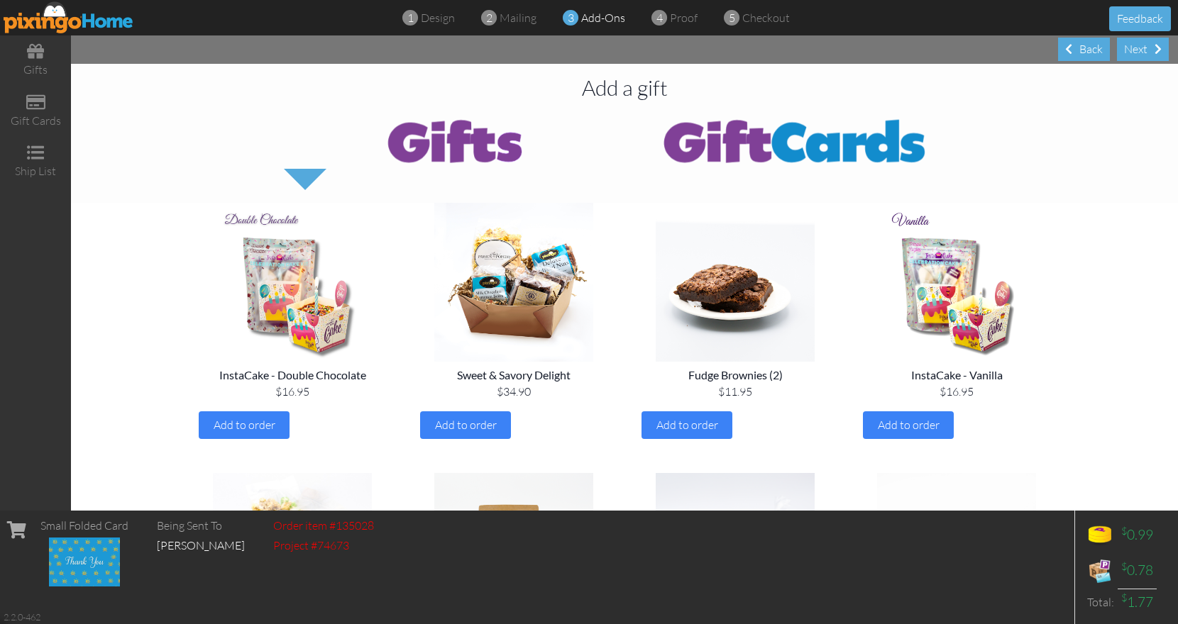
click at [1138, 48] on div "Next" at bounding box center [1143, 49] width 52 height 23
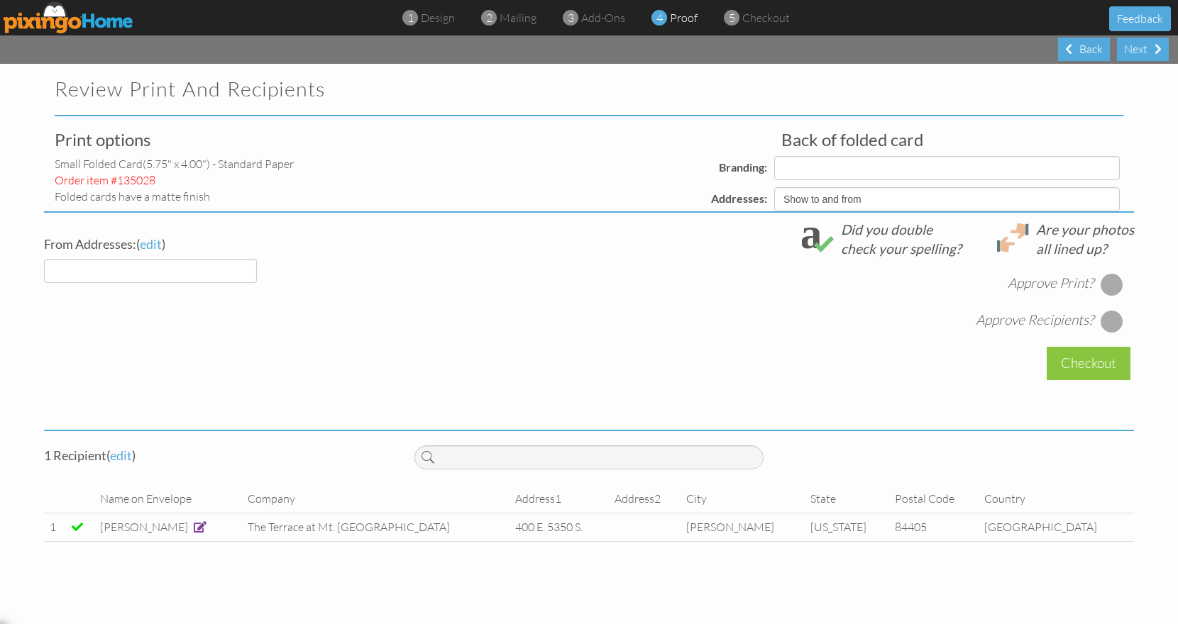
select select "object:2328"
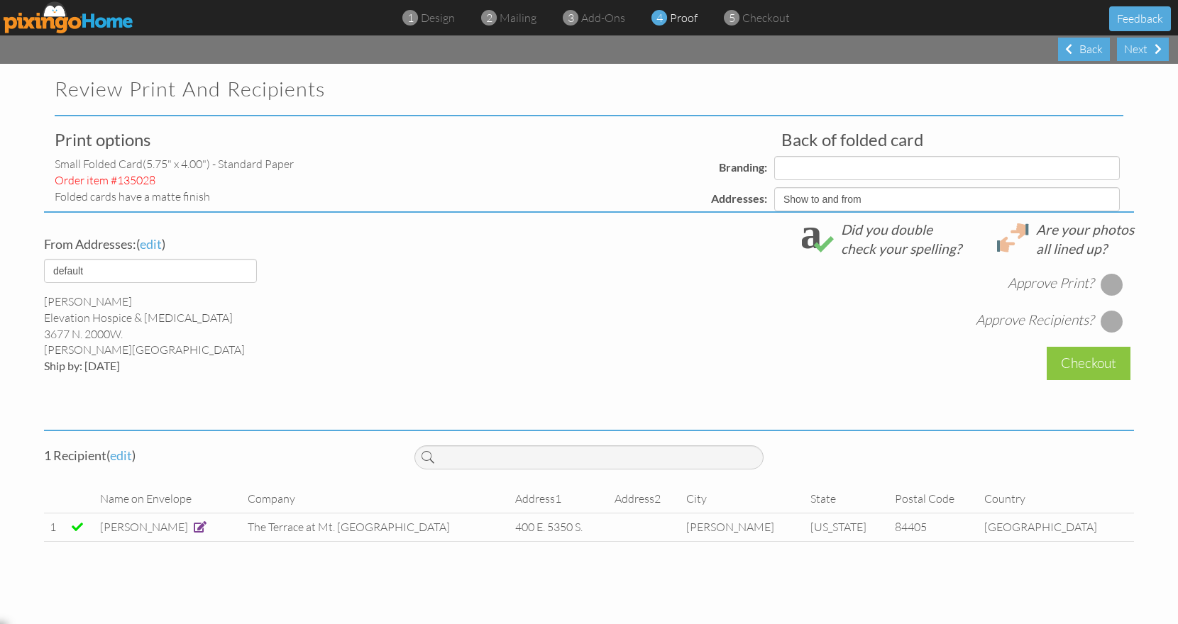
select select "object:2337"
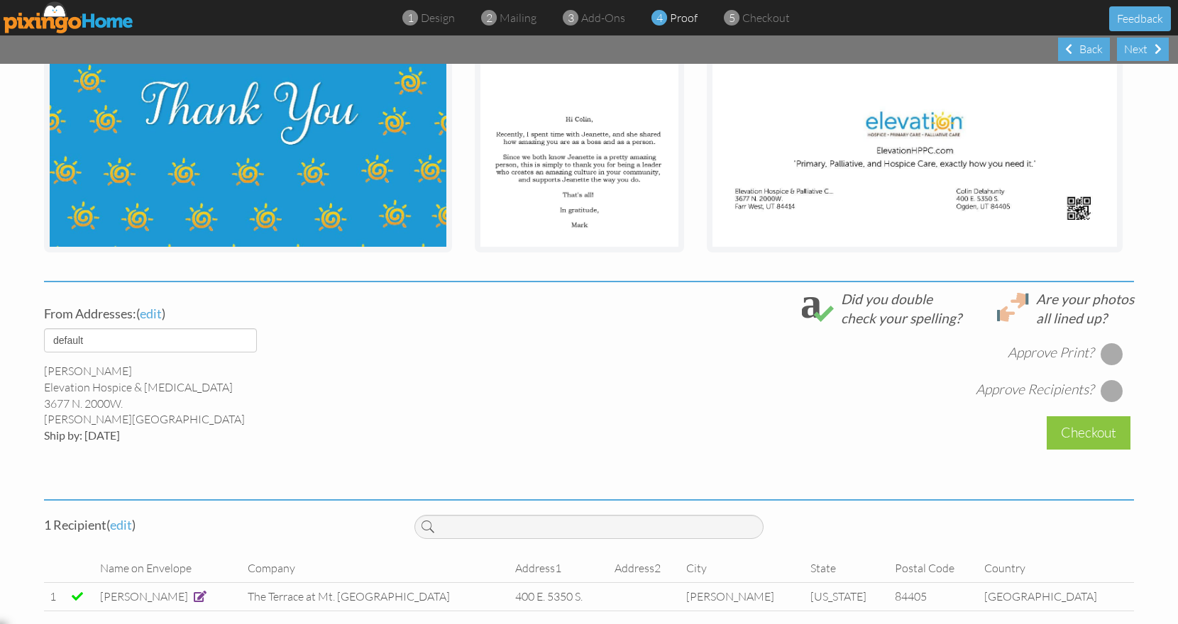
scroll to position [304, 0]
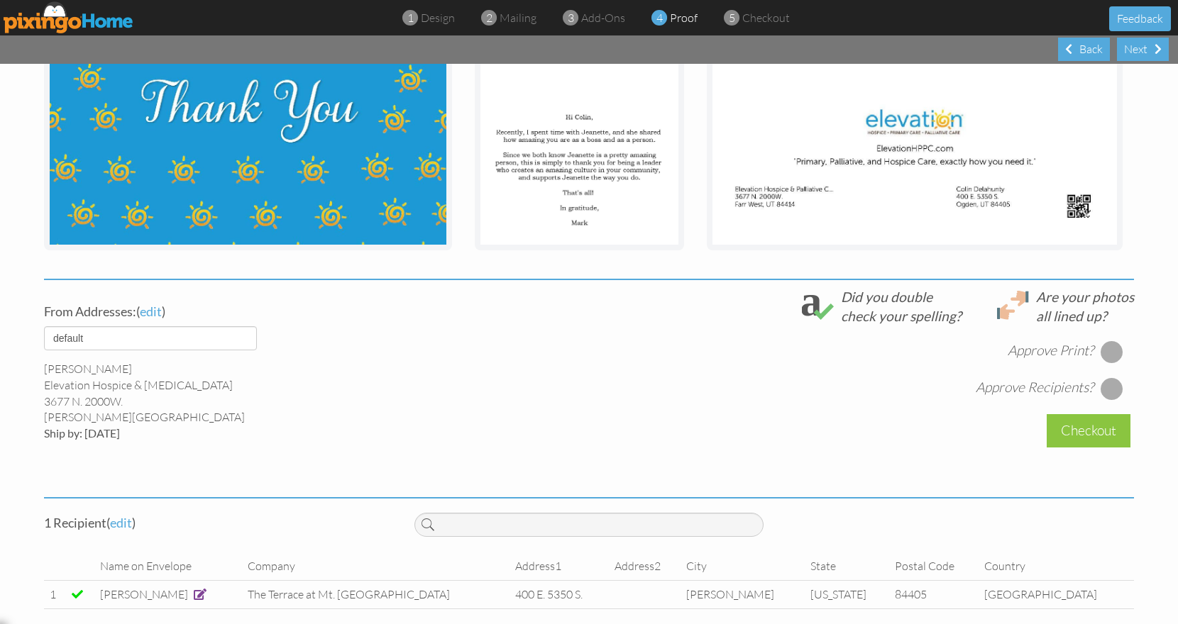
click at [1101, 346] on div at bounding box center [1111, 351] width 23 height 23
click at [1109, 391] on div at bounding box center [1111, 388] width 23 height 23
click at [1103, 423] on div "Checkout" at bounding box center [1088, 430] width 84 height 33
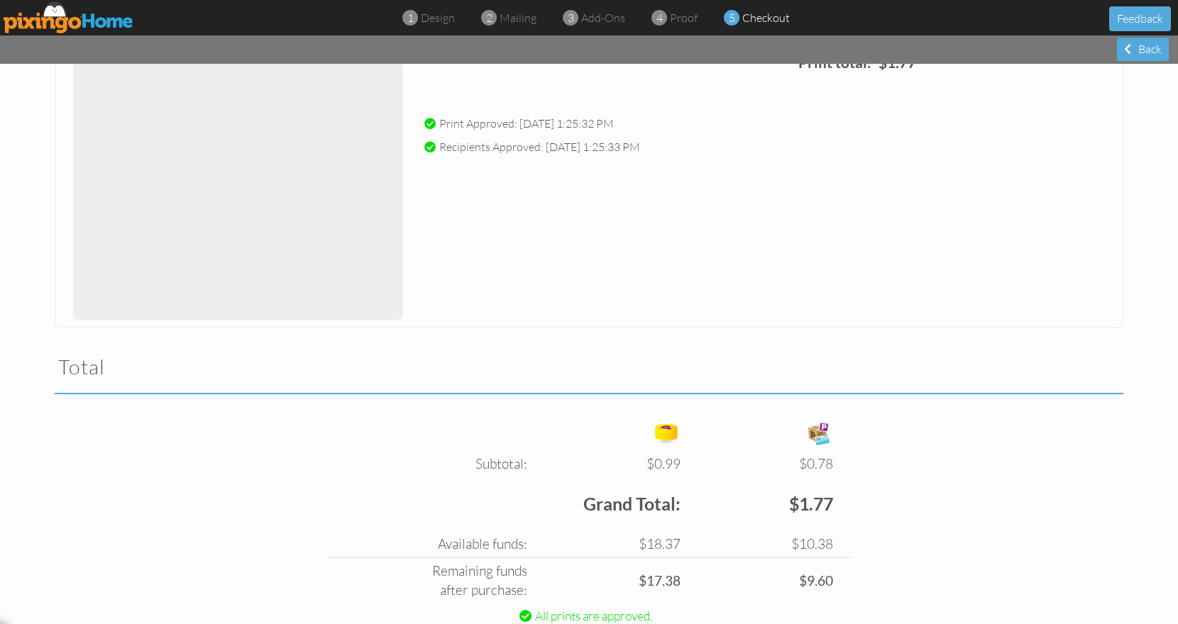
scroll to position [277, 0]
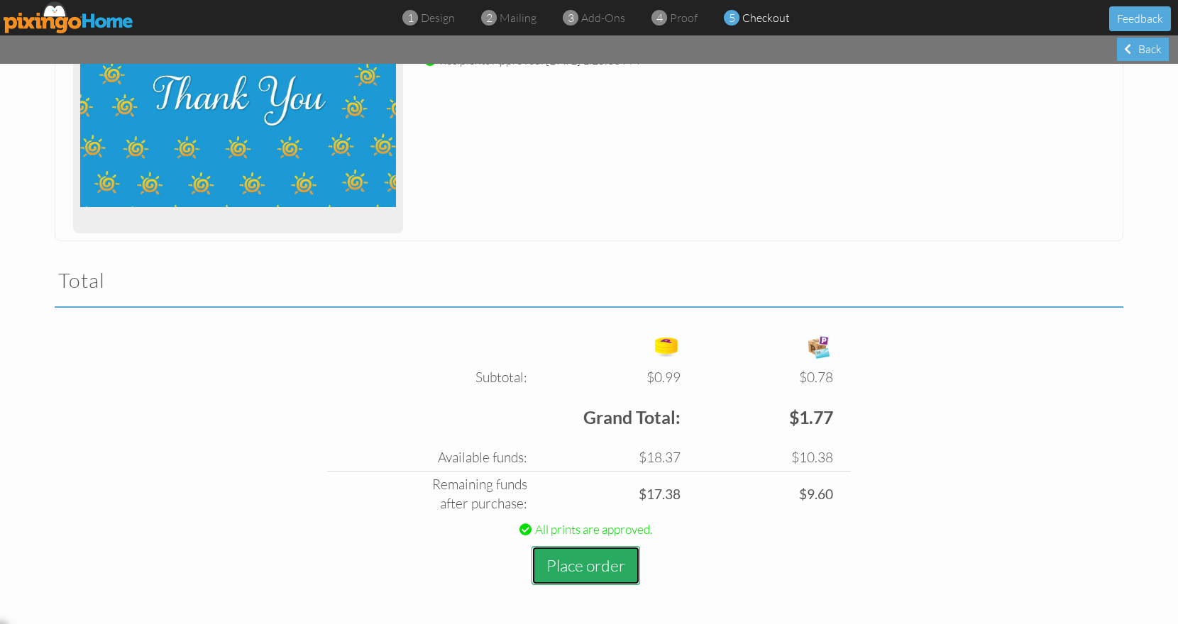
click at [604, 560] on button "Place order" at bounding box center [585, 565] width 109 height 39
